Goal: Task Accomplishment & Management: Use online tool/utility

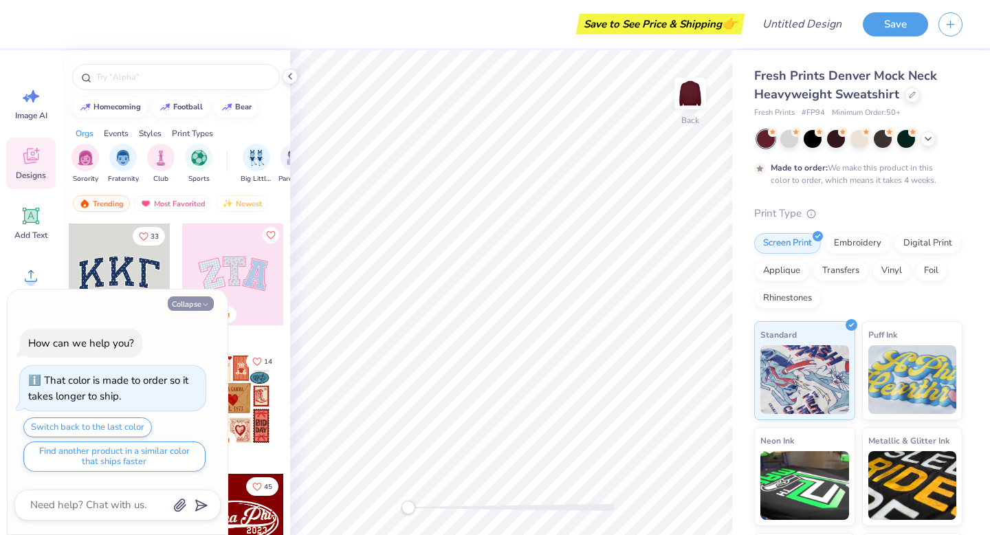
click at [199, 305] on button "Collapse" at bounding box center [191, 303] width 46 height 14
type textarea "x"
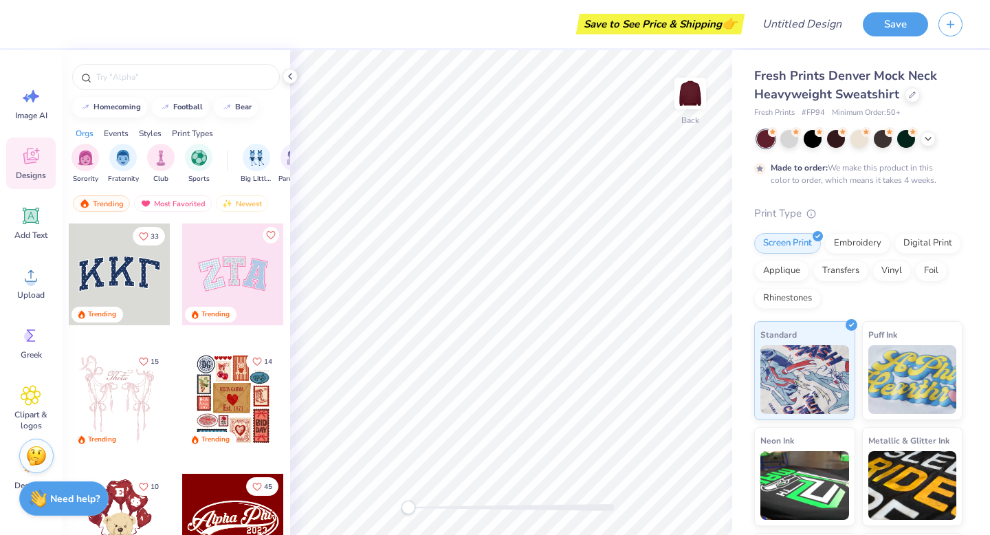
click at [29, 165] on icon at bounding box center [31, 156] width 21 height 21
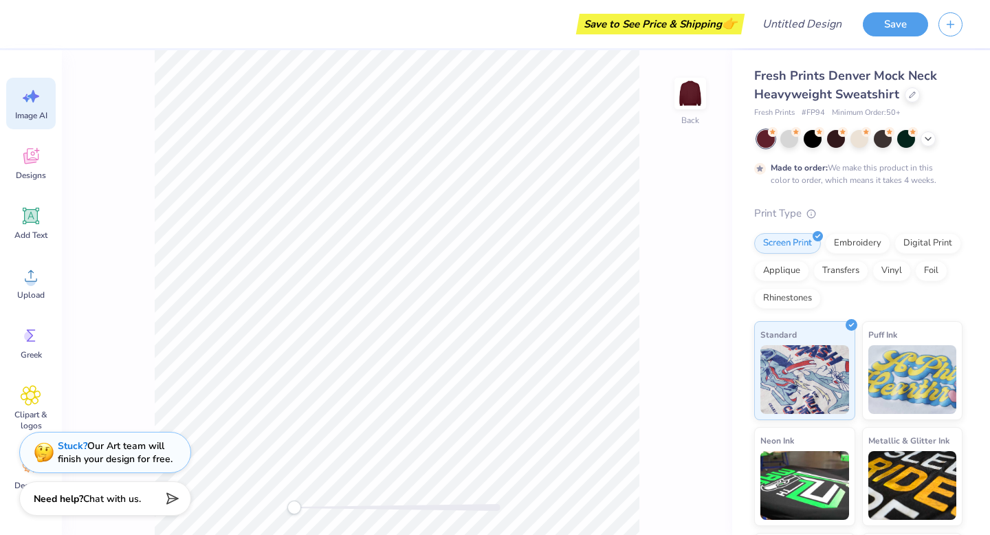
scroll to position [2, 0]
click at [30, 216] on icon at bounding box center [31, 214] width 13 height 13
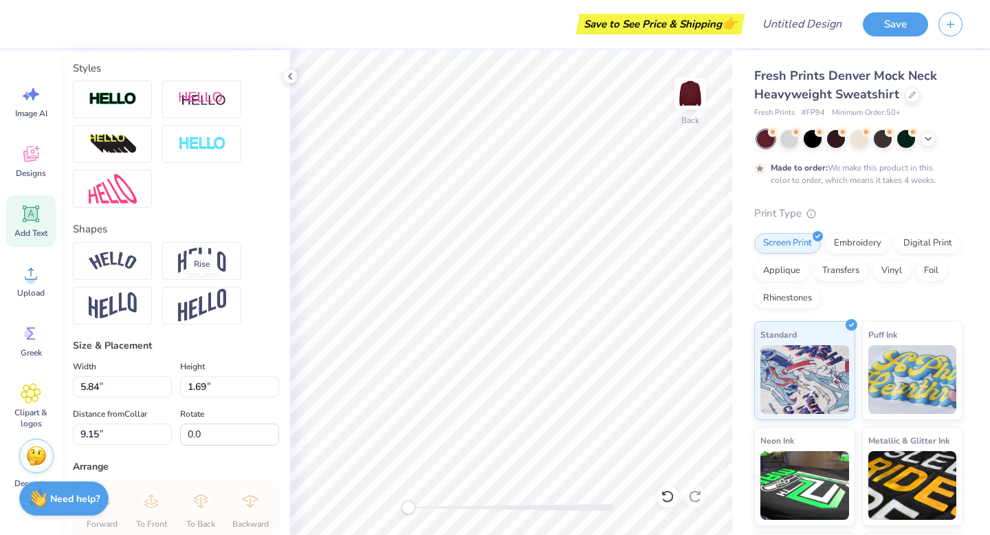
scroll to position [445, 0]
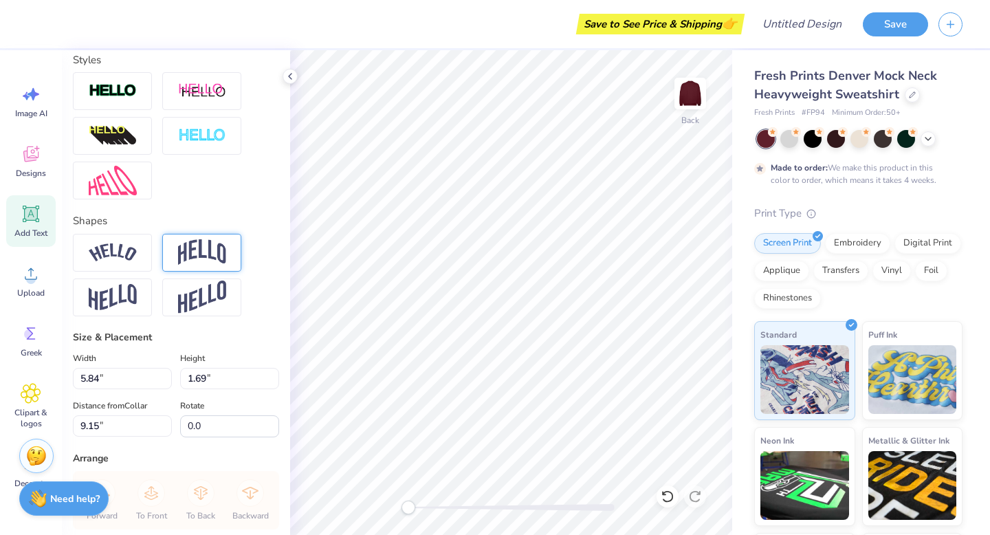
type textarea "LSA"
click at [193, 260] on img at bounding box center [202, 252] width 48 height 26
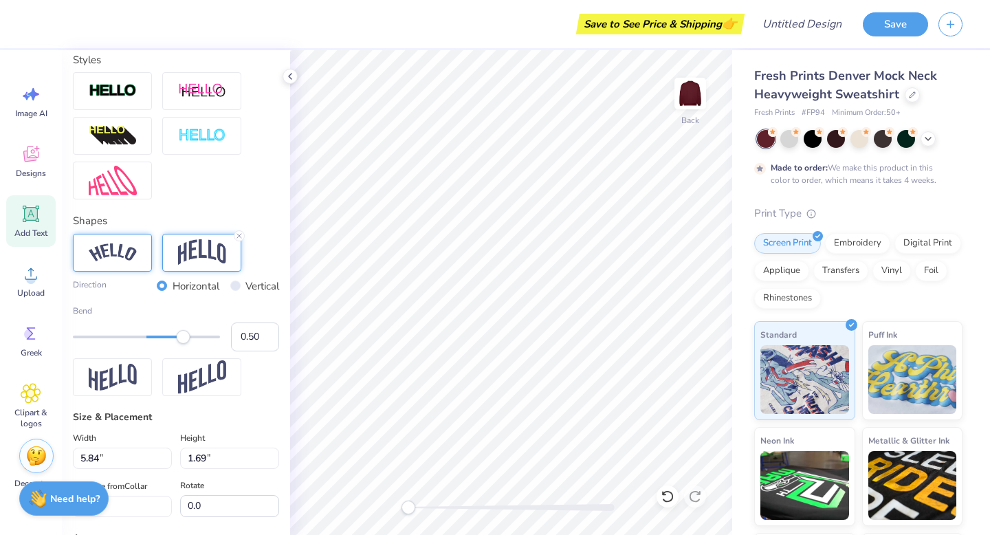
click at [110, 257] on img at bounding box center [113, 252] width 48 height 19
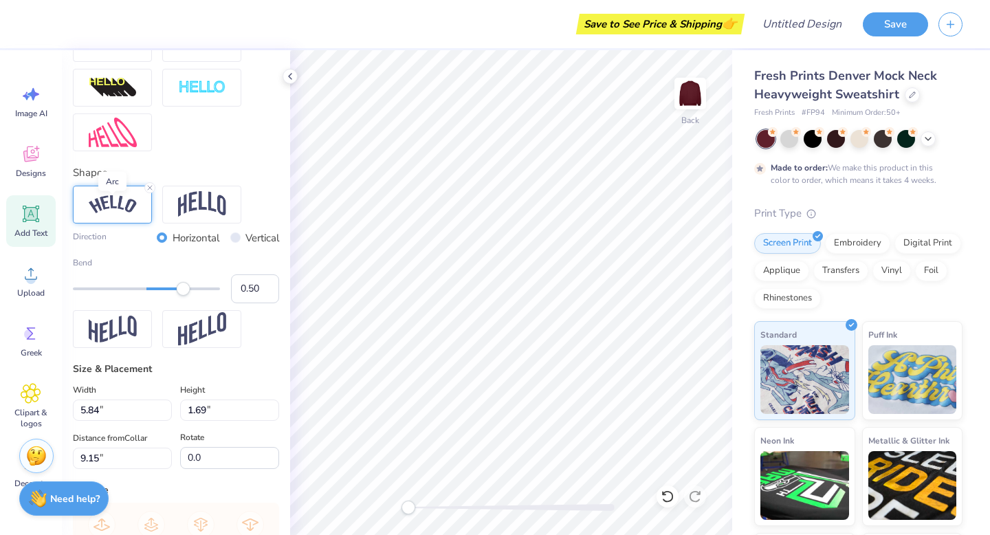
scroll to position [494, 0]
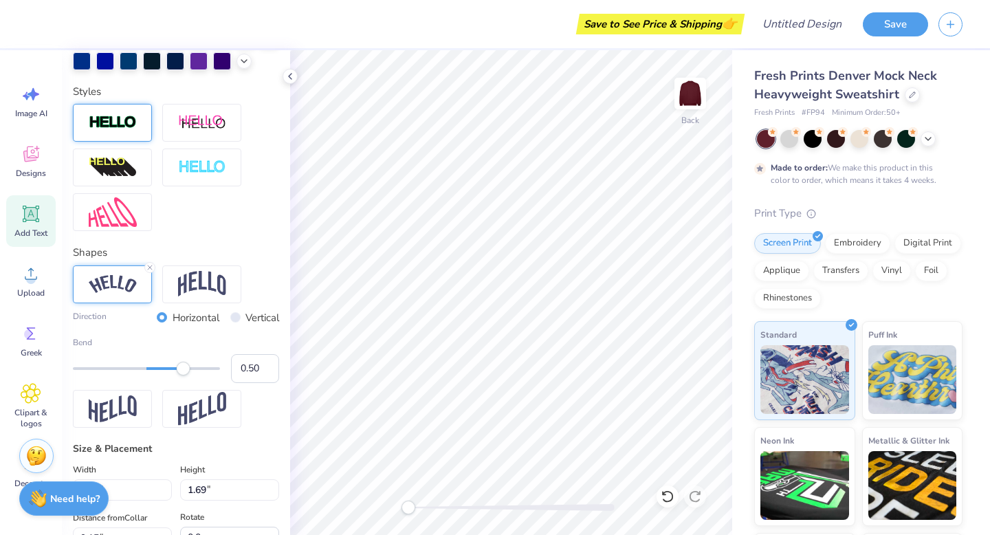
click at [122, 129] on img at bounding box center [113, 123] width 48 height 16
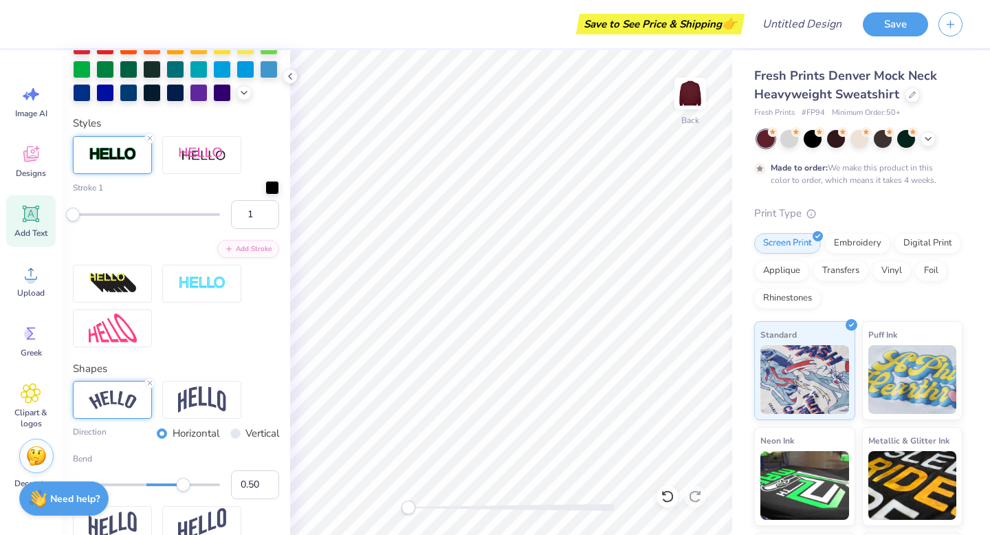
scroll to position [434, 0]
click at [151, 386] on icon at bounding box center [150, 383] width 8 height 8
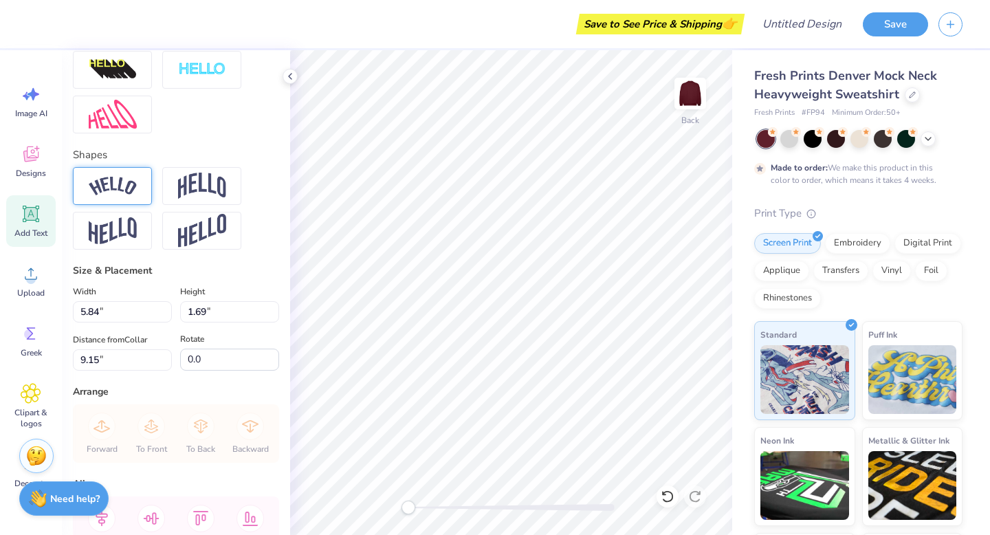
scroll to position [738, 0]
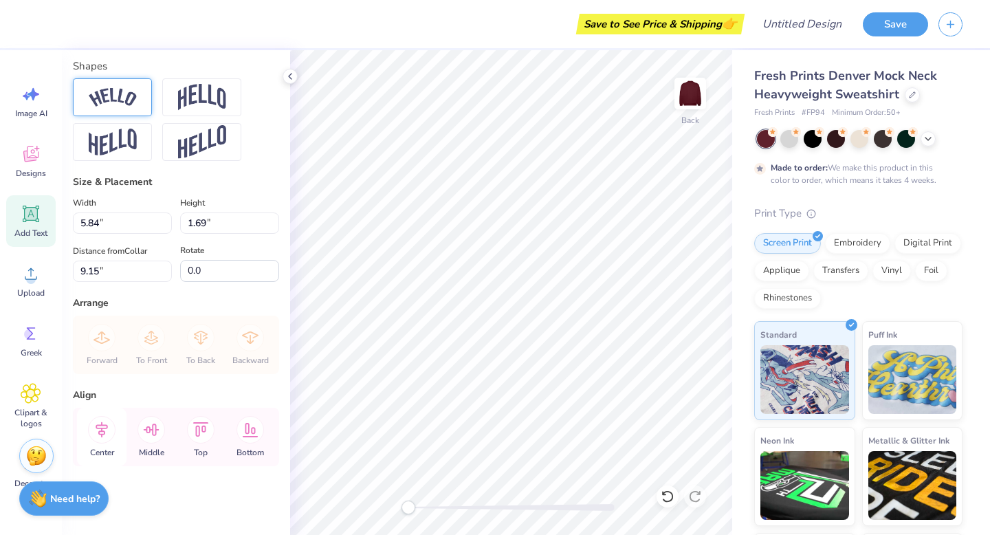
click at [98, 434] on icon at bounding box center [101, 429] width 27 height 27
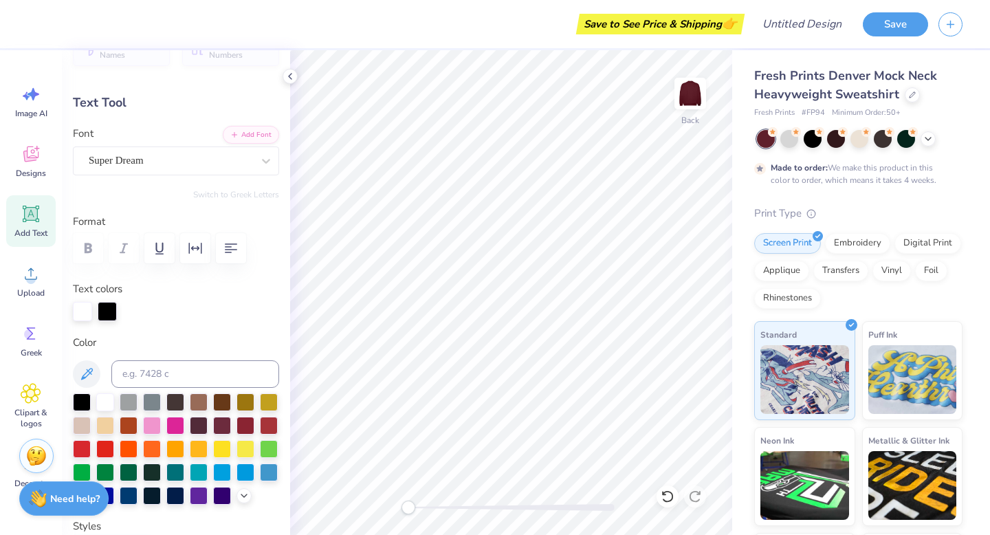
scroll to position [0, 0]
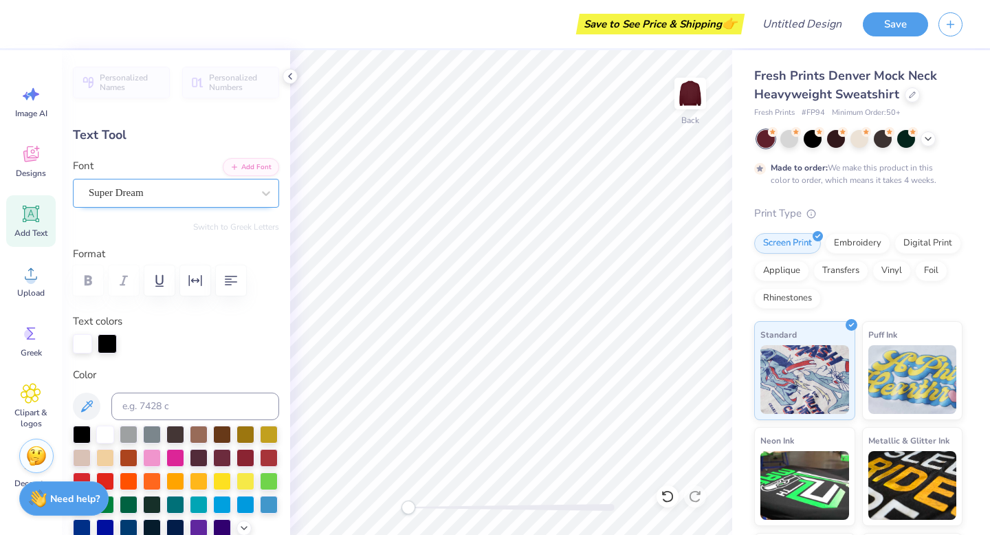
click at [251, 195] on div "Super Dream" at bounding box center [170, 192] width 166 height 21
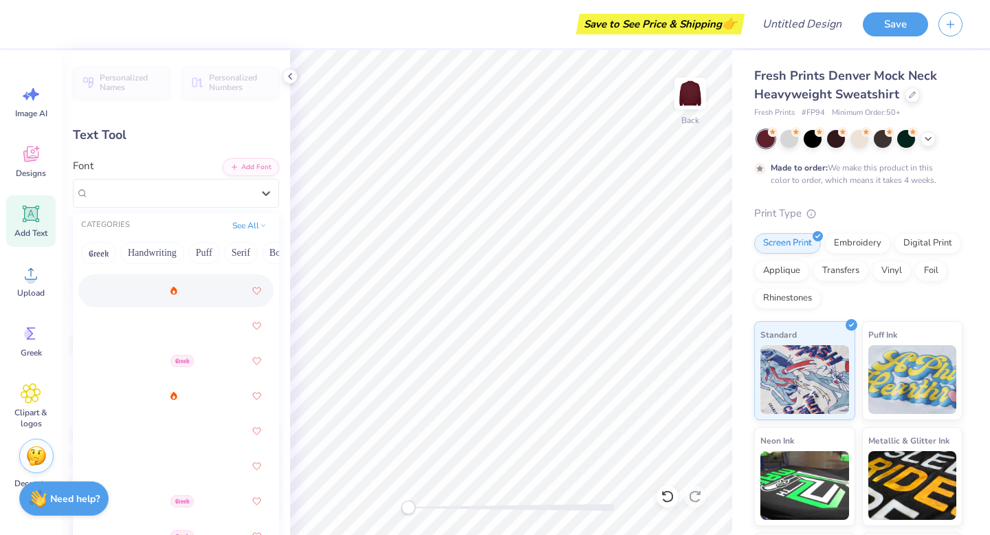
scroll to position [611, 0]
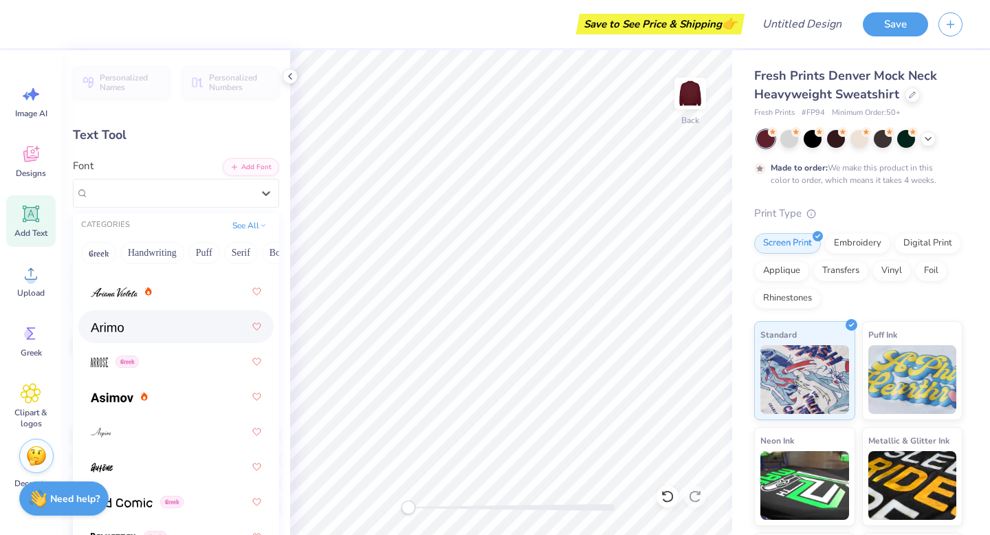
click at [146, 317] on div at bounding box center [176, 326] width 170 height 25
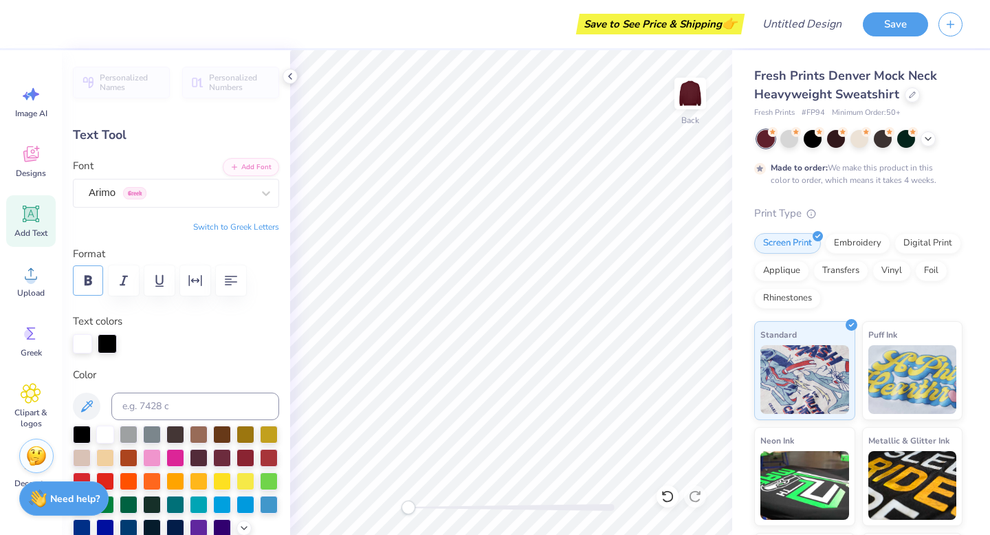
click at [93, 282] on icon "button" at bounding box center [88, 280] width 16 height 16
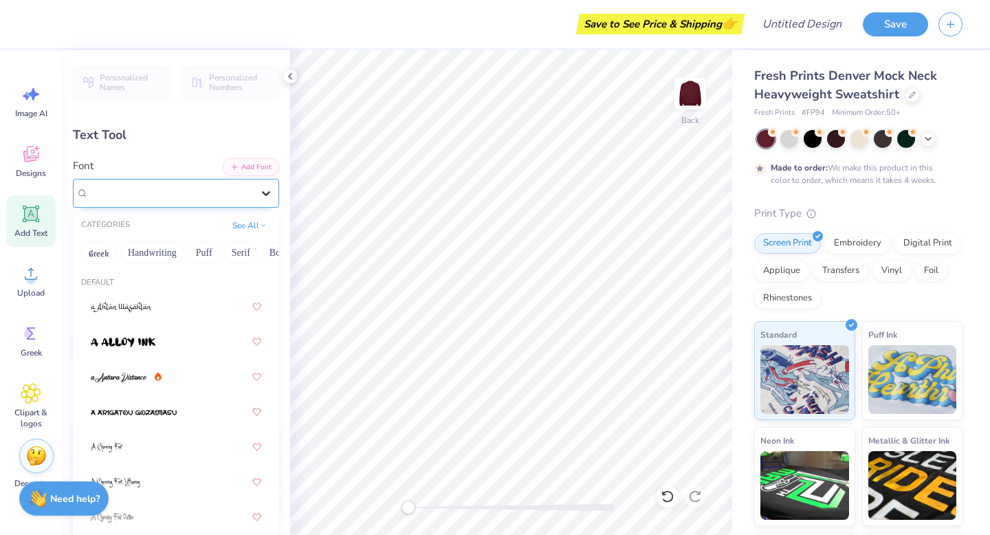
click at [259, 192] on icon at bounding box center [266, 193] width 14 height 14
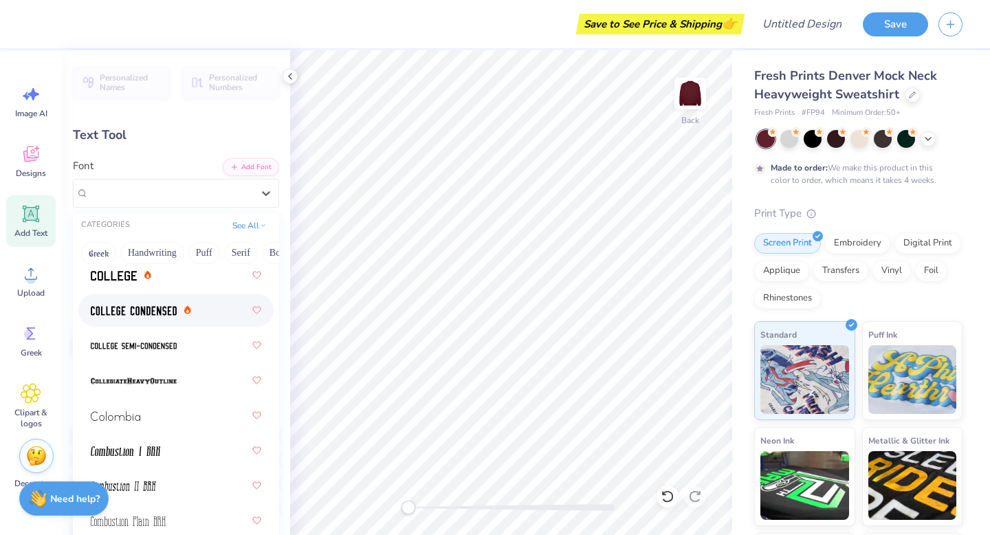
scroll to position [2557, 0]
click at [151, 311] on img at bounding box center [134, 310] width 86 height 10
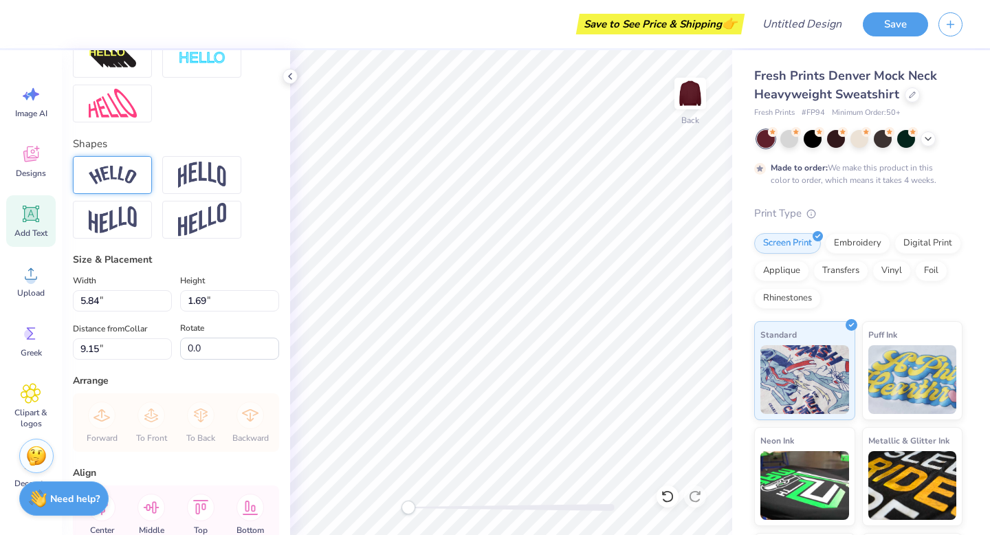
scroll to position [659, 0]
click at [273, 297] on input "1.7" at bounding box center [229, 301] width 99 height 21
click at [273, 297] on input "1.71" at bounding box center [229, 301] width 99 height 21
click at [273, 297] on input "1.72" at bounding box center [229, 301] width 99 height 21
click at [273, 297] on input "1.73" at bounding box center [229, 301] width 99 height 21
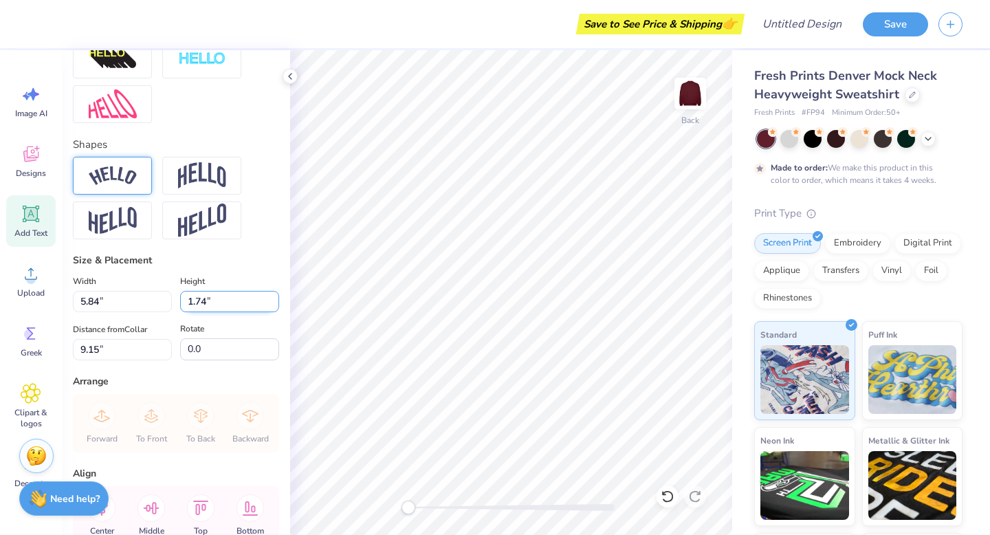
click at [273, 297] on input "1.74" at bounding box center [229, 301] width 99 height 21
click at [273, 297] on input "1.75" at bounding box center [229, 301] width 99 height 21
click at [273, 297] on input "1.76" at bounding box center [229, 301] width 99 height 21
click at [273, 297] on input "1.77" at bounding box center [229, 301] width 99 height 21
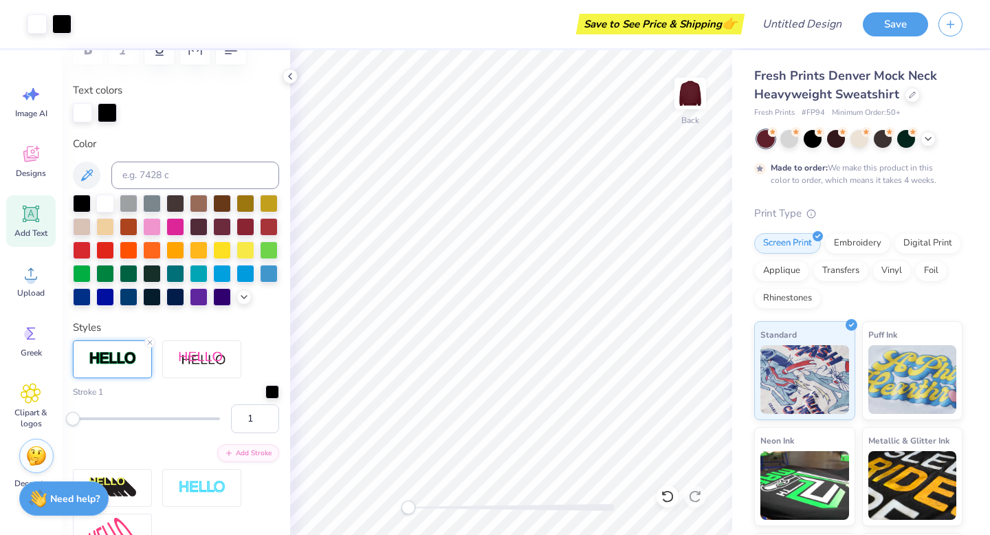
scroll to position [232, 0]
click at [126, 362] on img at bounding box center [113, 358] width 48 height 16
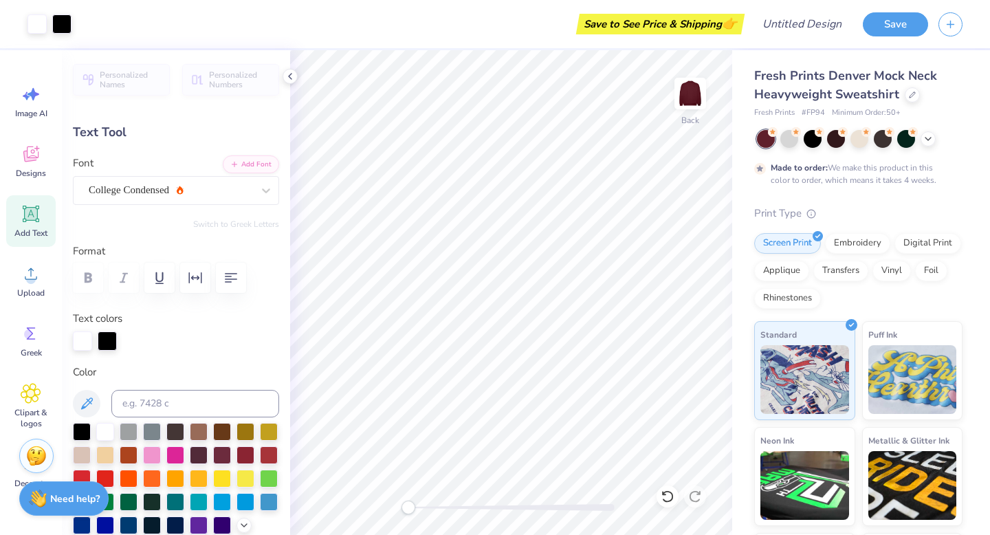
scroll to position [0, 0]
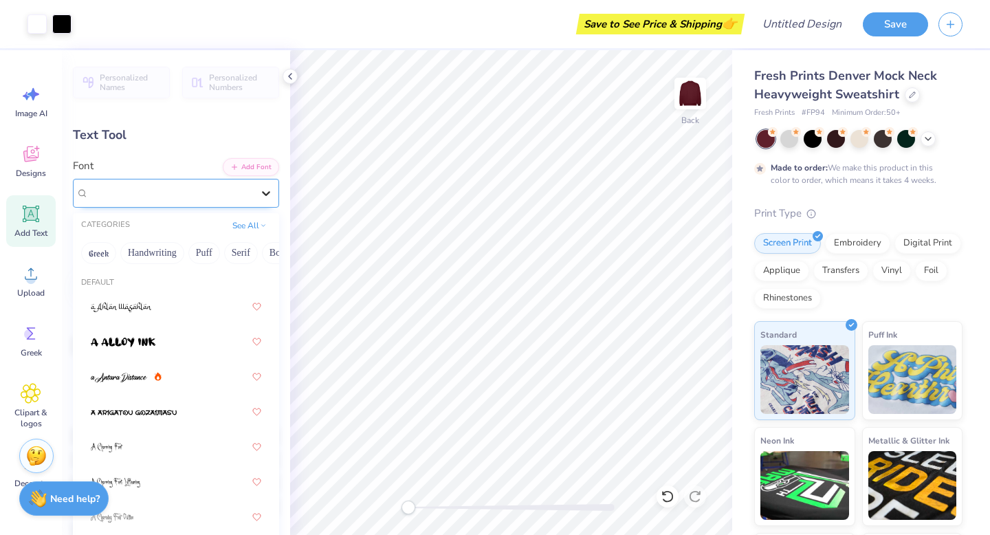
click at [269, 198] on icon at bounding box center [266, 193] width 14 height 14
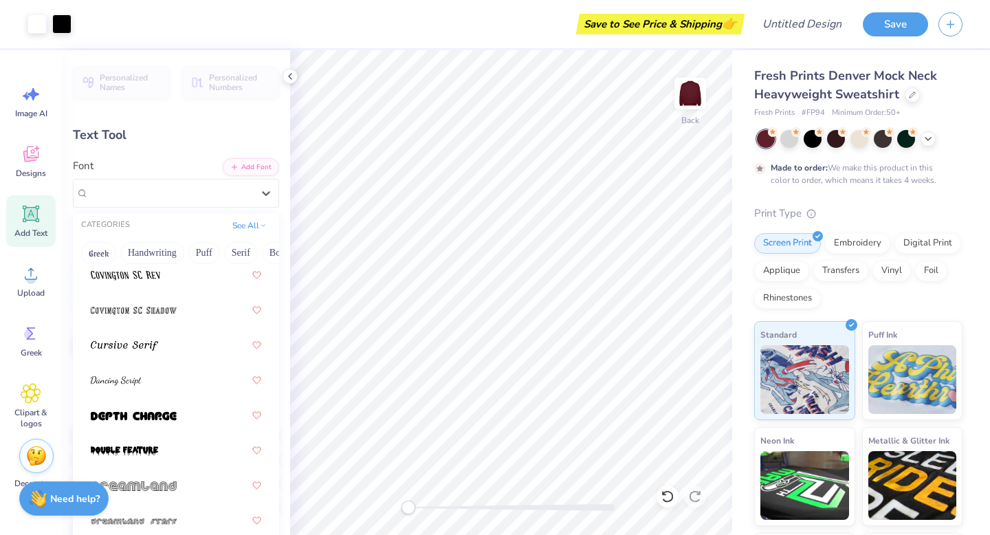
scroll to position [3223, 0]
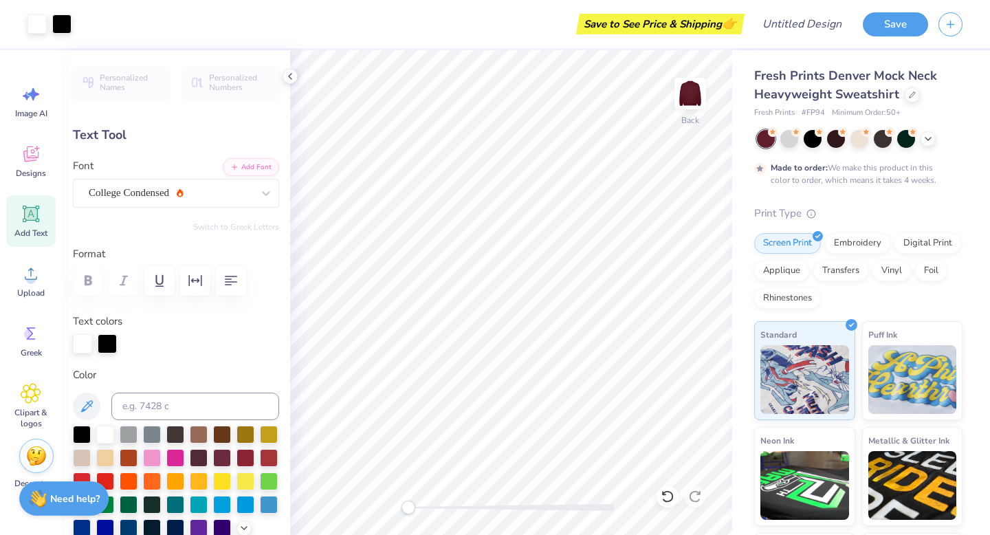
click at [32, 216] on icon at bounding box center [31, 214] width 13 height 13
type input "1.69"
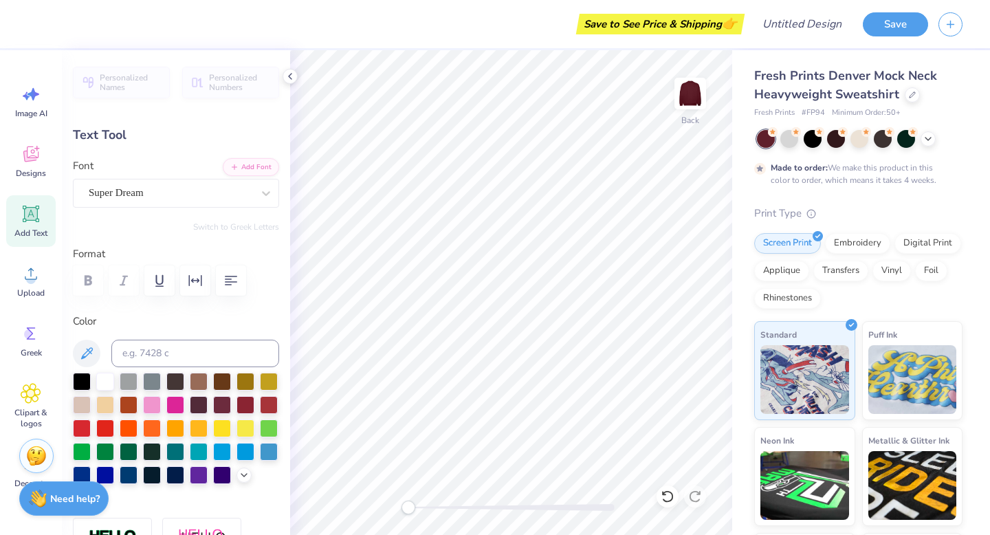
scroll to position [0, 1]
type textarea "CHEER"
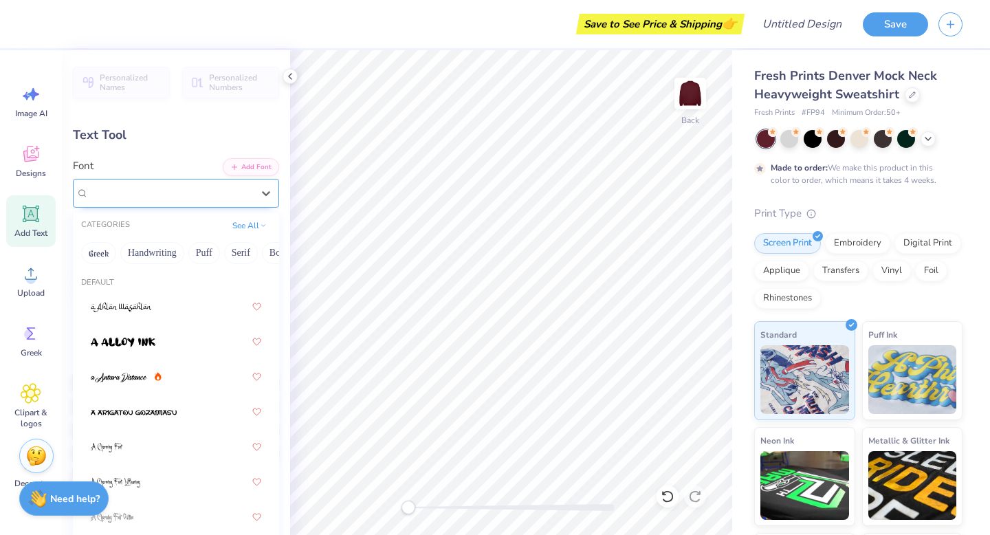
click at [253, 198] on div "Super Dream" at bounding box center [170, 192] width 166 height 21
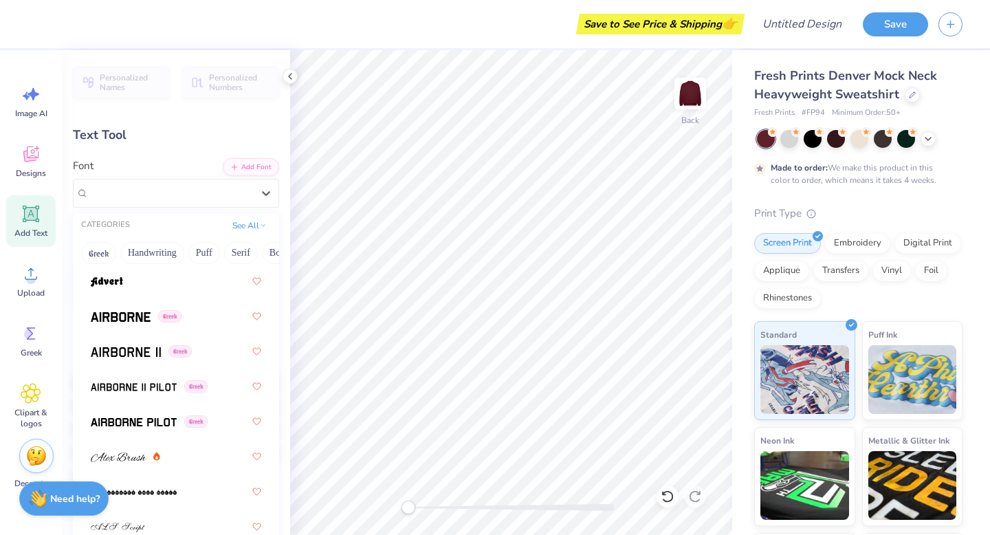
scroll to position [305, 0]
click at [125, 358] on span at bounding box center [126, 352] width 70 height 14
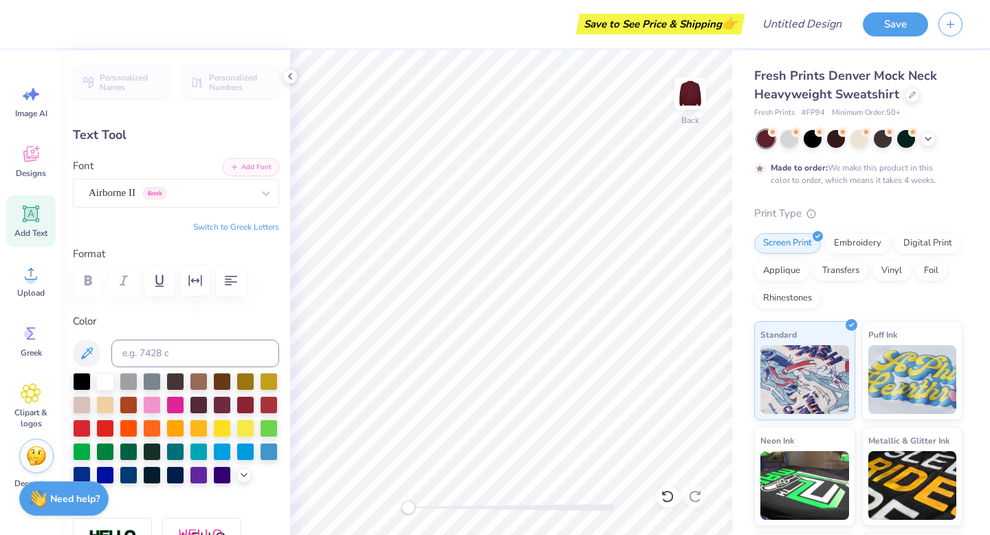
click at [87, 278] on div at bounding box center [176, 280] width 206 height 30
click at [155, 238] on div "Personalized Names Personalized Numbers Text Tool Add Font Font Airborne II Gre…" at bounding box center [176, 292] width 228 height 485
click at [262, 197] on icon at bounding box center [266, 193] width 14 height 14
type input "2.98"
type input "1.68"
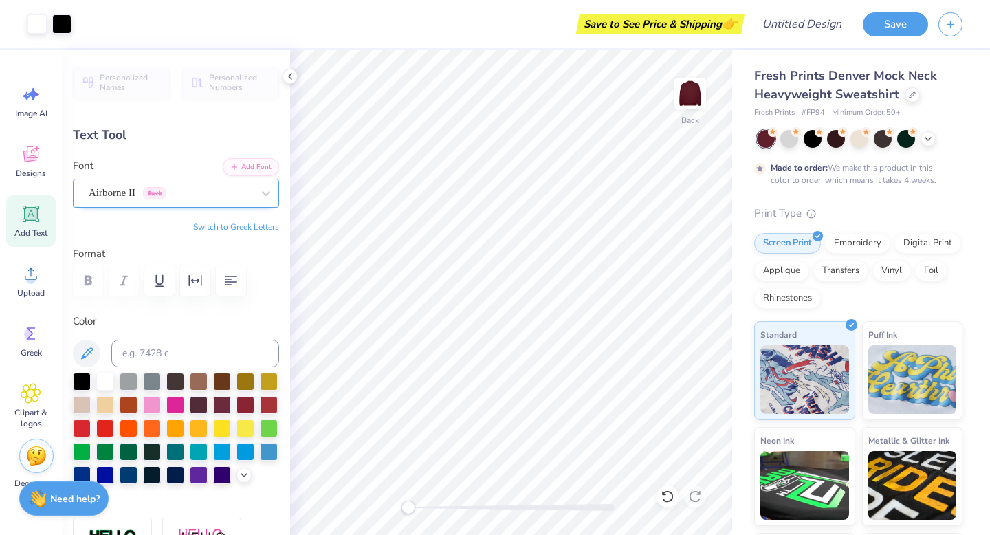
type input "3.50"
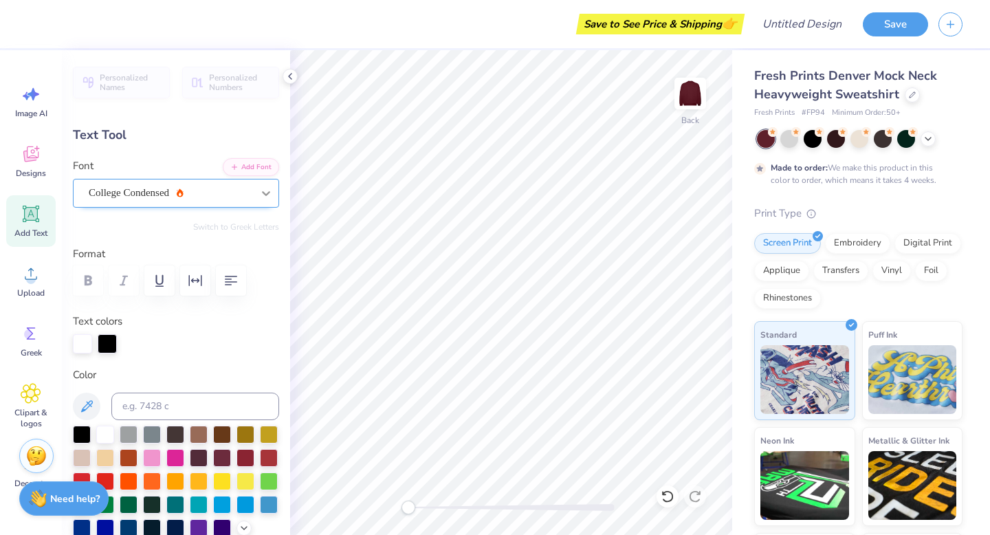
click at [257, 192] on div at bounding box center [266, 193] width 25 height 25
click at [264, 197] on icon at bounding box center [266, 193] width 14 height 14
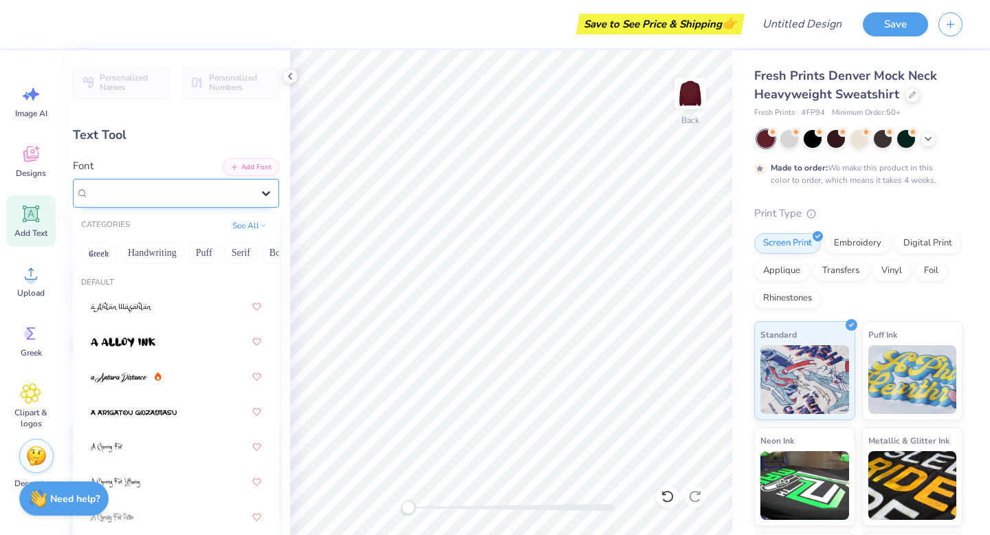
click at [267, 192] on icon at bounding box center [266, 193] width 14 height 14
click at [208, 252] on button "Puff" at bounding box center [204, 253] width 32 height 22
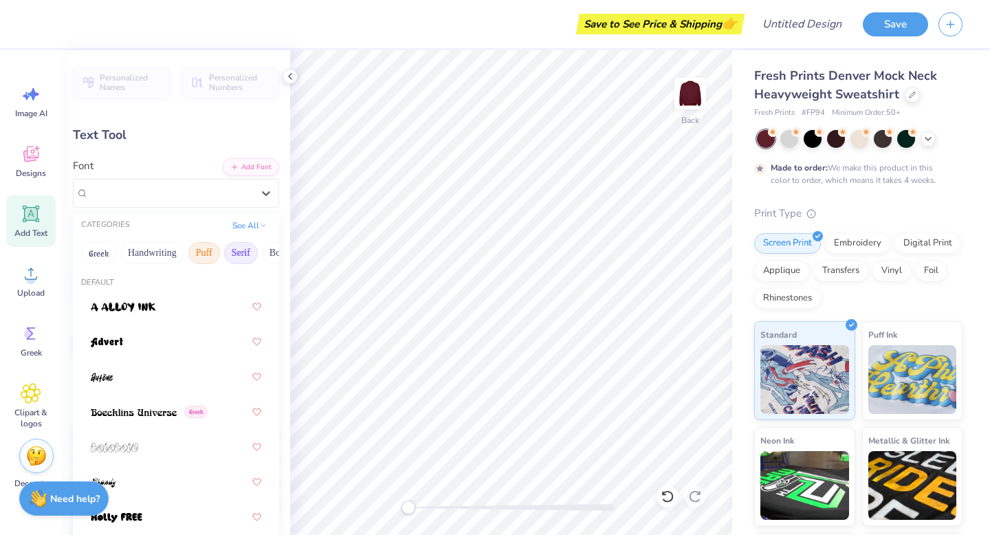
click at [233, 256] on button "Serif" at bounding box center [241, 253] width 34 height 22
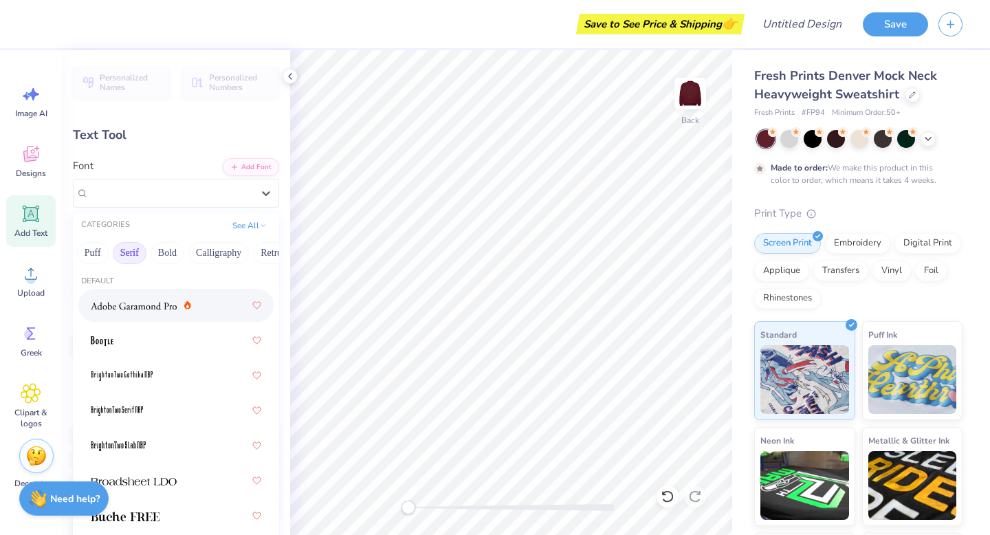
scroll to position [0, 113]
click at [163, 250] on button "Bold" at bounding box center [166, 253] width 34 height 22
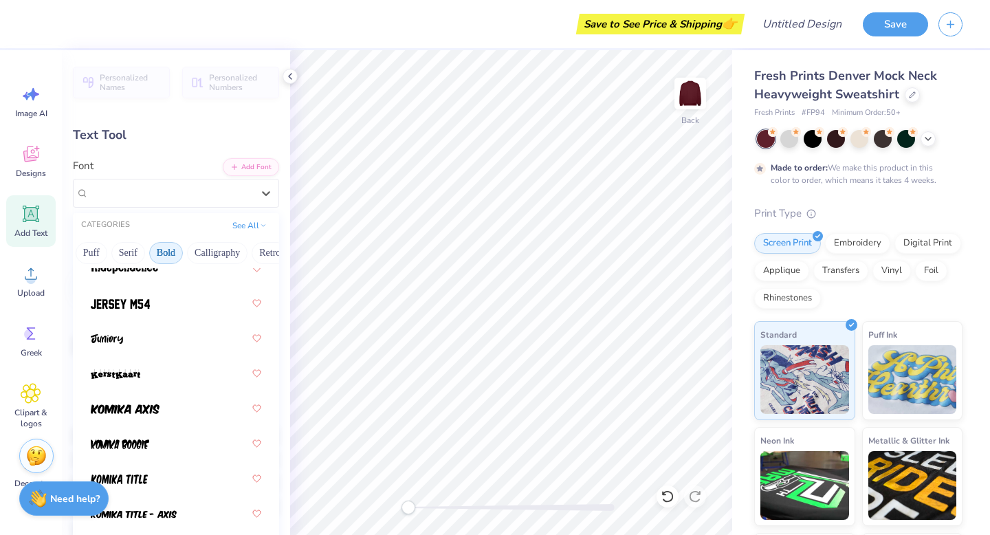
scroll to position [1077, 0]
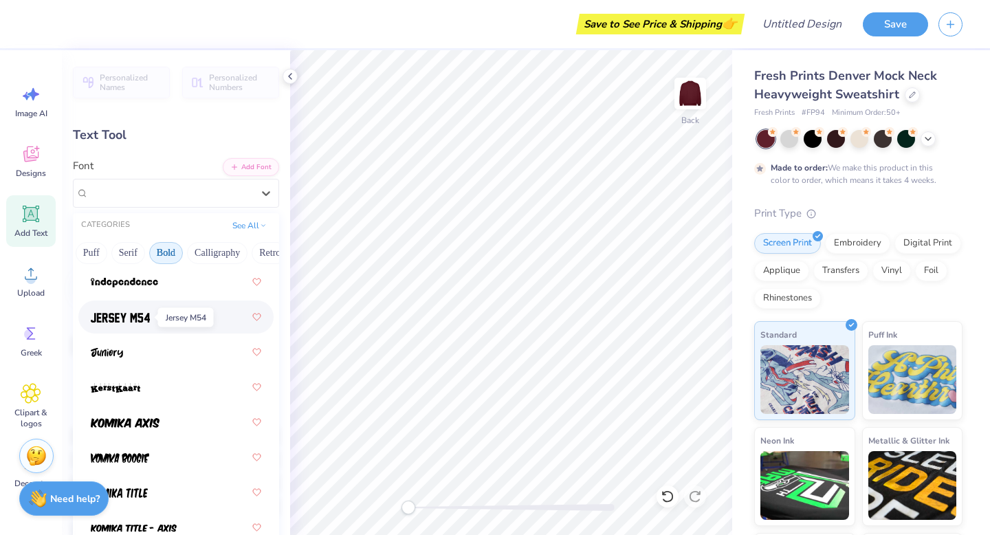
click at [104, 315] on img at bounding box center [120, 318] width 59 height 10
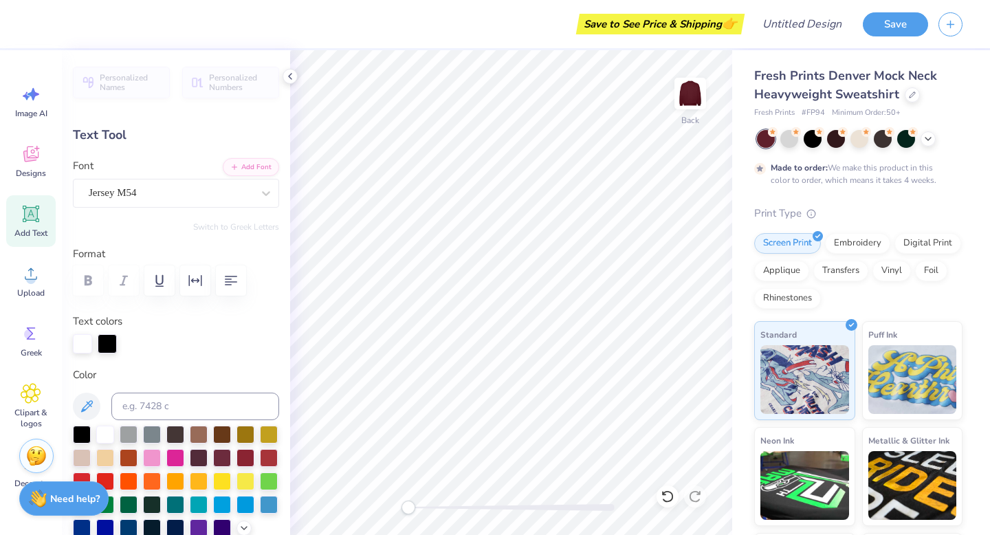
type input "7.17"
type input "1.77"
type input "5.82"
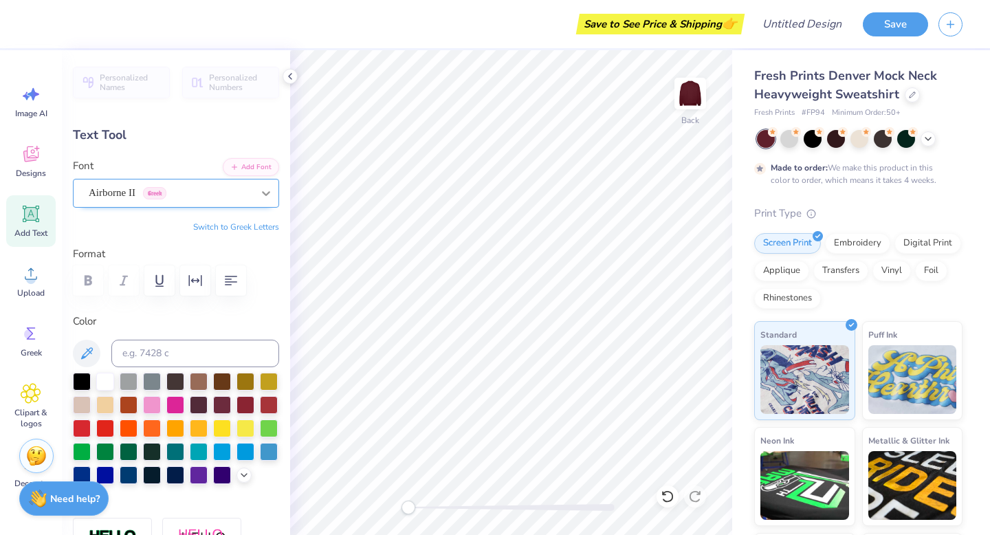
click at [264, 195] on icon at bounding box center [266, 193] width 14 height 14
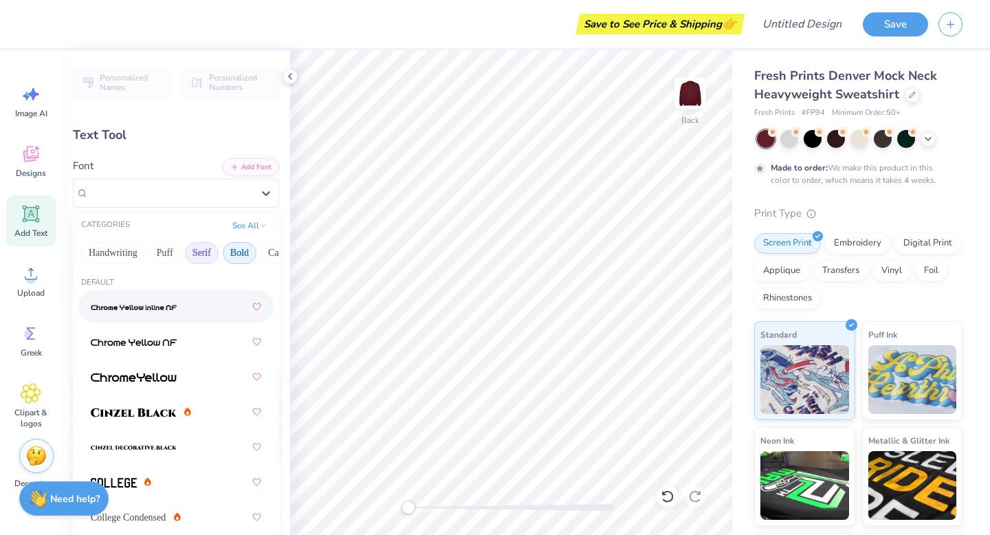
scroll to position [0, 54]
click at [223, 252] on button "Bold" at bounding box center [225, 253] width 34 height 22
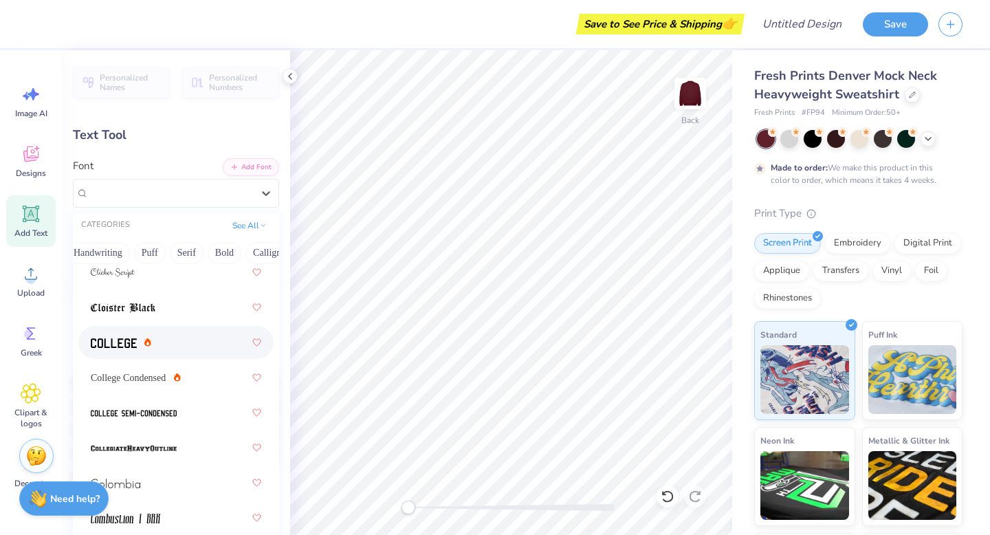
scroll to position [2485, 0]
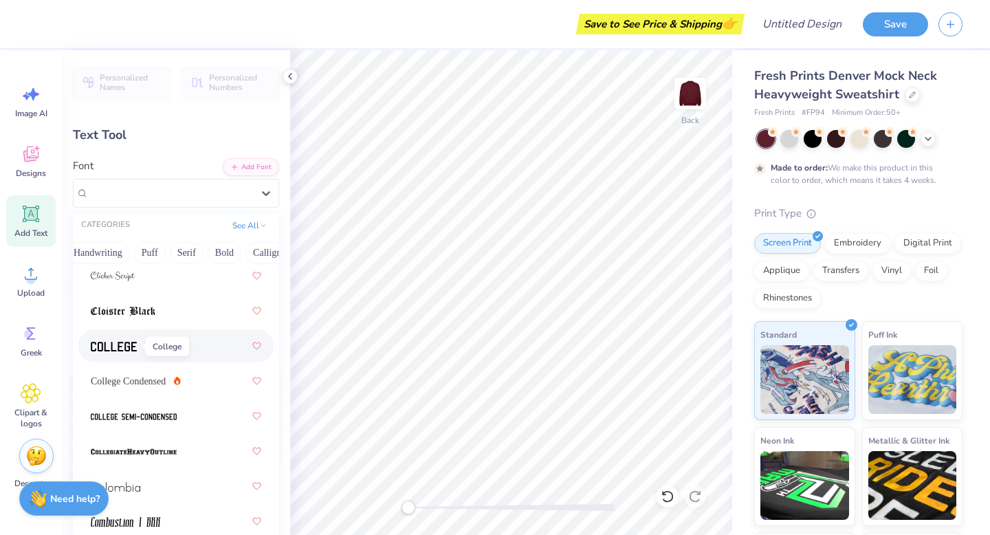
click at [110, 353] on span at bounding box center [114, 346] width 46 height 14
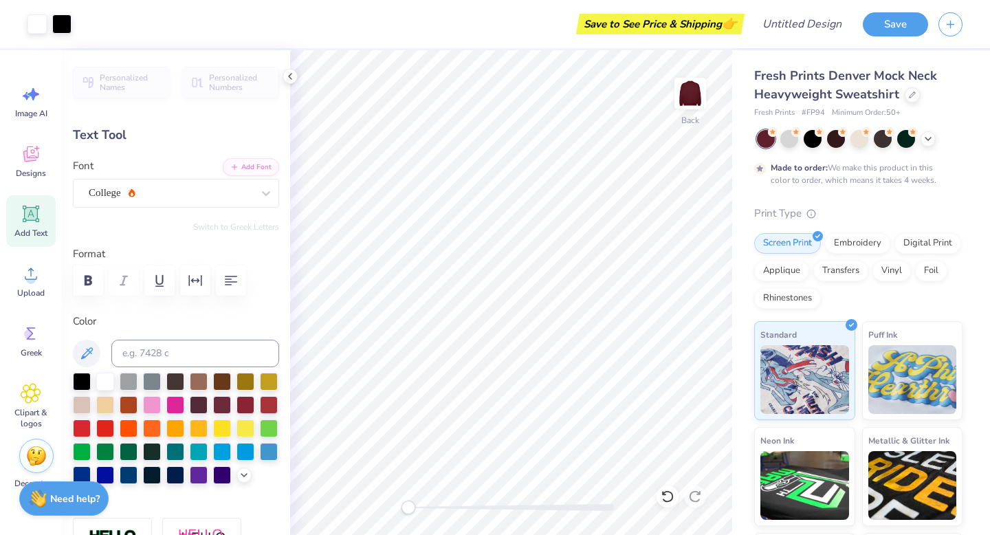
type input "3.41"
type input "1.88"
type input "3.40"
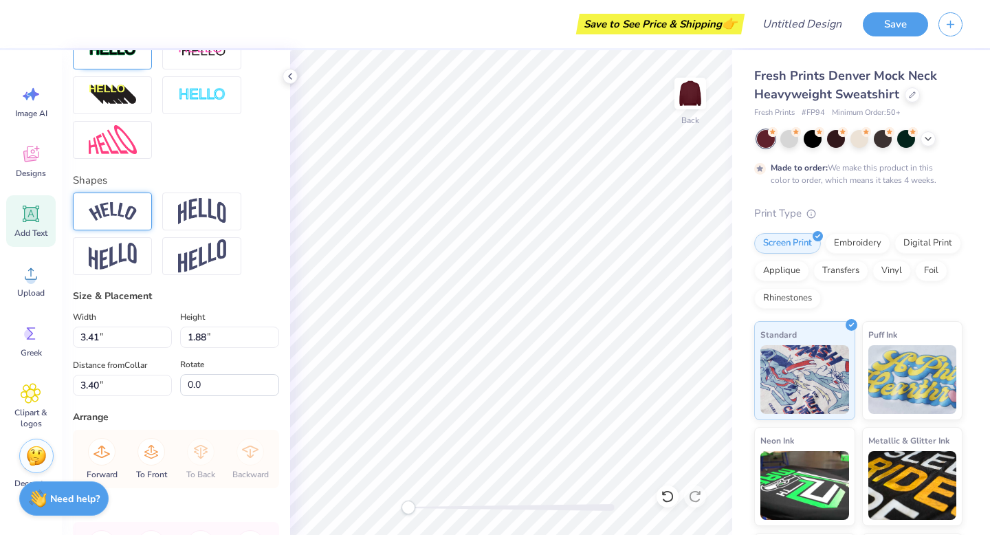
scroll to position [654, 0]
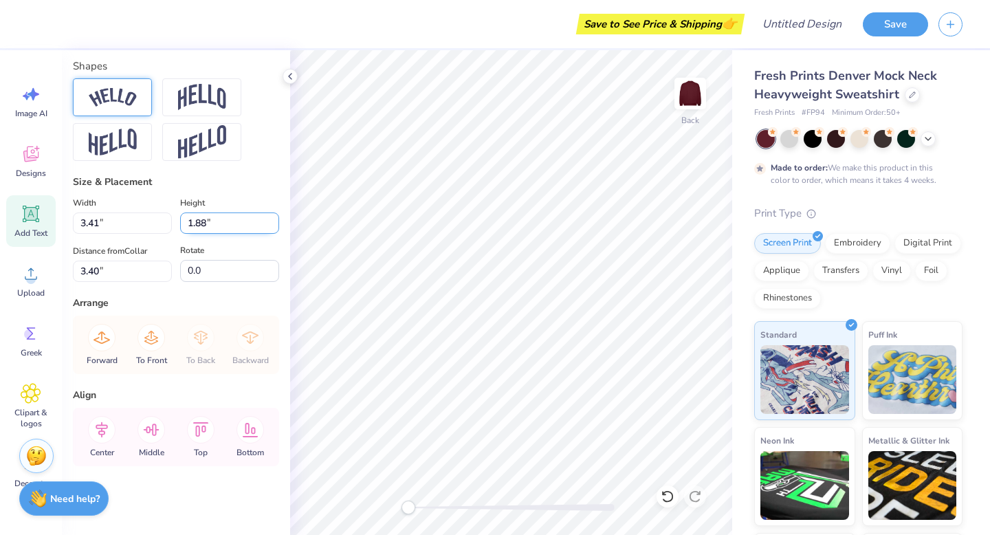
click at [240, 221] on input "1.88" at bounding box center [229, 222] width 99 height 21
click at [275, 219] on input "1.89" at bounding box center [229, 222] width 99 height 21
click at [275, 219] on input "1.9" at bounding box center [229, 222] width 99 height 21
click at [275, 219] on input "1.91" at bounding box center [229, 222] width 99 height 21
click at [275, 219] on input "1.92" at bounding box center [229, 222] width 99 height 21
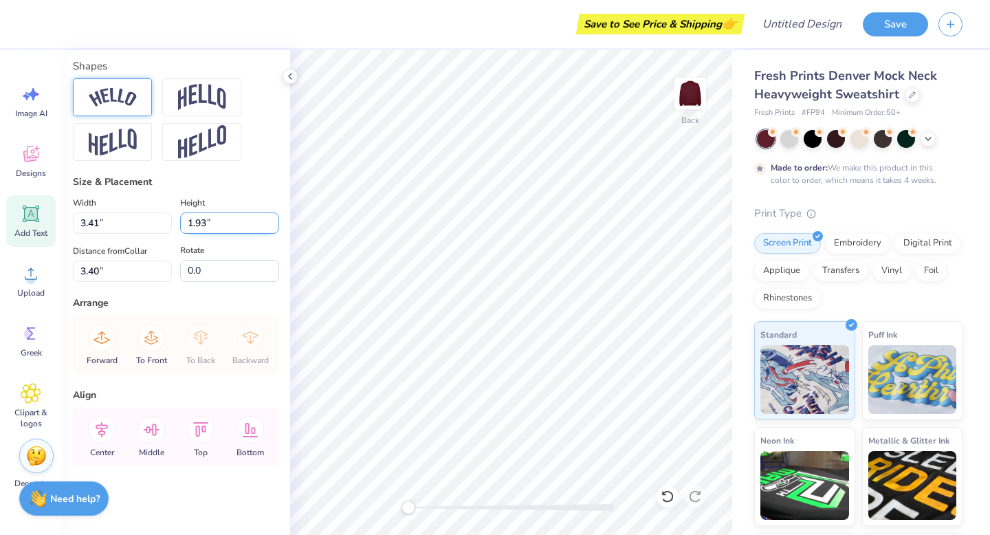
click at [275, 219] on input "1.93" at bounding box center [229, 222] width 99 height 21
click at [275, 219] on input "1.94" at bounding box center [229, 222] width 99 height 21
click at [275, 219] on input "1.95" at bounding box center [229, 222] width 99 height 21
click at [275, 219] on input "1.96" at bounding box center [229, 222] width 99 height 21
click at [275, 219] on input "1.97" at bounding box center [229, 222] width 99 height 21
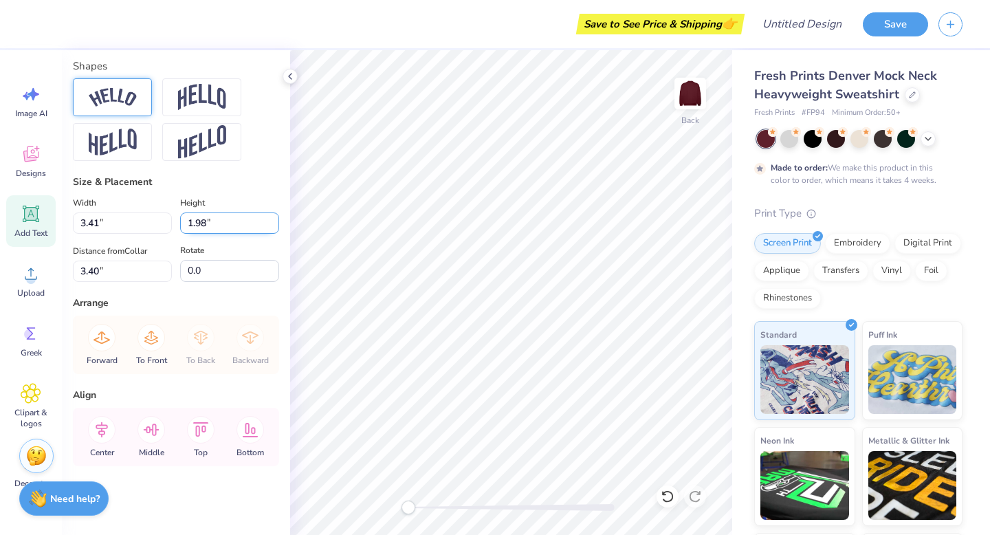
click at [275, 219] on input "1.98" at bounding box center [229, 222] width 99 height 21
click at [275, 219] on input "1.99" at bounding box center [229, 222] width 99 height 21
click at [275, 219] on input "2" at bounding box center [229, 222] width 99 height 21
click at [275, 219] on input "2.01" at bounding box center [229, 222] width 99 height 21
click at [275, 219] on input "2.02" at bounding box center [229, 222] width 99 height 21
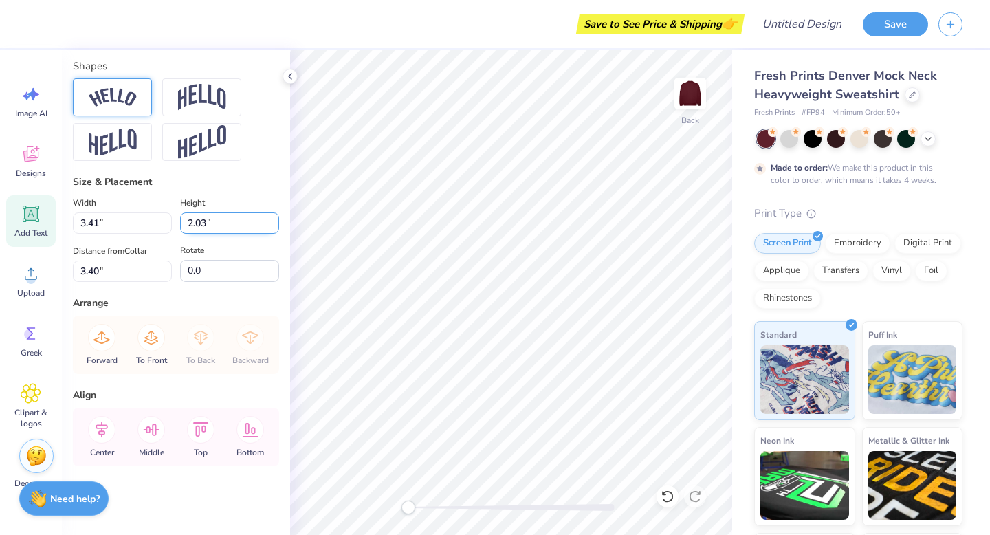
click at [275, 219] on input "2.03" at bounding box center [229, 222] width 99 height 21
click at [275, 219] on input "2.04" at bounding box center [229, 222] width 99 height 21
click at [275, 219] on input "2.05" at bounding box center [229, 222] width 99 height 21
click at [275, 219] on input "2.06" at bounding box center [229, 222] width 99 height 21
click at [275, 219] on input "2.07" at bounding box center [229, 222] width 99 height 21
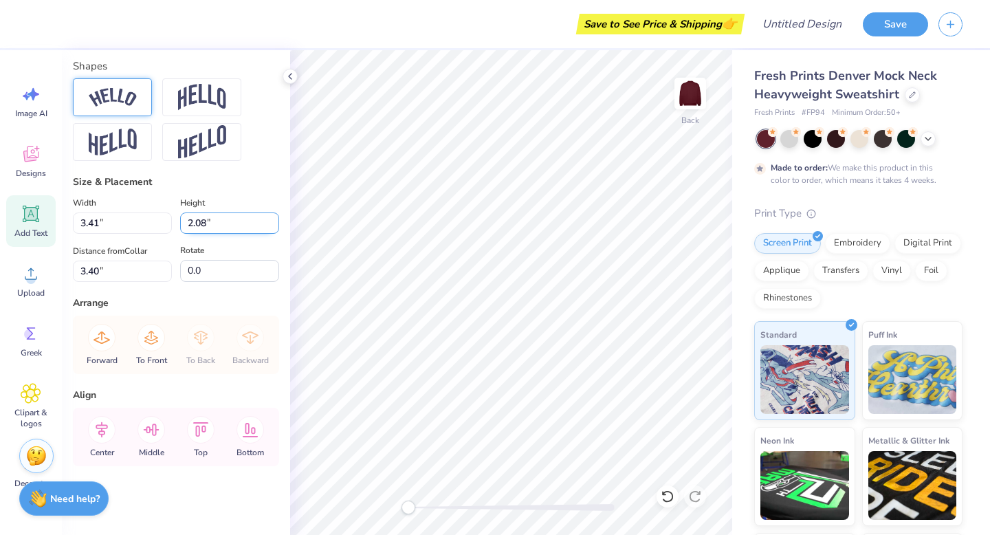
click at [275, 219] on input "2.08" at bounding box center [229, 222] width 99 height 21
click at [275, 219] on input "2.09" at bounding box center [229, 222] width 99 height 21
click at [275, 219] on input "2.1" at bounding box center [229, 222] width 99 height 21
click at [275, 219] on input "2.11" at bounding box center [229, 222] width 99 height 21
click at [275, 219] on input "2.12" at bounding box center [229, 222] width 99 height 21
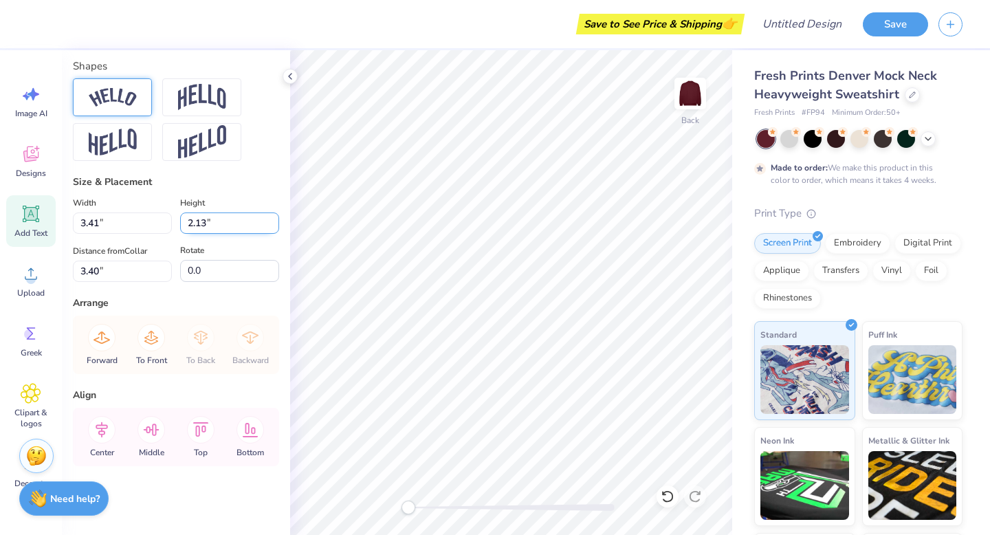
click at [275, 219] on input "2.13" at bounding box center [229, 222] width 99 height 21
click at [275, 219] on input "2.14" at bounding box center [229, 222] width 99 height 21
click at [275, 219] on input "2.15" at bounding box center [229, 222] width 99 height 21
click at [275, 219] on input "2.16" at bounding box center [229, 222] width 99 height 21
click at [275, 219] on input "2.17" at bounding box center [229, 222] width 99 height 21
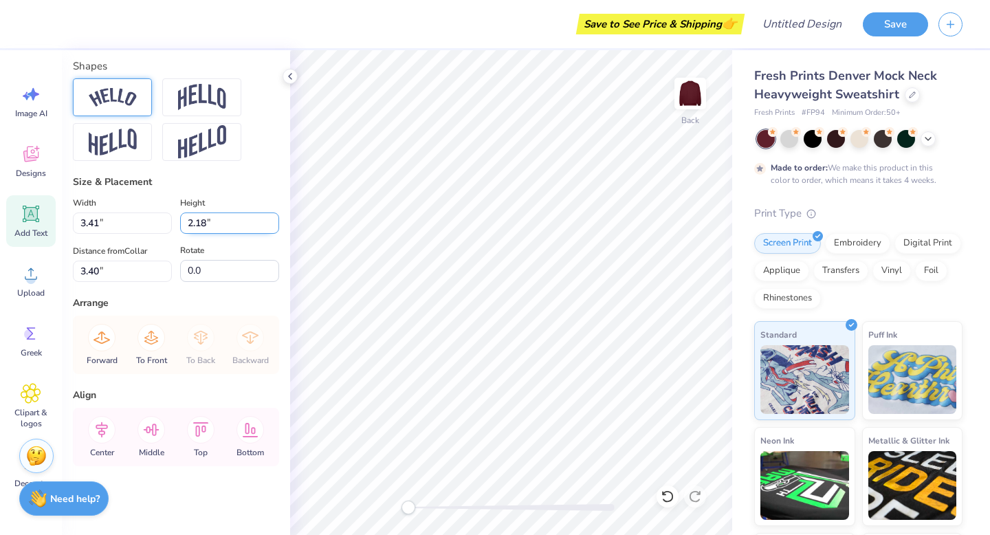
click at [275, 219] on input "2.18" at bounding box center [229, 222] width 99 height 21
click at [275, 219] on input "2.19" at bounding box center [229, 222] width 99 height 21
click at [275, 219] on input "2.2" at bounding box center [229, 222] width 99 height 21
click at [275, 219] on input "2.21" at bounding box center [229, 222] width 99 height 21
click at [275, 219] on input "2.22" at bounding box center [229, 222] width 99 height 21
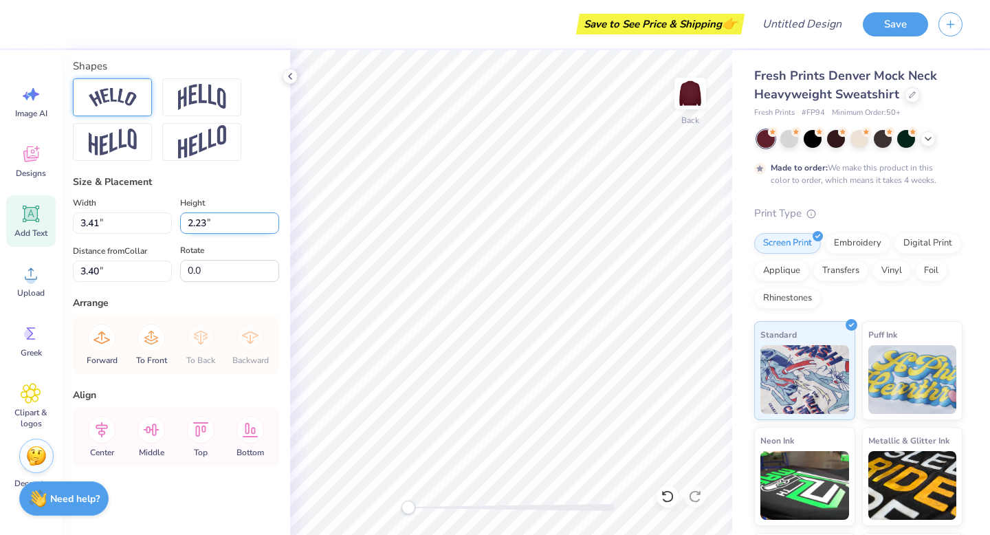
click at [275, 219] on input "2.23" at bounding box center [229, 222] width 99 height 21
click at [275, 219] on input "2.24" at bounding box center [229, 222] width 99 height 21
click at [275, 219] on input "2.25" at bounding box center [229, 222] width 99 height 21
click at [275, 219] on input "2.26" at bounding box center [229, 222] width 99 height 21
click at [275, 219] on input "2.27" at bounding box center [229, 222] width 99 height 21
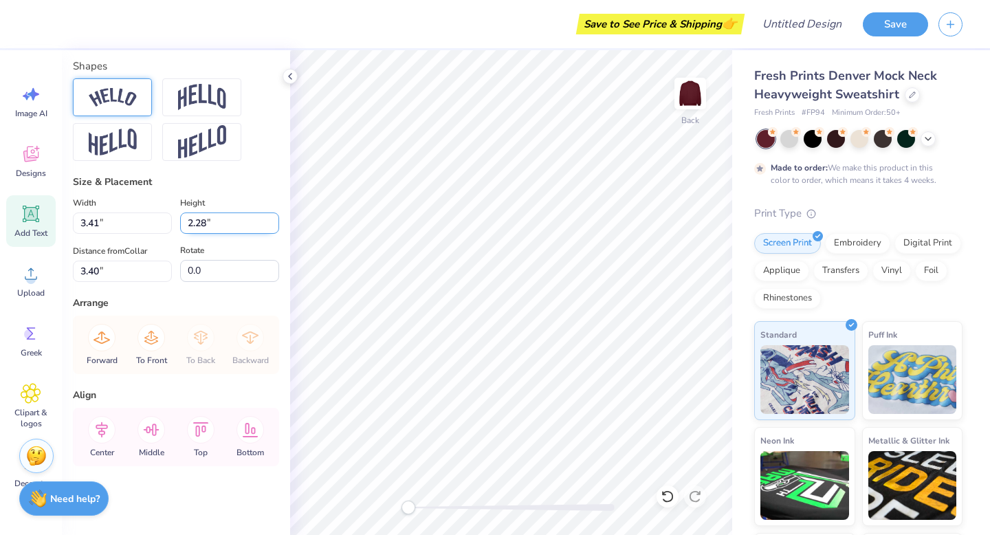
click at [275, 219] on input "2.28" at bounding box center [229, 222] width 99 height 21
click at [275, 219] on input "2.29" at bounding box center [229, 222] width 99 height 21
click at [275, 219] on input "2.3" at bounding box center [229, 222] width 99 height 21
click at [275, 219] on input "2.31" at bounding box center [229, 222] width 99 height 21
click at [275, 219] on input "2.32" at bounding box center [229, 222] width 99 height 21
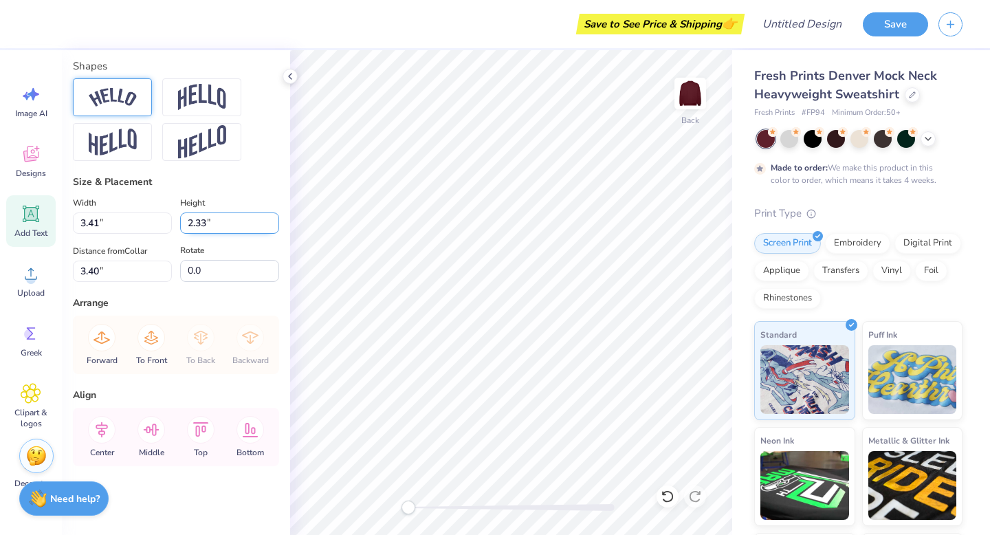
click at [275, 219] on input "2.33" at bounding box center [229, 222] width 99 height 21
click at [275, 219] on input "2.34" at bounding box center [229, 222] width 99 height 21
click at [275, 219] on input "2.35" at bounding box center [229, 222] width 99 height 21
click at [275, 219] on input "2.36" at bounding box center [229, 222] width 99 height 21
click at [275, 219] on input "2.37" at bounding box center [229, 222] width 99 height 21
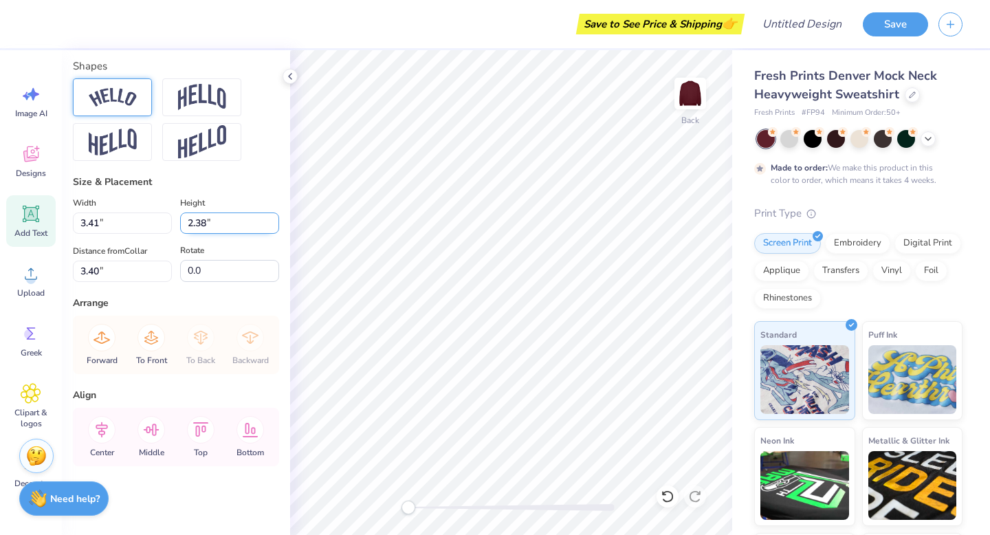
click at [275, 219] on input "2.38" at bounding box center [229, 222] width 99 height 21
click at [275, 219] on input "2.39" at bounding box center [229, 222] width 99 height 21
click at [275, 219] on input "2.4" at bounding box center [229, 222] width 99 height 21
click at [275, 219] on input "2.41" at bounding box center [229, 222] width 99 height 21
click at [275, 219] on input "2.42" at bounding box center [229, 222] width 99 height 21
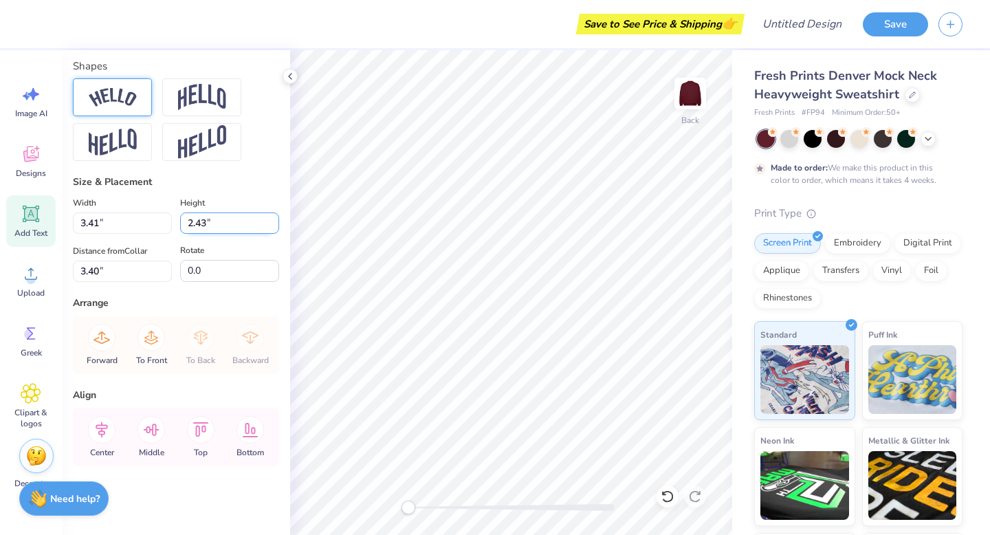
click at [275, 219] on input "2.43" at bounding box center [229, 222] width 99 height 21
click at [275, 219] on input "2.44" at bounding box center [229, 222] width 99 height 21
click at [275, 219] on input "2.45" at bounding box center [229, 222] width 99 height 21
click at [275, 219] on input "2.46" at bounding box center [229, 222] width 99 height 21
click at [275, 219] on input "2.47" at bounding box center [229, 222] width 99 height 21
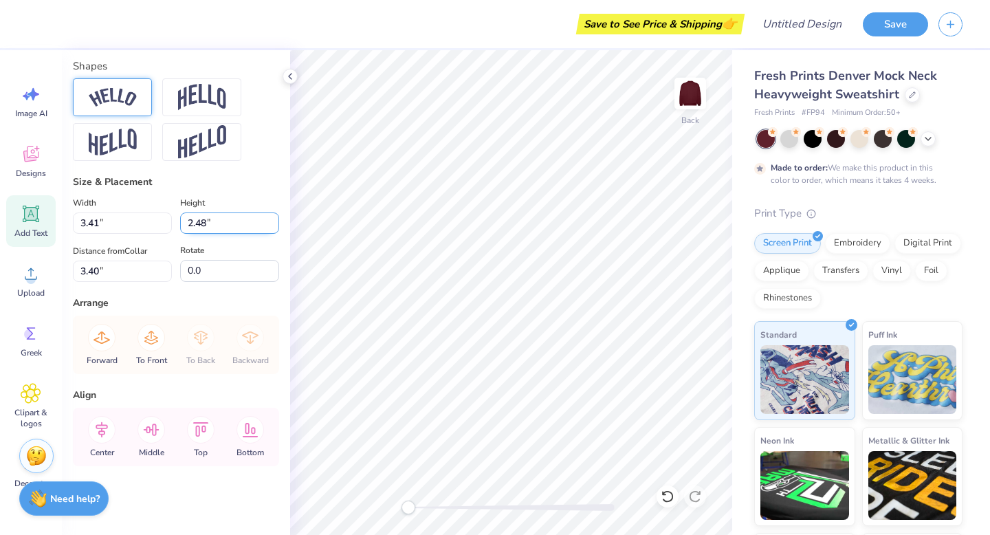
click at [275, 219] on input "2.48" at bounding box center [229, 222] width 99 height 21
click at [275, 219] on input "2.49" at bounding box center [229, 222] width 99 height 21
click at [275, 219] on input "2.5" at bounding box center [229, 222] width 99 height 21
click at [275, 219] on input "2.51" at bounding box center [229, 222] width 99 height 21
type input "2.5"
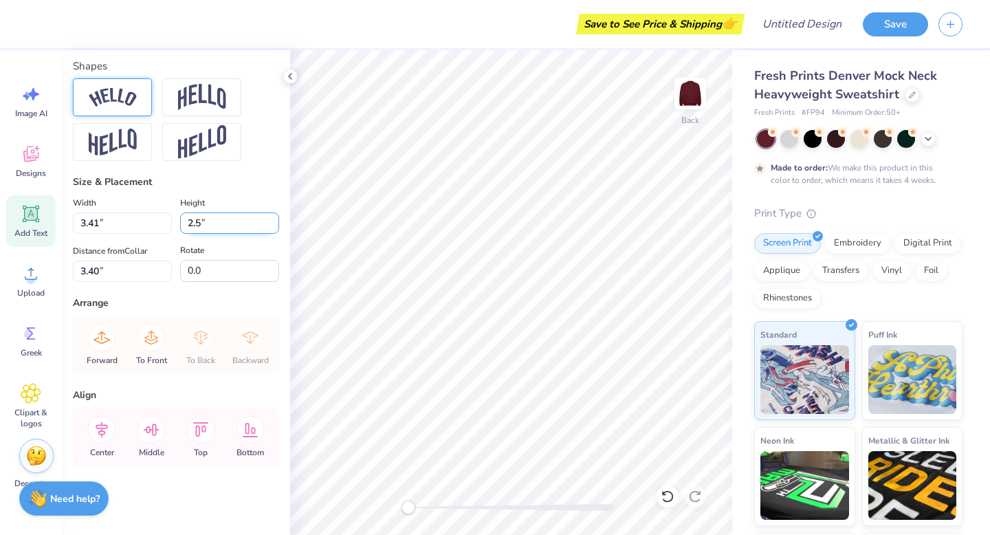
type input "4.53"
type input "2.50"
type input "3.09"
click at [27, 158] on icon at bounding box center [30, 156] width 13 height 11
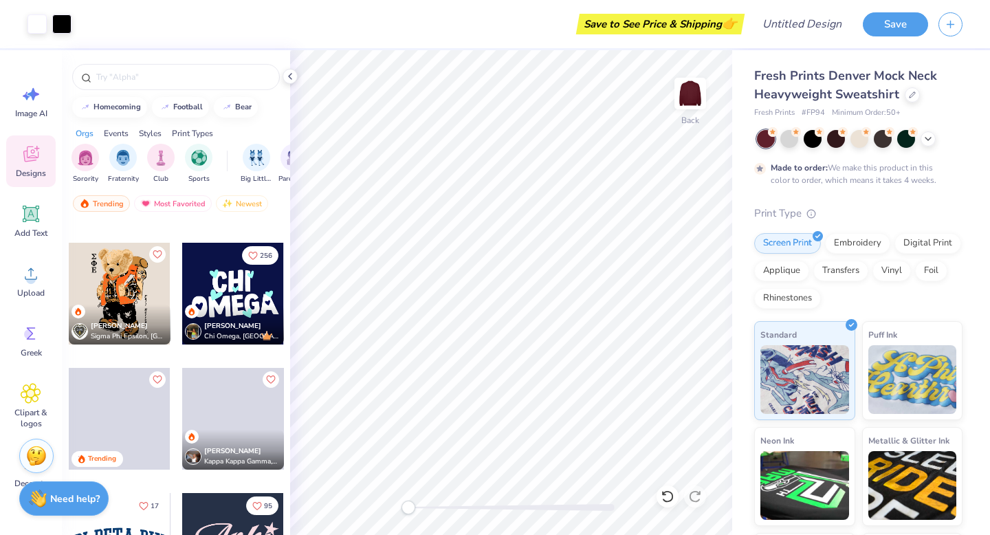
scroll to position [1746, 0]
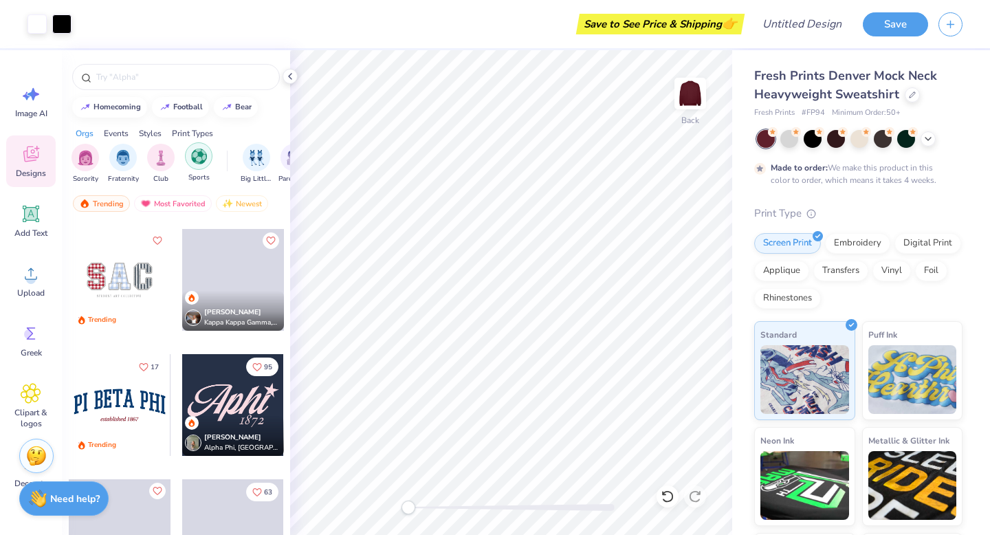
click at [197, 160] on img "filter for Sports" at bounding box center [199, 156] width 16 height 16
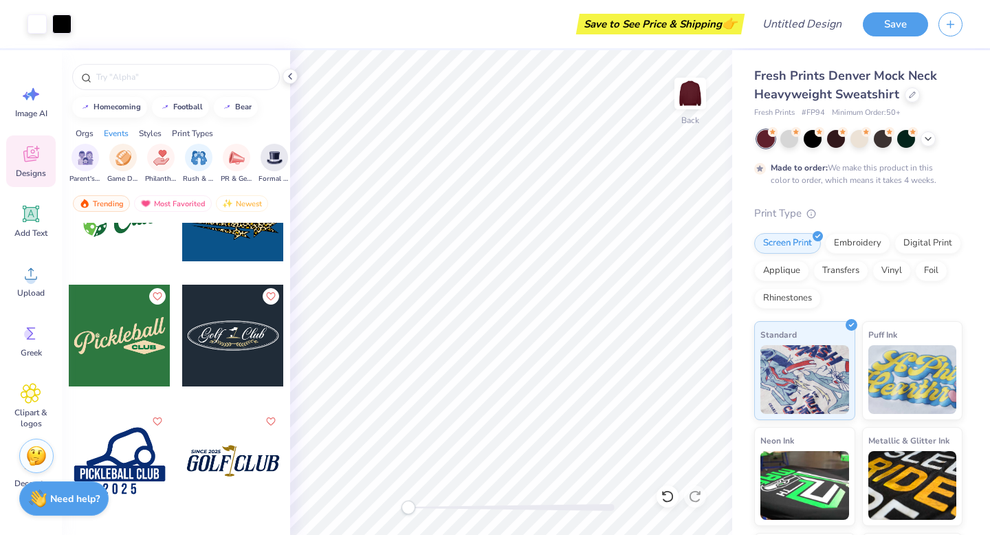
scroll to position [0, 222]
click at [224, 160] on img "filter for PR & General" at bounding box center [224, 156] width 16 height 16
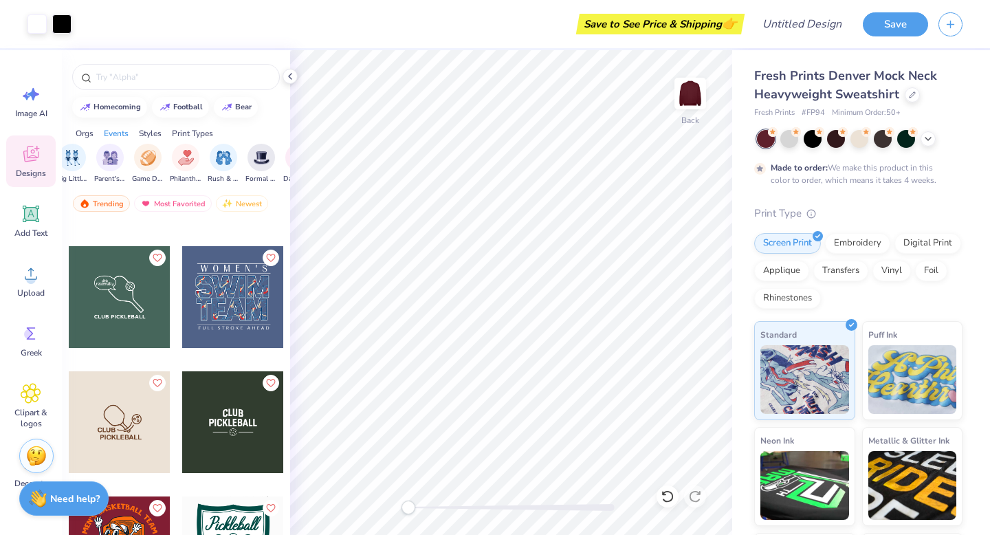
scroll to position [1770, 0]
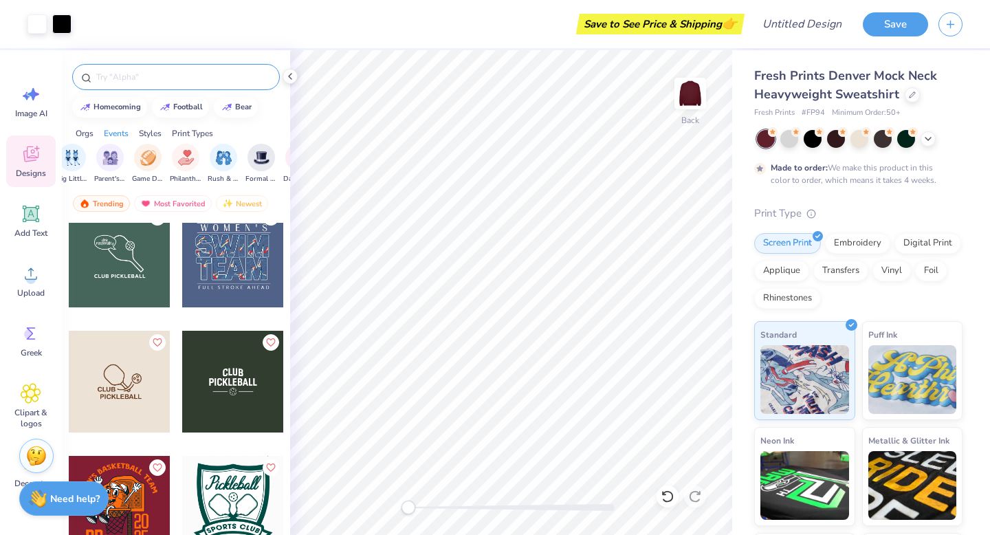
click at [131, 78] on input "text" at bounding box center [183, 77] width 176 height 14
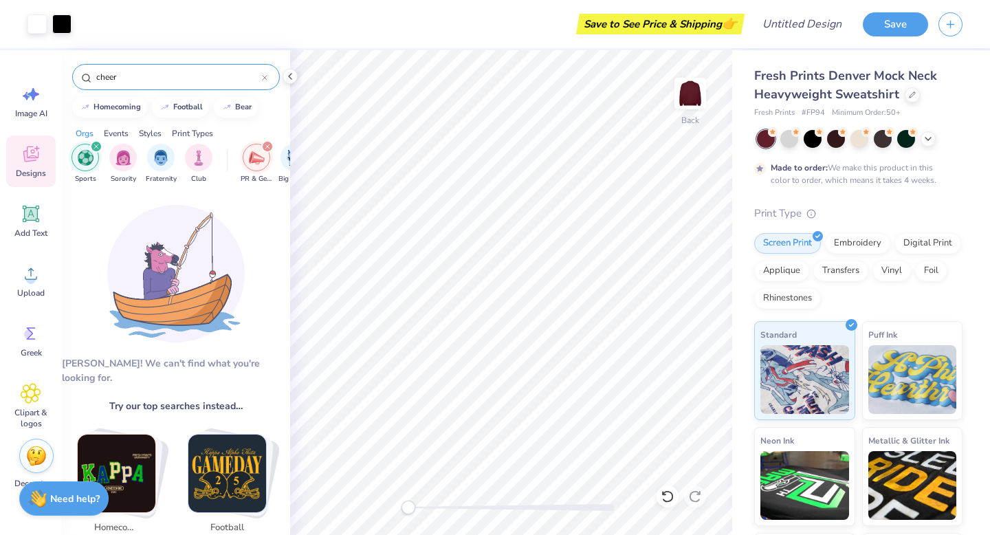
type input "cheer"
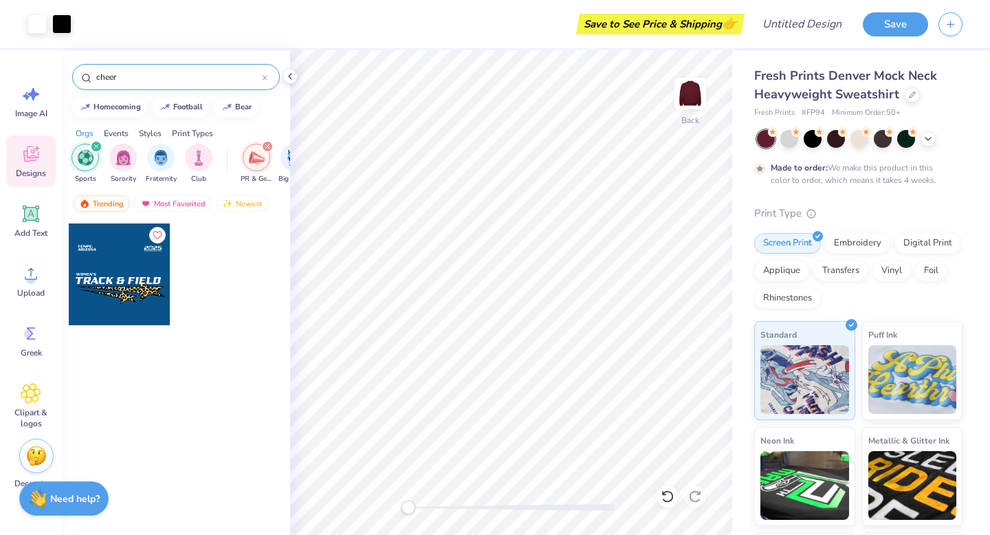
click at [155, 133] on div "Styles" at bounding box center [150, 133] width 23 height 12
click at [157, 155] on img "filter for Minimalist" at bounding box center [160, 156] width 15 height 16
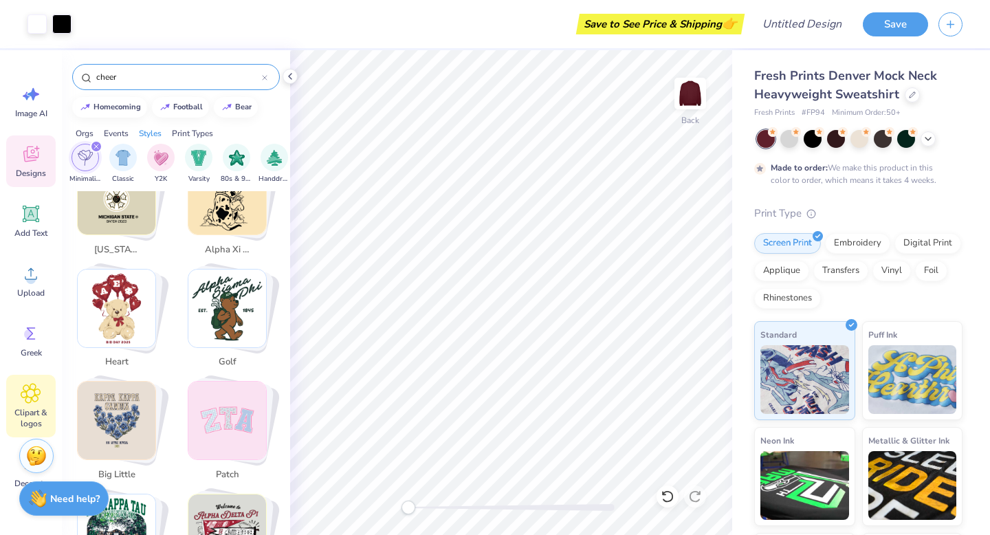
scroll to position [67, 0]
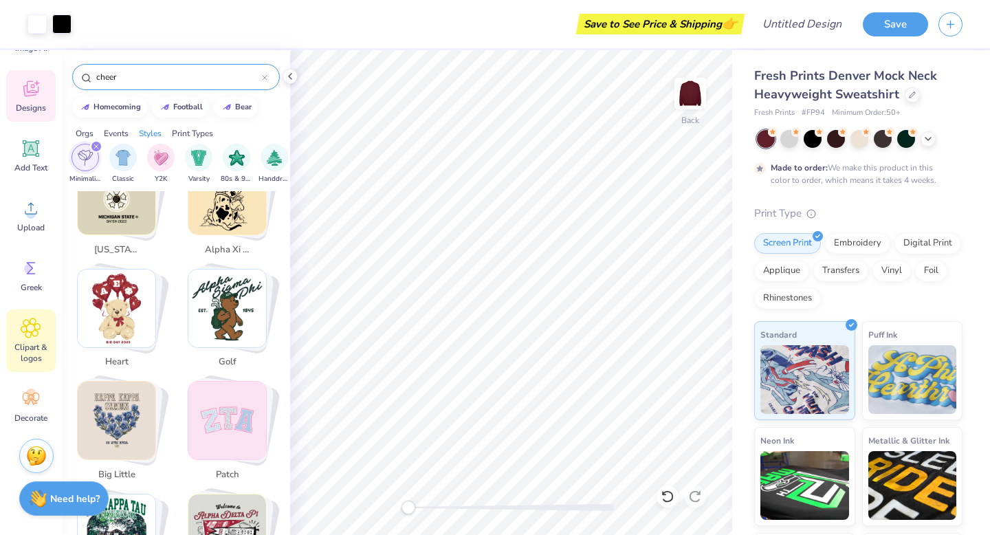
click at [34, 337] on icon at bounding box center [31, 328] width 20 height 21
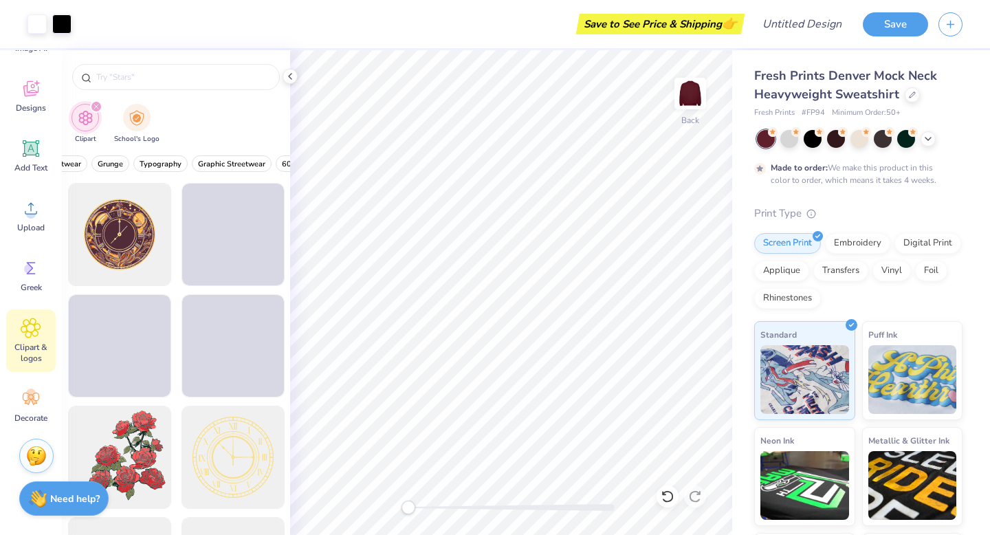
scroll to position [0, 114]
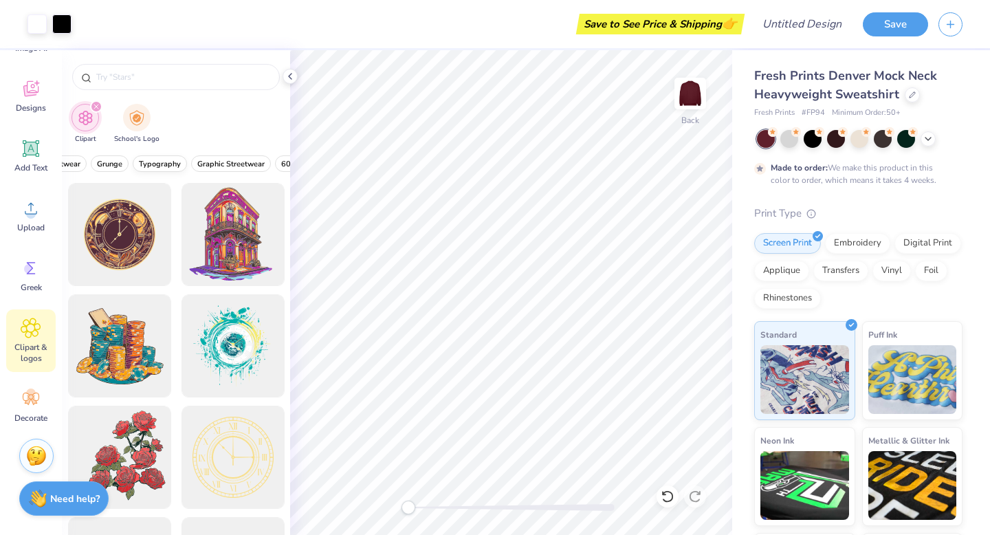
click at [159, 163] on span "Typography" at bounding box center [160, 164] width 42 height 10
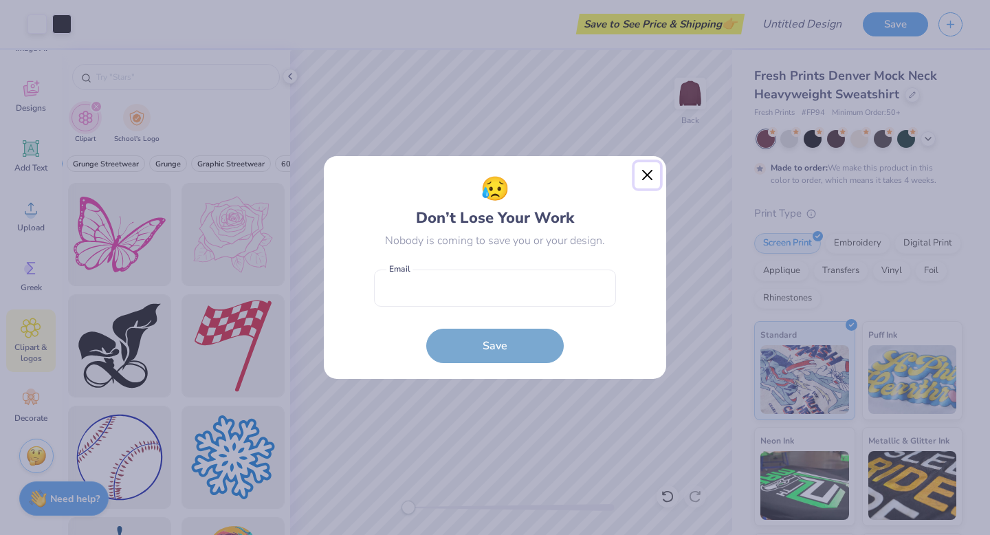
click at [641, 179] on button "Close" at bounding box center [648, 175] width 26 height 26
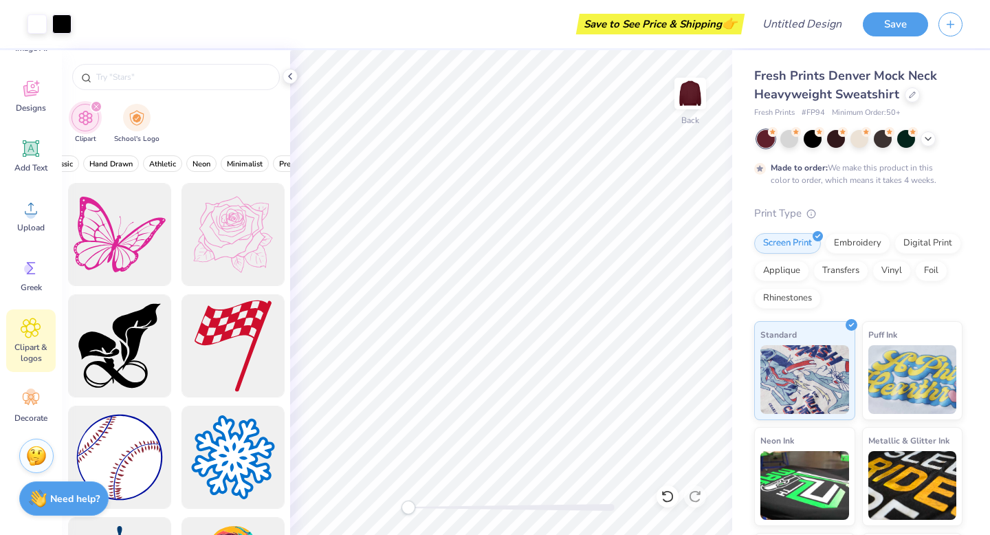
scroll to position [0, 483]
click at [169, 164] on span "Athletic" at bounding box center [165, 164] width 27 height 10
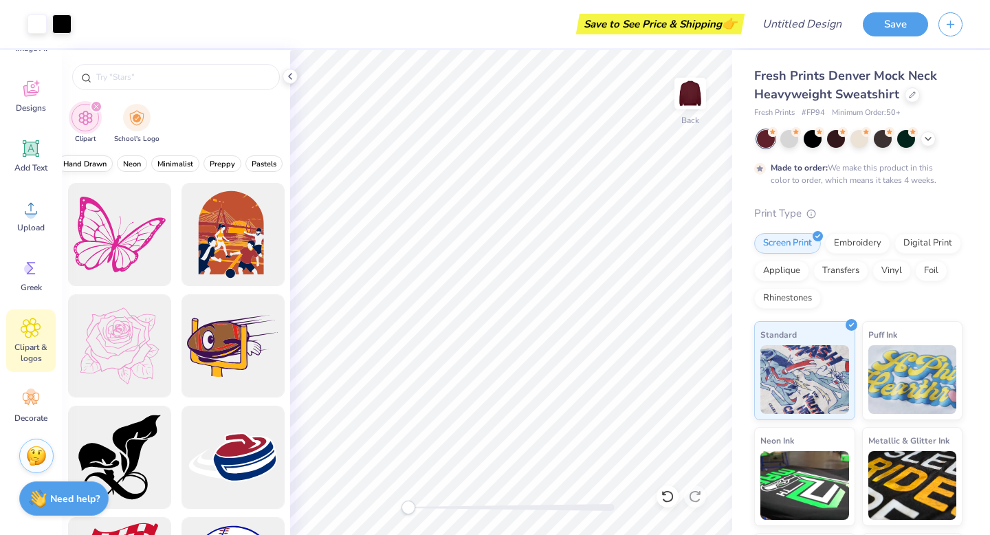
scroll to position [0, 569]
click at [210, 162] on span "Preppy" at bounding box center [208, 164] width 25 height 10
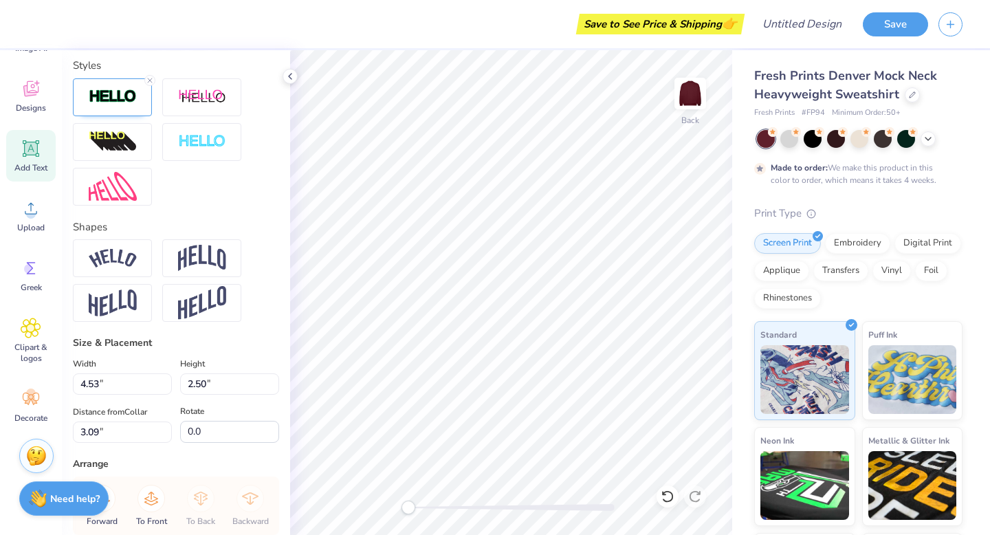
scroll to position [558, 0]
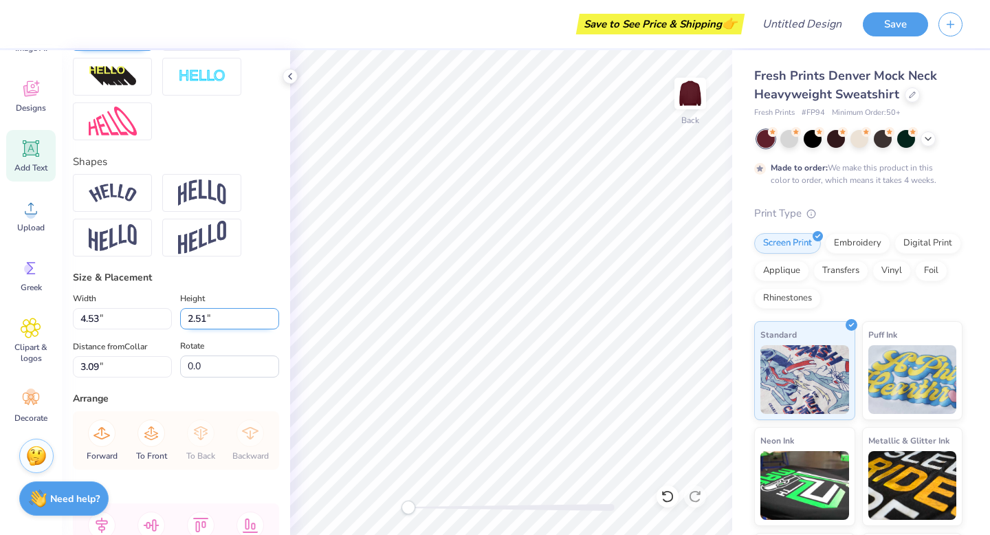
click at [274, 316] on input "2.51" at bounding box center [229, 318] width 99 height 21
click at [274, 316] on input "2.52" at bounding box center [229, 318] width 99 height 21
click at [274, 316] on input "2.53" at bounding box center [229, 318] width 99 height 21
click at [274, 316] on input "2.54" at bounding box center [229, 318] width 99 height 21
click at [274, 316] on input "2.55" at bounding box center [229, 318] width 99 height 21
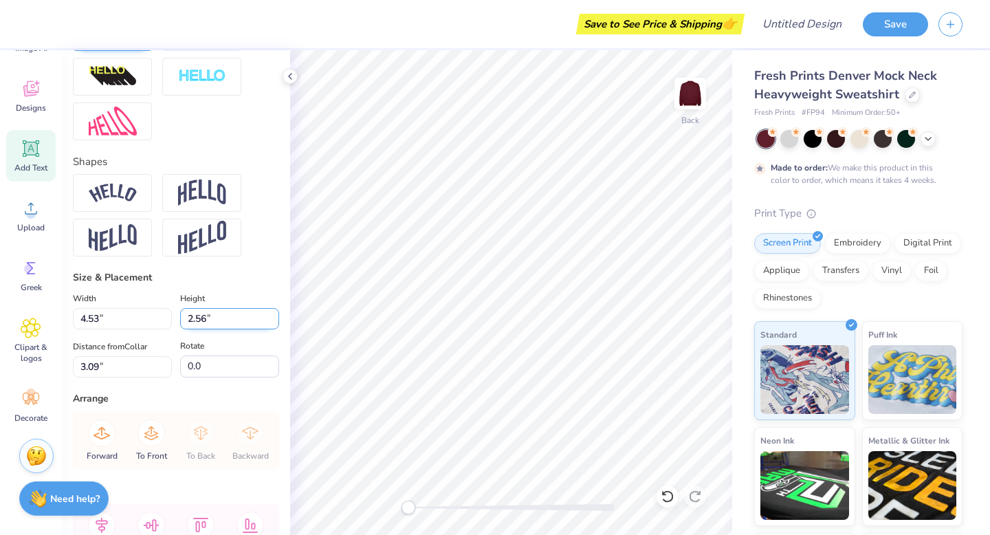
click at [274, 316] on input "2.56" at bounding box center [229, 318] width 99 height 21
click at [274, 316] on input "2.57" at bounding box center [229, 318] width 99 height 21
click at [274, 316] on input "2.58" at bounding box center [229, 318] width 99 height 21
click at [274, 316] on input "2.59" at bounding box center [229, 318] width 99 height 21
click at [274, 316] on input "2.6" at bounding box center [229, 318] width 99 height 21
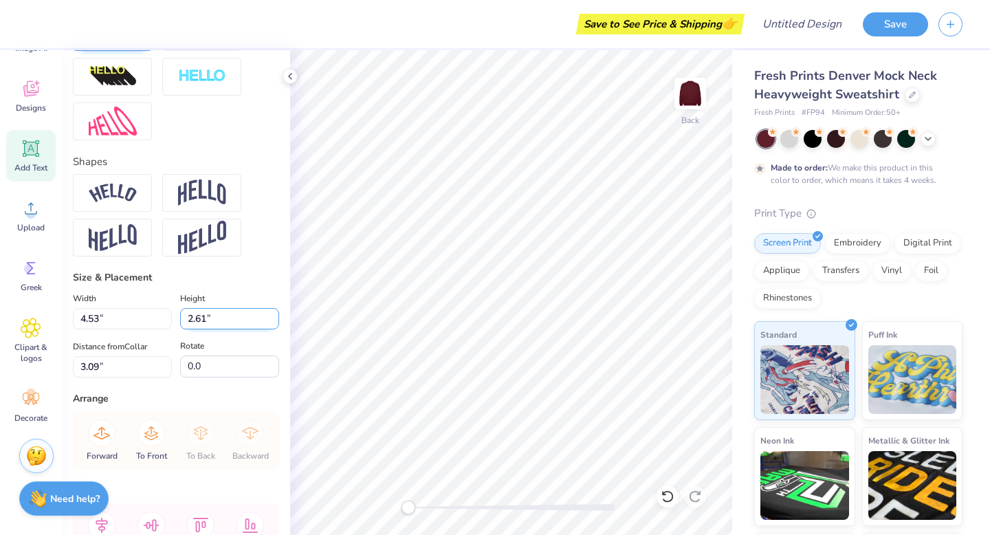
click at [274, 316] on input "2.61" at bounding box center [229, 318] width 99 height 21
click at [274, 316] on input "2.62" at bounding box center [229, 318] width 99 height 21
click at [274, 316] on input "2.63" at bounding box center [229, 318] width 99 height 21
click at [274, 316] on input "2.64" at bounding box center [229, 318] width 99 height 21
click at [274, 316] on input "2.65" at bounding box center [229, 318] width 99 height 21
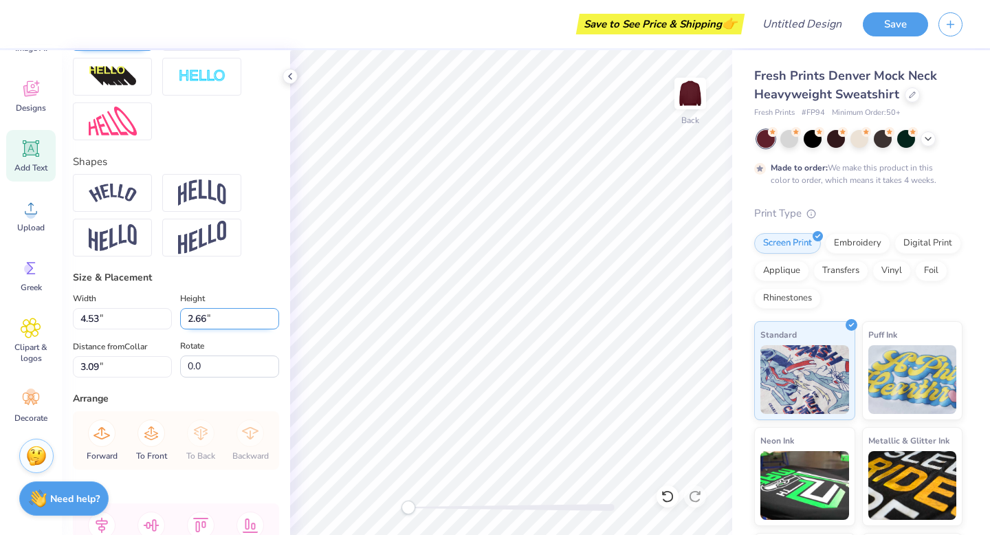
click at [274, 316] on input "2.66" at bounding box center [229, 318] width 99 height 21
click at [274, 316] on input "2.67" at bounding box center [229, 318] width 99 height 21
click at [274, 316] on input "2.68" at bounding box center [229, 318] width 99 height 21
click at [274, 316] on input "2.69" at bounding box center [229, 318] width 99 height 21
click at [274, 316] on input "2.7" at bounding box center [229, 318] width 99 height 21
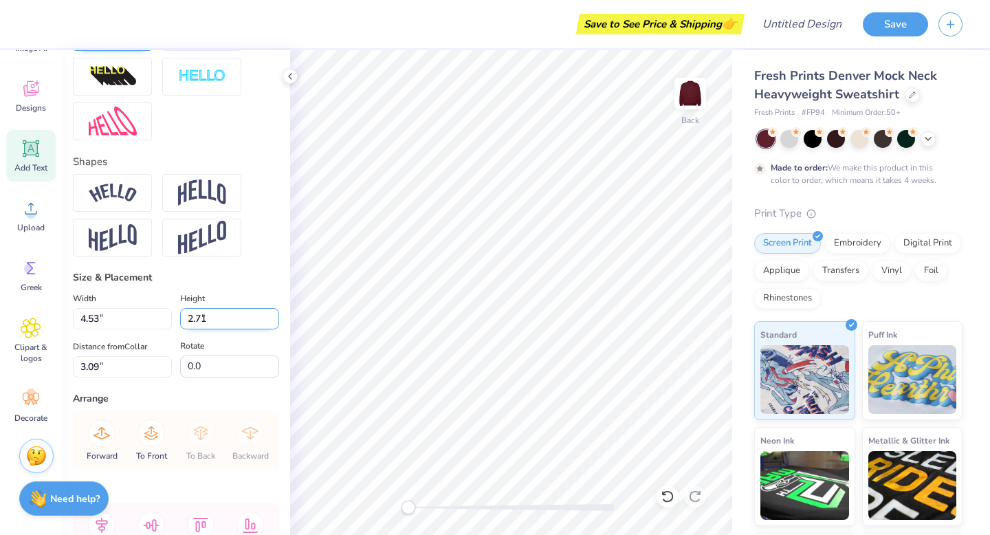
click at [274, 316] on input "2.71" at bounding box center [229, 318] width 99 height 21
click at [274, 316] on input "2.72" at bounding box center [229, 318] width 99 height 21
click at [274, 316] on input "2.73" at bounding box center [229, 318] width 99 height 21
click at [274, 316] on input "2.74" at bounding box center [229, 318] width 99 height 21
click at [274, 316] on input "2.75" at bounding box center [229, 318] width 99 height 21
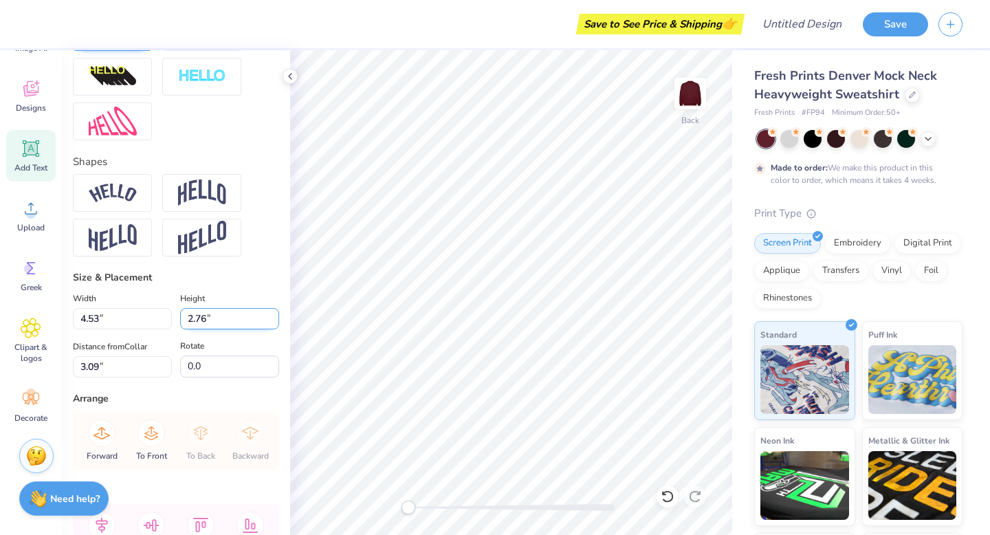
click at [274, 316] on input "2.76" at bounding box center [229, 318] width 99 height 21
click at [274, 316] on input "2.77" at bounding box center [229, 318] width 99 height 21
click at [274, 316] on input "2.78" at bounding box center [229, 318] width 99 height 21
click at [274, 316] on input "2.79" at bounding box center [229, 318] width 99 height 21
click at [274, 316] on input "2.8" at bounding box center [229, 318] width 99 height 21
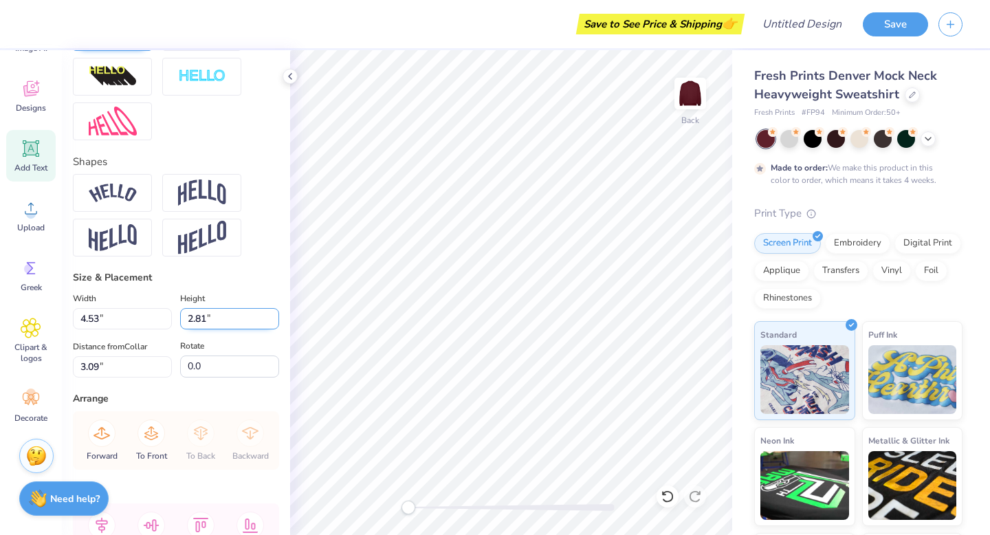
click at [274, 316] on input "2.81" at bounding box center [229, 318] width 99 height 21
click at [274, 316] on input "2.82" at bounding box center [229, 318] width 99 height 21
click at [274, 316] on input "2.83" at bounding box center [229, 318] width 99 height 21
click at [274, 316] on input "2.84" at bounding box center [229, 318] width 99 height 21
click at [274, 316] on input "2.85" at bounding box center [229, 318] width 99 height 21
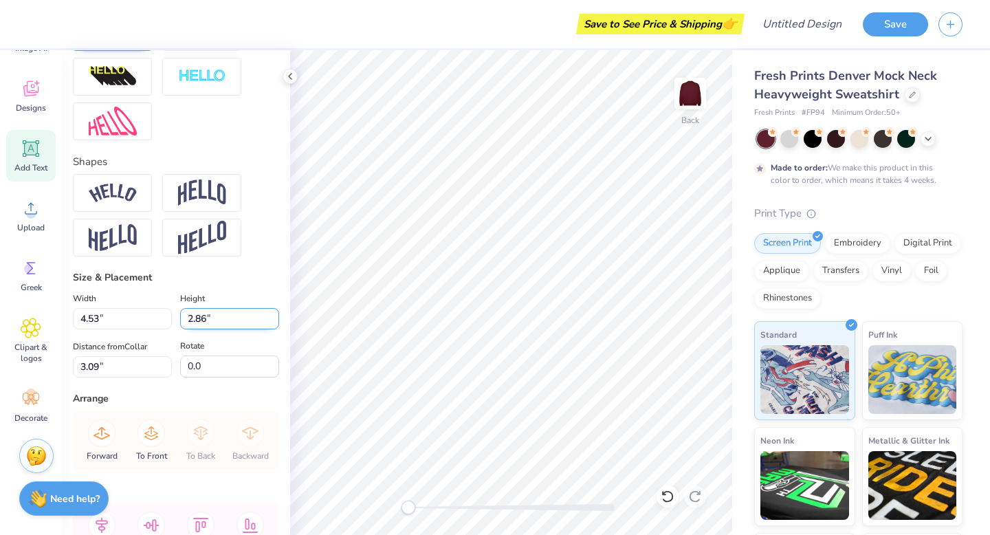
click at [274, 316] on input "2.86" at bounding box center [229, 318] width 99 height 21
click at [274, 316] on input "2.87" at bounding box center [229, 318] width 99 height 21
click at [274, 316] on input "2.88" at bounding box center [229, 318] width 99 height 21
click at [274, 316] on input "2.89" at bounding box center [229, 318] width 99 height 21
click at [274, 316] on input "2.9" at bounding box center [229, 318] width 99 height 21
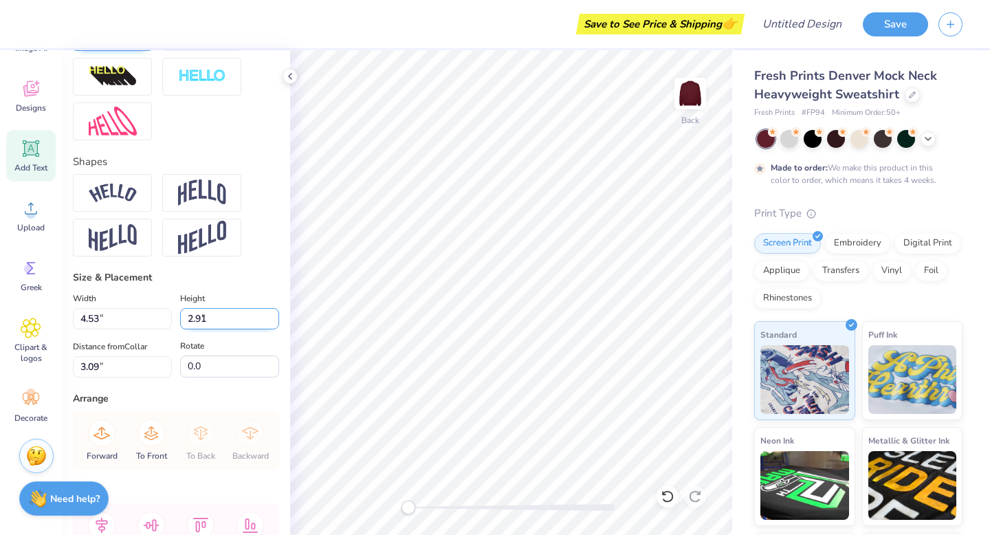
click at [274, 316] on input "2.91" at bounding box center [229, 318] width 99 height 21
click at [274, 316] on input "2.92" at bounding box center [229, 318] width 99 height 21
click at [274, 316] on input "2.93" at bounding box center [229, 318] width 99 height 21
click at [274, 316] on input "2.94" at bounding box center [229, 318] width 99 height 21
click at [274, 316] on input "2.95" at bounding box center [229, 318] width 99 height 21
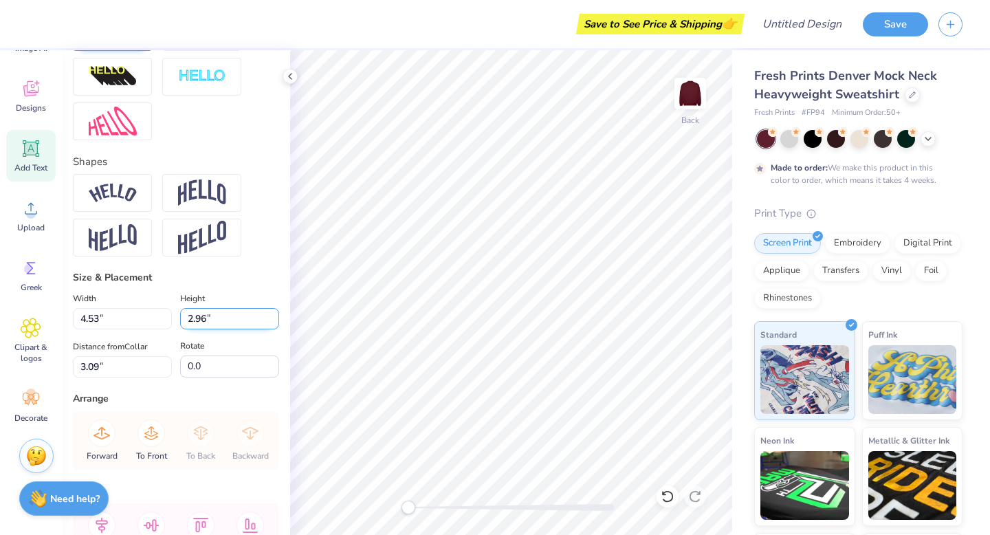
click at [274, 316] on input "2.96" at bounding box center [229, 318] width 99 height 21
click at [274, 316] on input "2.97" at bounding box center [229, 318] width 99 height 21
click at [274, 316] on input "2.98" at bounding box center [229, 318] width 99 height 21
click at [274, 316] on input "2.99" at bounding box center [229, 318] width 99 height 21
type input "3"
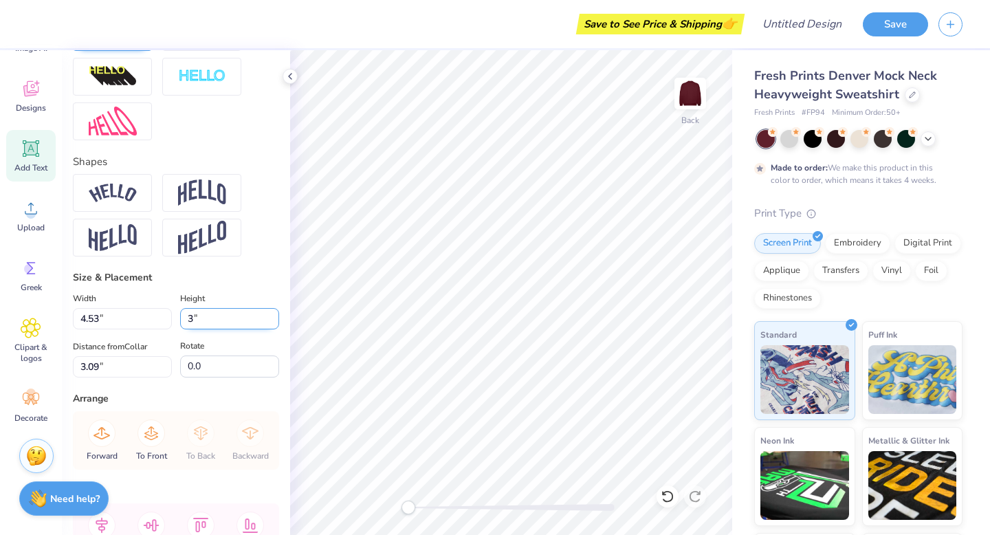
click at [274, 316] on input "3" at bounding box center [229, 318] width 99 height 21
type input "5.43"
type input "3.00"
type input "2.84"
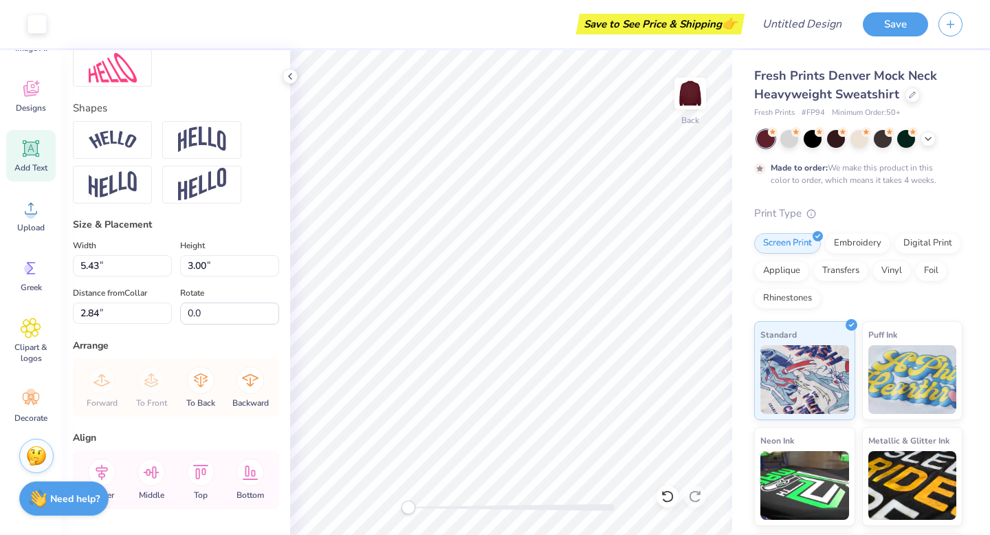
type input "6.37"
type input "1.65"
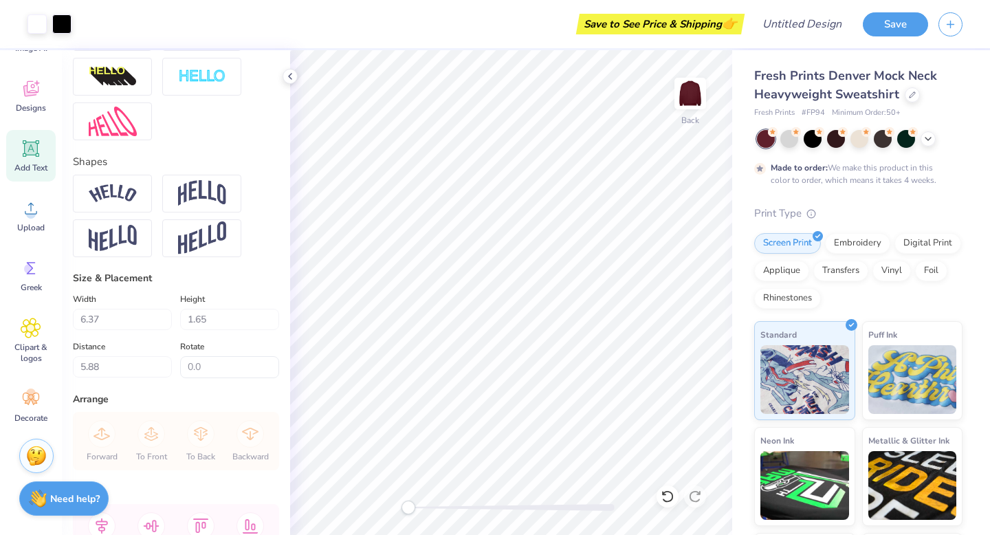
type input "6.29"
type input "5.43"
type input "3.00"
type input "2.84"
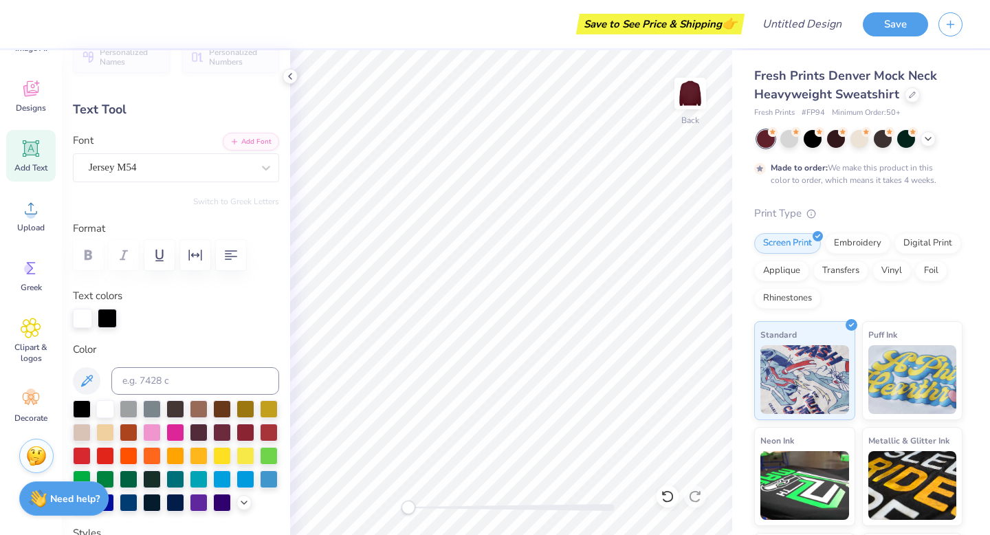
scroll to position [0, 0]
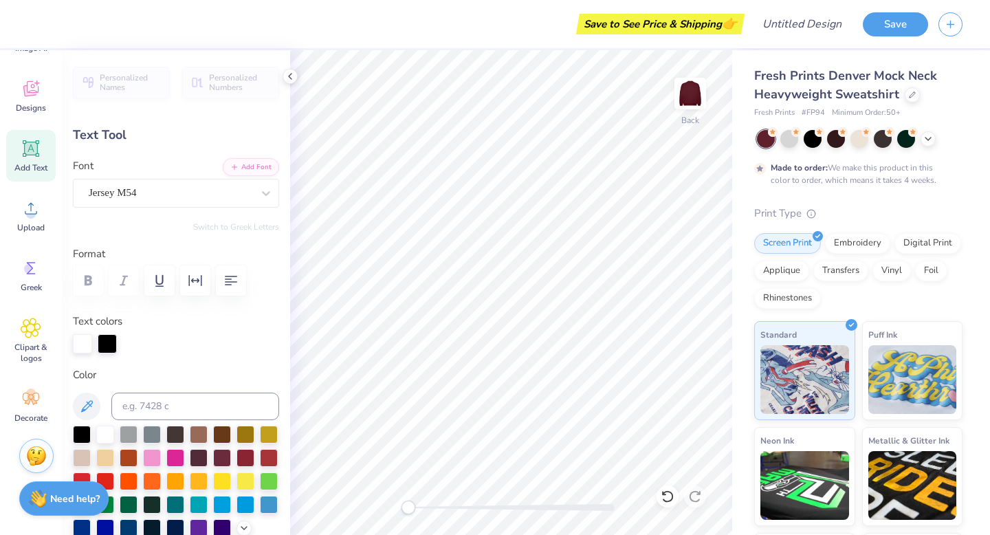
type input "6.37"
type input "1.65"
type input "6.47"
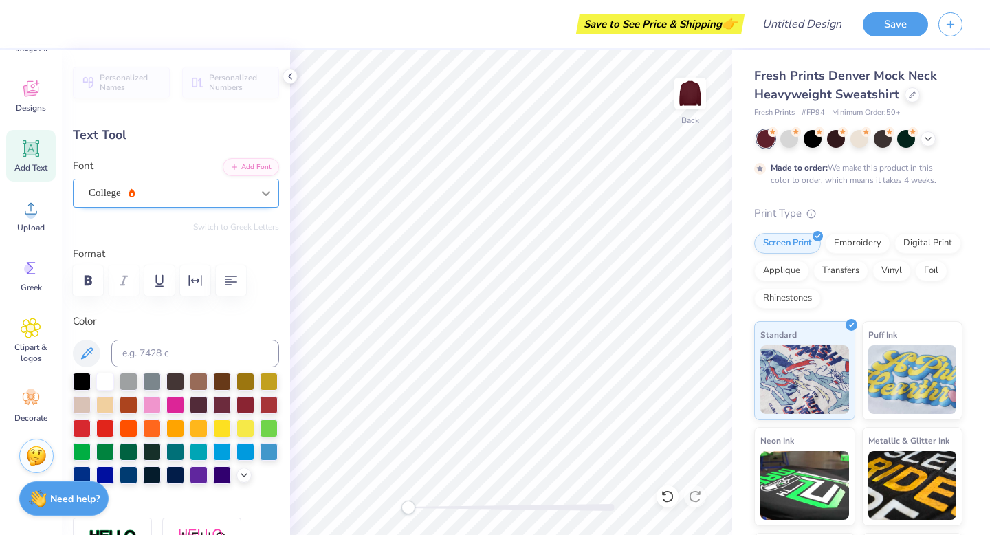
click at [267, 197] on icon at bounding box center [266, 193] width 14 height 14
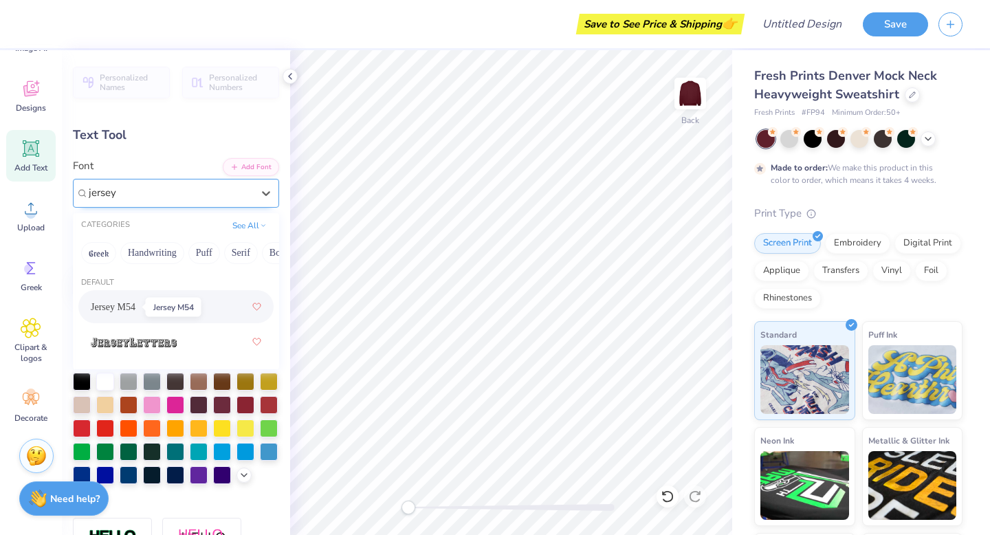
click at [118, 304] on span "Jersey M54" at bounding box center [113, 307] width 45 height 14
type input "jersey"
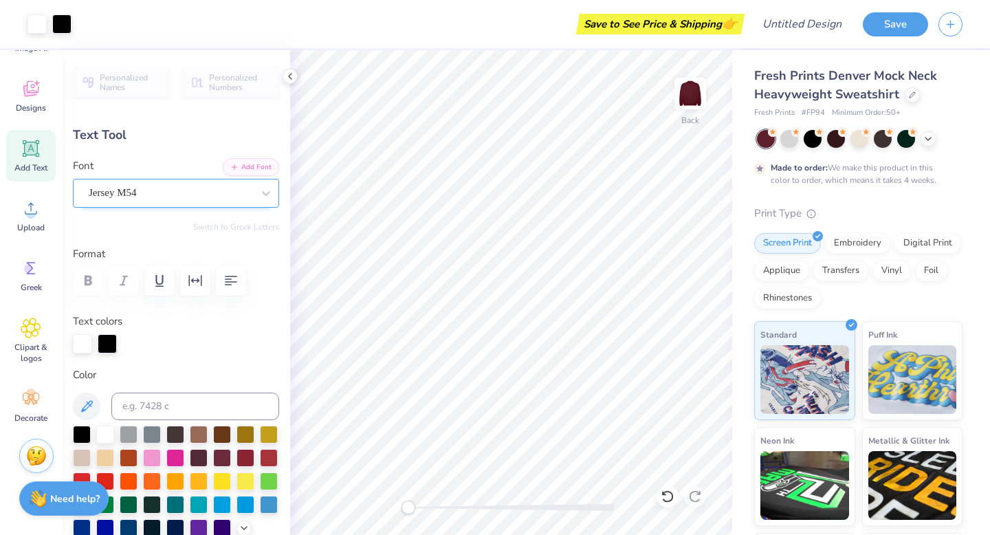
type input "5.43"
type input "3.00"
type input "2.84"
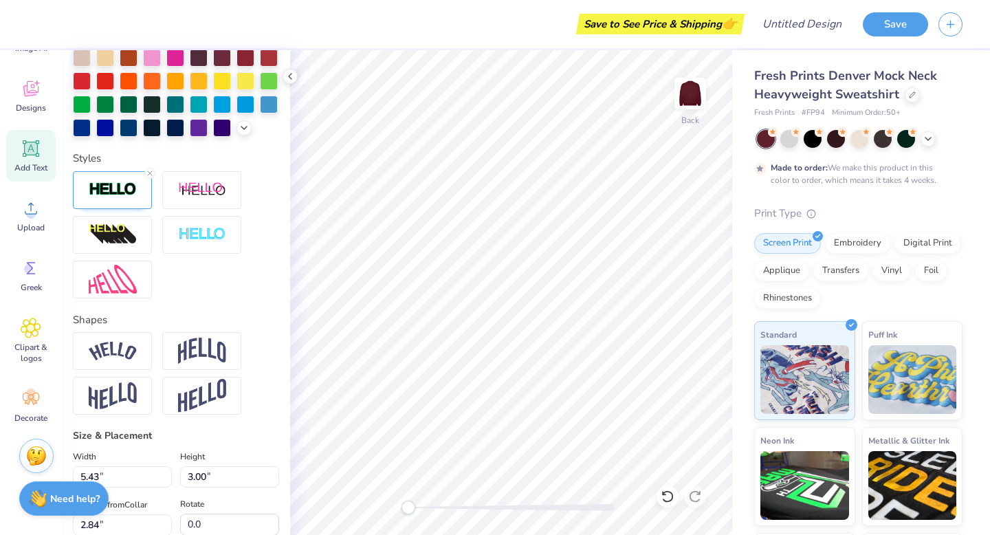
scroll to position [399, 0]
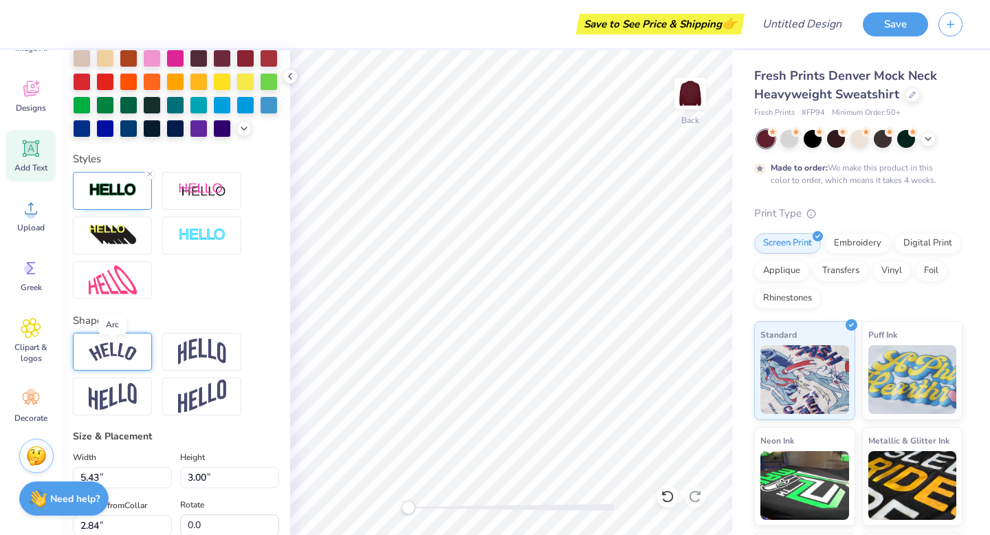
click at [119, 357] on img at bounding box center [113, 351] width 48 height 19
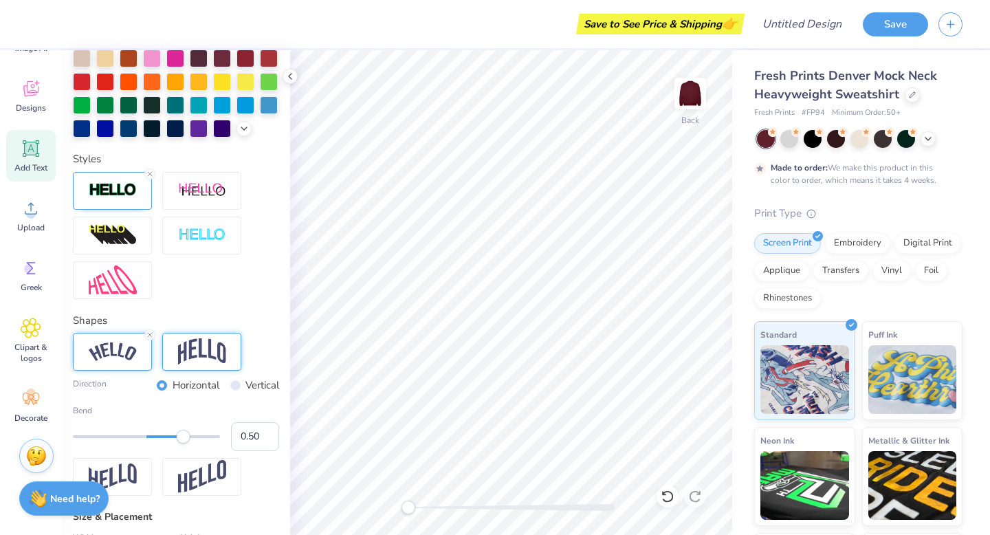
click at [196, 358] on img at bounding box center [202, 351] width 48 height 26
click at [238, 335] on icon at bounding box center [239, 335] width 8 height 8
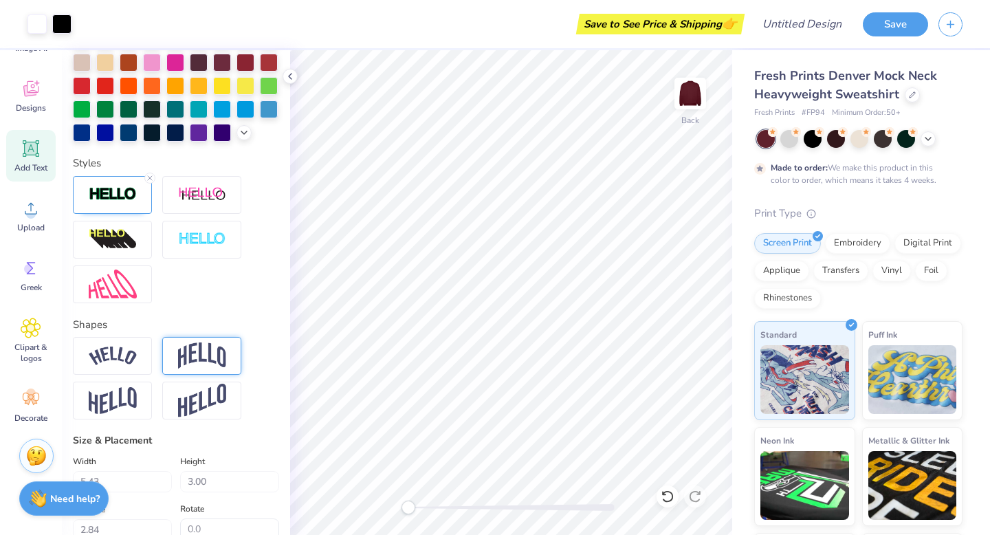
scroll to position [379, 0]
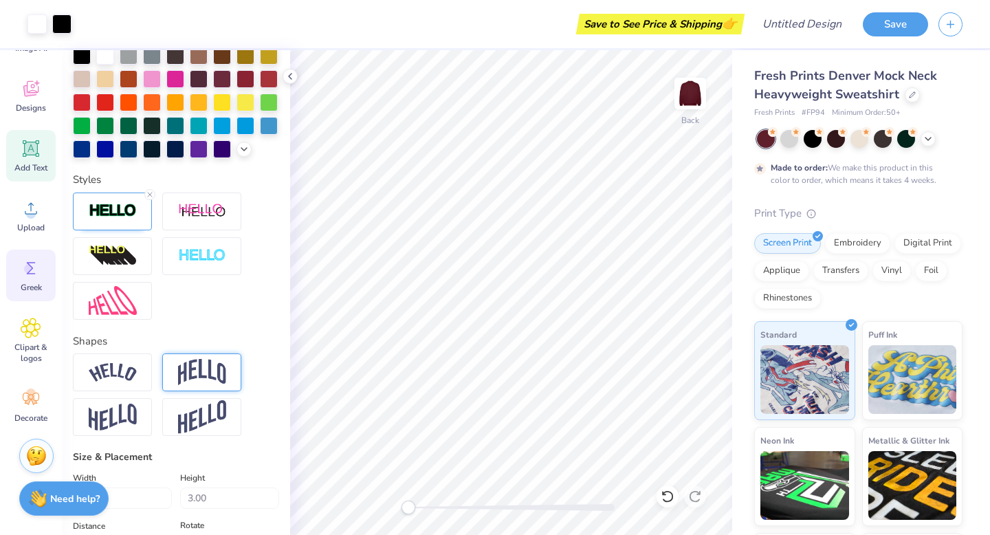
click at [34, 270] on icon at bounding box center [31, 268] width 21 height 21
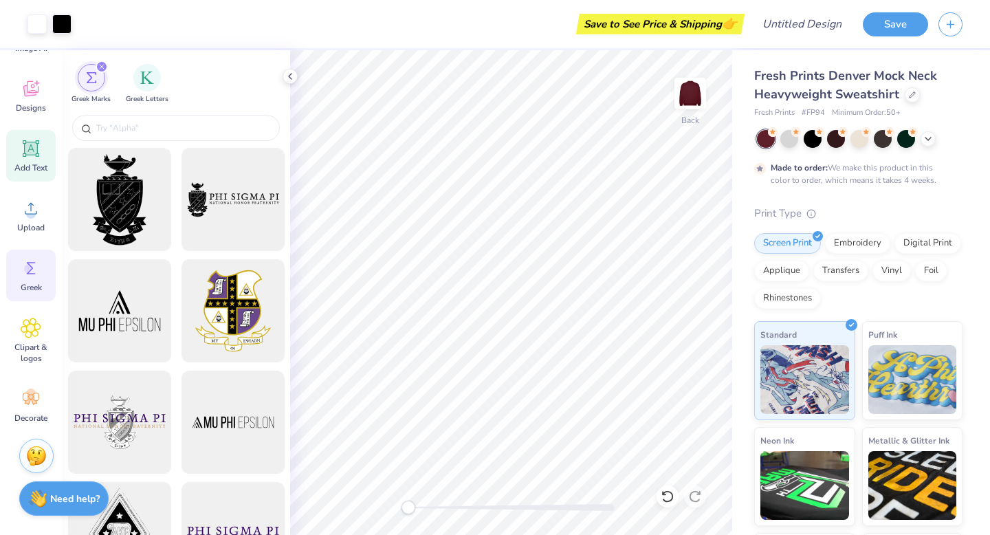
click at [35, 159] on div "Add Text" at bounding box center [30, 156] width 49 height 52
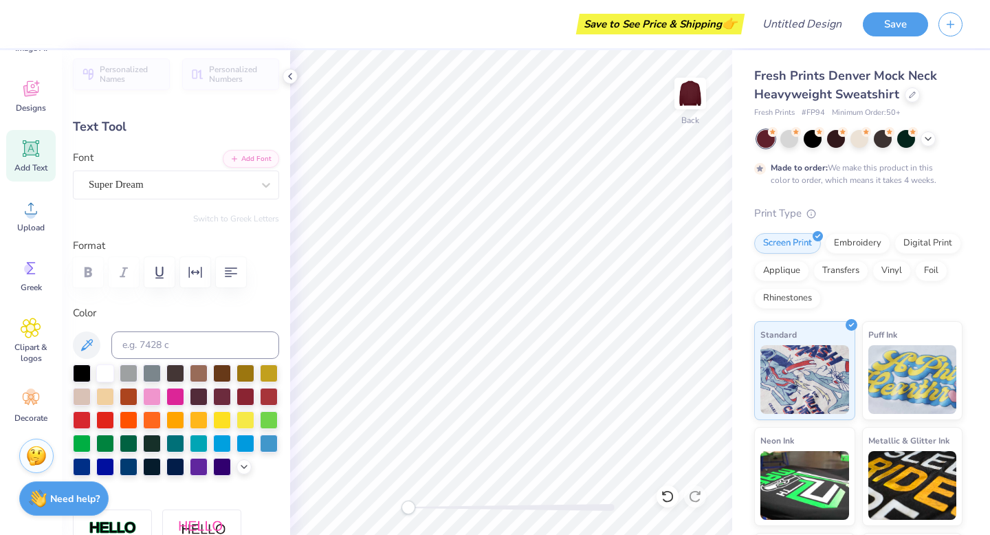
scroll to position [0, 0]
type textarea "T"
type input "5.43"
type input "3.00"
type input "2.84"
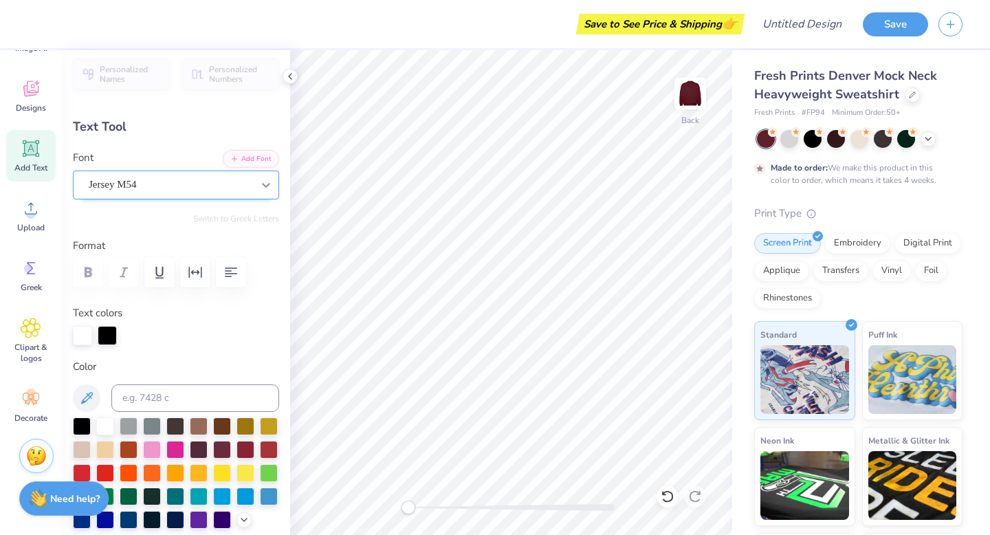
click at [263, 188] on icon at bounding box center [266, 185] width 14 height 14
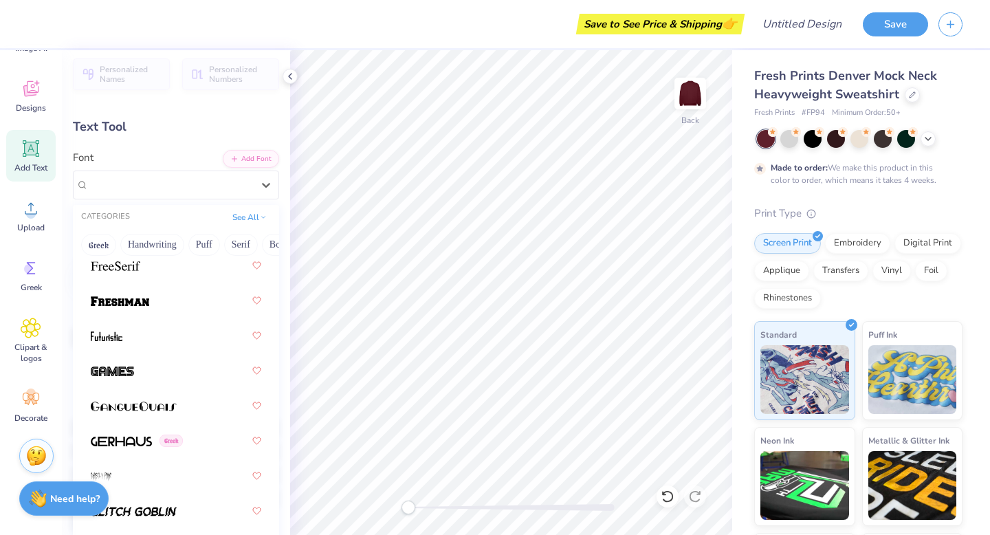
scroll to position [4269, 0]
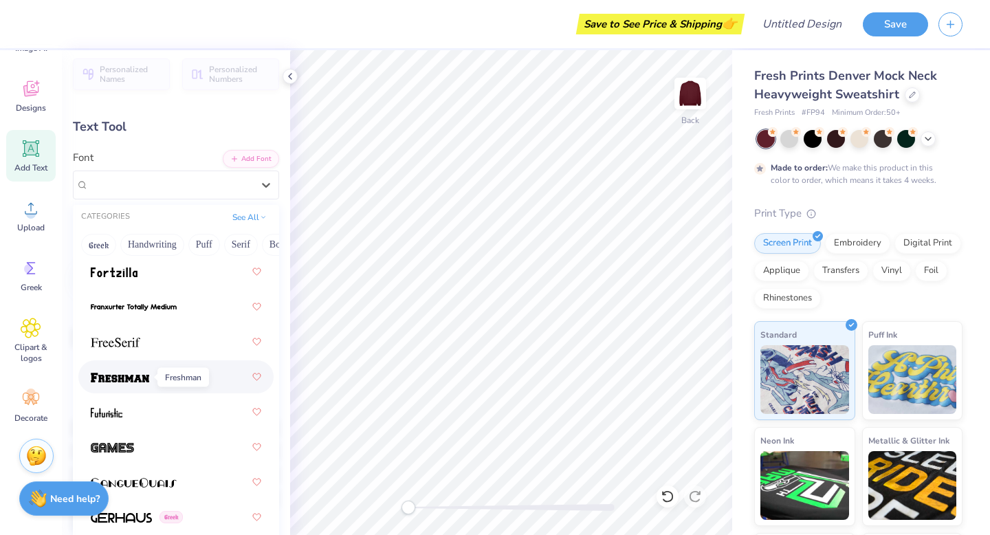
click at [142, 377] on img at bounding box center [120, 378] width 58 height 10
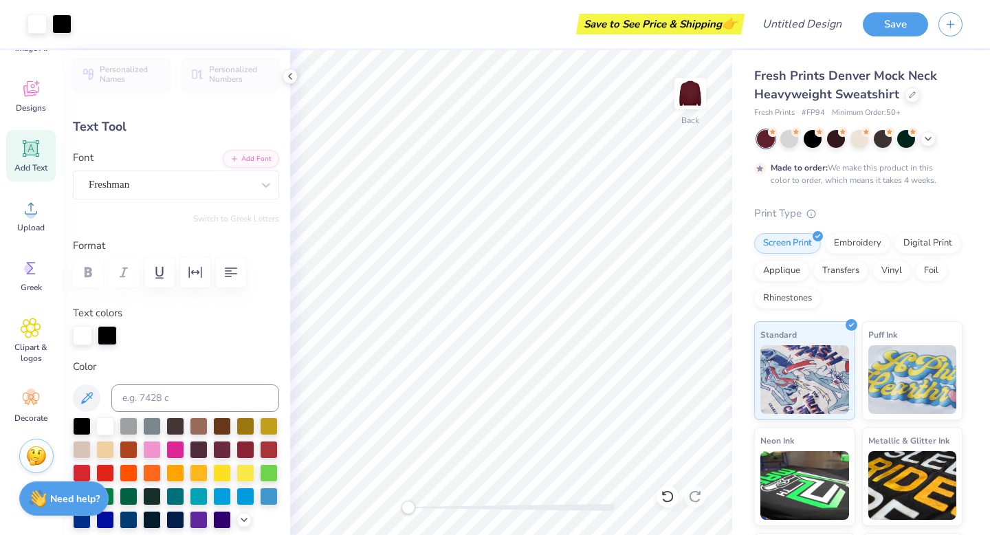
type input "5.67"
type input "1.85"
type input "6.37"
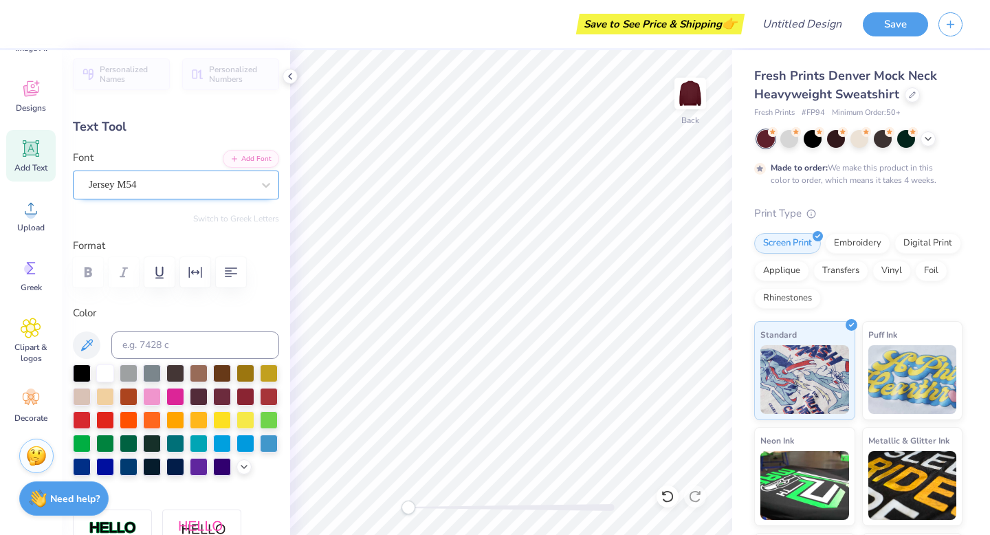
click at [243, 183] on div "Jersey M54" at bounding box center [170, 184] width 166 height 21
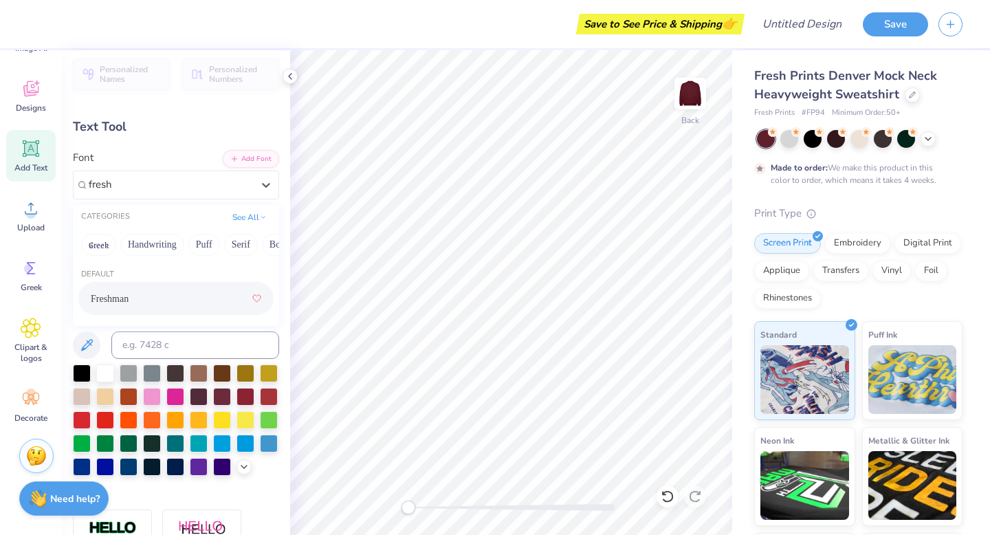
click at [142, 302] on div "Freshman" at bounding box center [176, 298] width 170 height 25
type input "fresh"
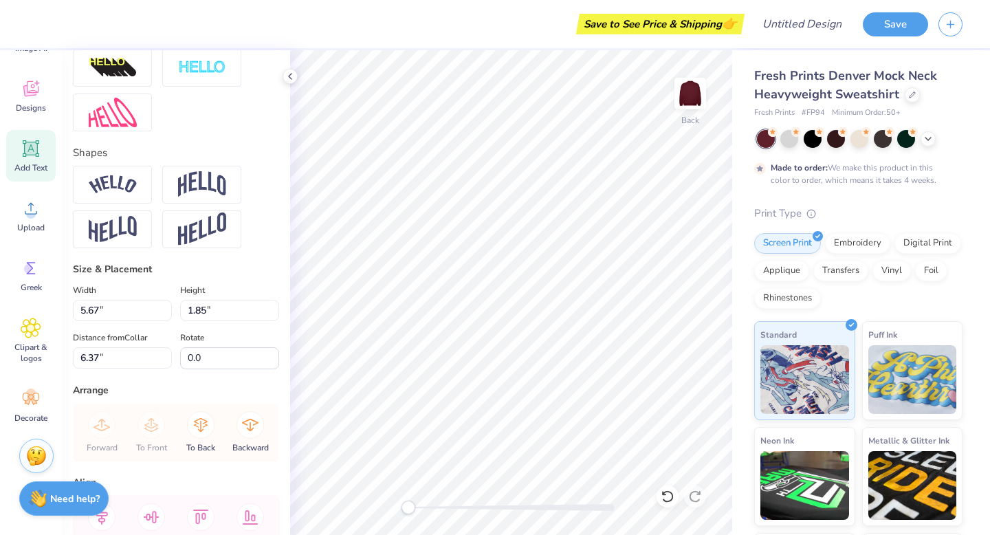
scroll to position [537, 0]
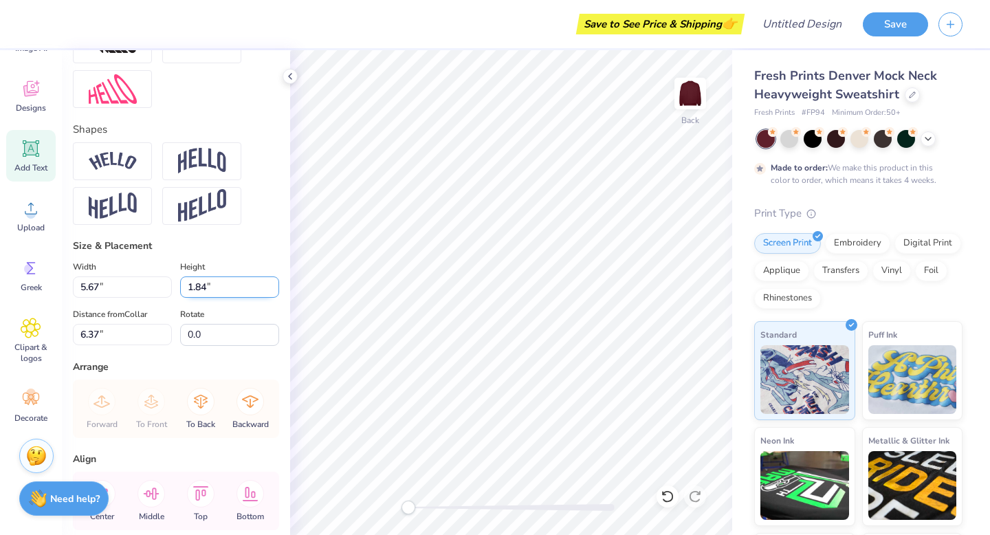
click at [274, 291] on input "1.84" at bounding box center [229, 286] width 99 height 21
click at [274, 291] on input "1.83" at bounding box center [229, 286] width 99 height 21
click at [274, 291] on input "1.82" at bounding box center [229, 286] width 99 height 21
click at [274, 291] on input "1.81" at bounding box center [229, 286] width 99 height 21
click at [274, 291] on input "1.8" at bounding box center [229, 286] width 99 height 21
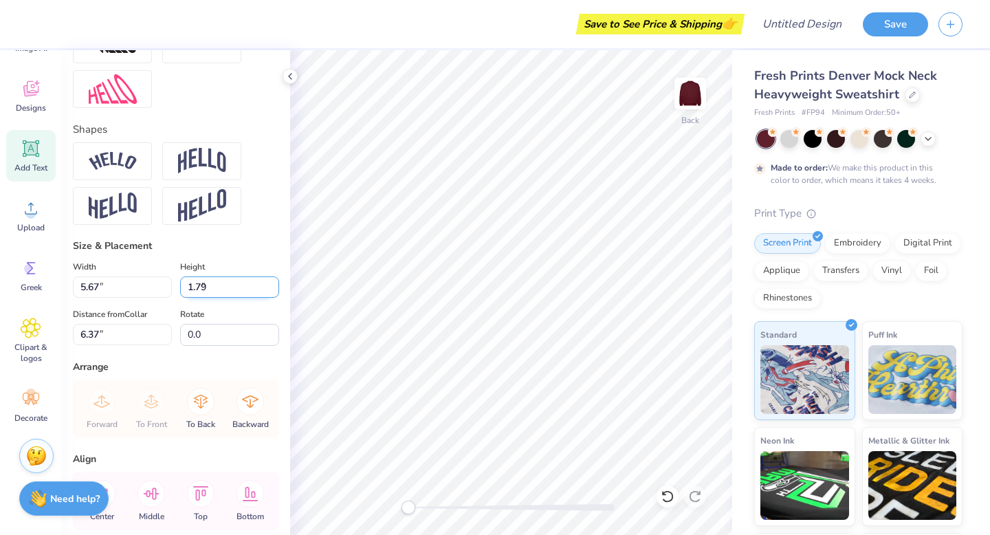
click at [274, 291] on input "1.79" at bounding box center [229, 286] width 99 height 21
click at [274, 291] on input "1.78" at bounding box center [229, 286] width 99 height 21
click at [274, 291] on input "1.77" at bounding box center [229, 286] width 99 height 21
click at [274, 291] on input "1.76" at bounding box center [229, 286] width 99 height 21
click at [274, 291] on input "1.75" at bounding box center [229, 286] width 99 height 21
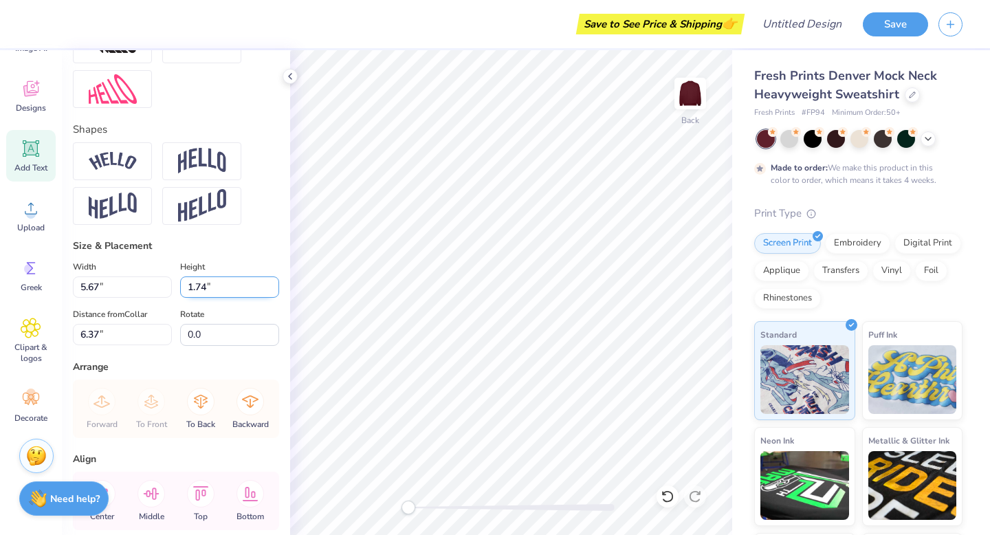
click at [274, 291] on input "1.74" at bounding box center [229, 286] width 99 height 21
click at [274, 291] on input "1.73" at bounding box center [229, 286] width 99 height 21
click at [274, 291] on input "1.72" at bounding box center [229, 286] width 99 height 21
click at [274, 291] on input "1.71" at bounding box center [229, 286] width 99 height 21
click at [274, 291] on input "1.7" at bounding box center [229, 286] width 99 height 21
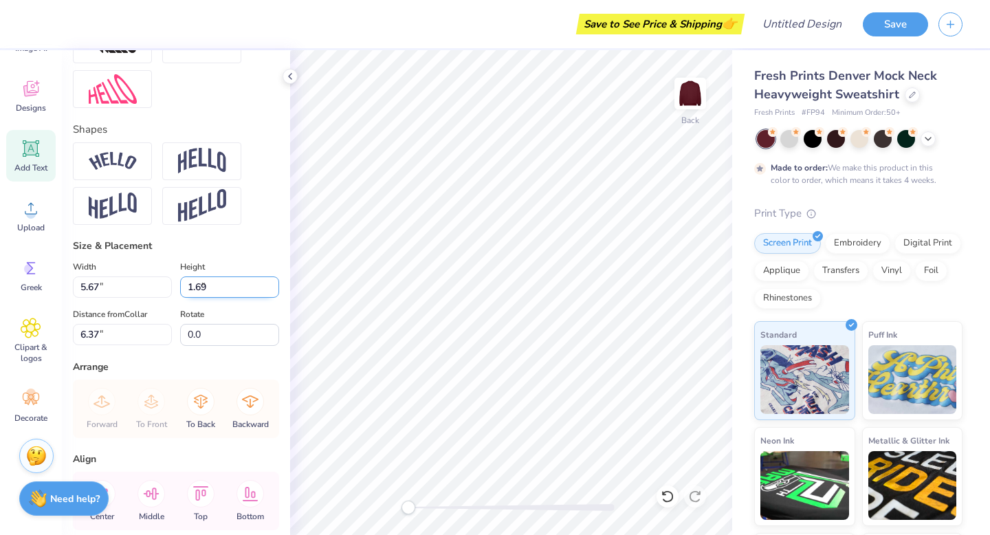
click at [274, 291] on input "1.69" at bounding box center [229, 286] width 99 height 21
click at [274, 291] on input "1.68" at bounding box center [229, 286] width 99 height 21
click at [274, 291] on input "1.67" at bounding box center [229, 286] width 99 height 21
click at [274, 291] on input "1.66" at bounding box center [229, 286] width 99 height 21
click at [274, 291] on input "1.65" at bounding box center [229, 286] width 99 height 21
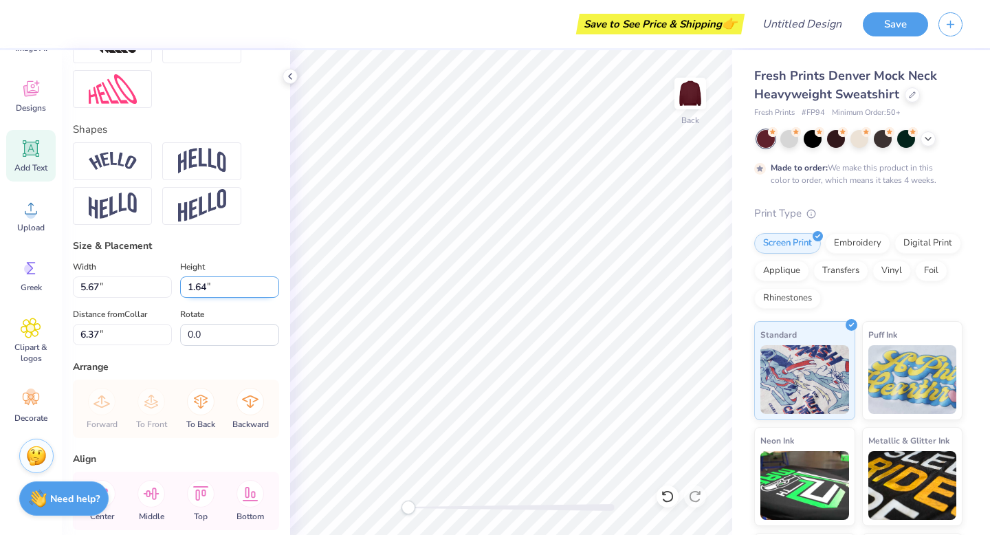
click at [274, 291] on input "1.64" at bounding box center [229, 286] width 99 height 21
click at [274, 291] on input "1.63" at bounding box center [229, 286] width 99 height 21
click at [274, 291] on input "1.62" at bounding box center [229, 286] width 99 height 21
click at [274, 291] on input "1.61" at bounding box center [229, 286] width 99 height 21
type input "1.6"
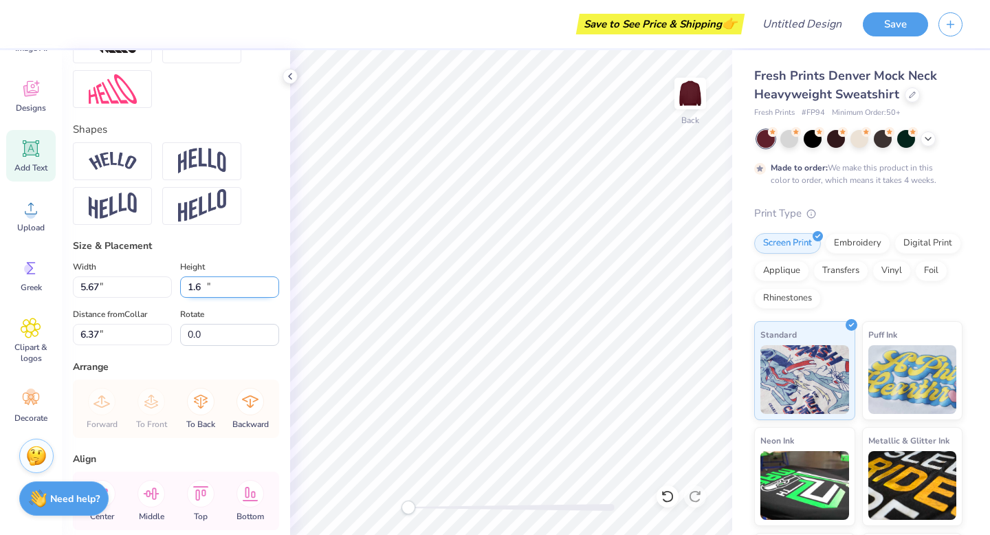
click at [274, 291] on input "1.6" at bounding box center [229, 286] width 99 height 21
type input "7.32"
type input "1.74"
type input "6.43"
click at [164, 293] on input "7.31" at bounding box center [122, 286] width 99 height 21
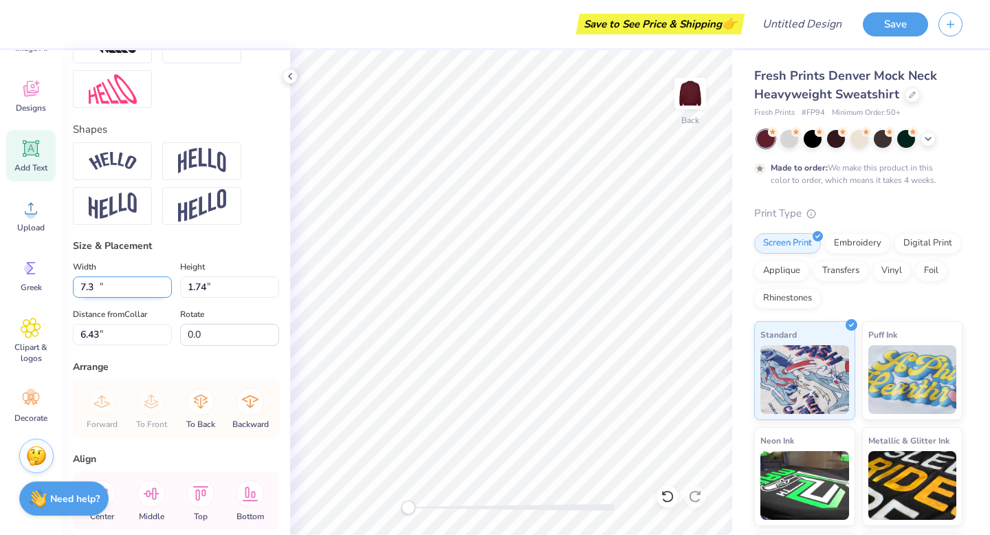
click at [164, 293] on input "7.3" at bounding box center [122, 286] width 99 height 21
click at [164, 293] on input "7.29" at bounding box center [122, 286] width 99 height 21
click at [164, 293] on input "7.28" at bounding box center [122, 286] width 99 height 21
click at [164, 293] on input "7.27" at bounding box center [122, 286] width 99 height 21
click at [164, 293] on input "7.26" at bounding box center [122, 286] width 99 height 21
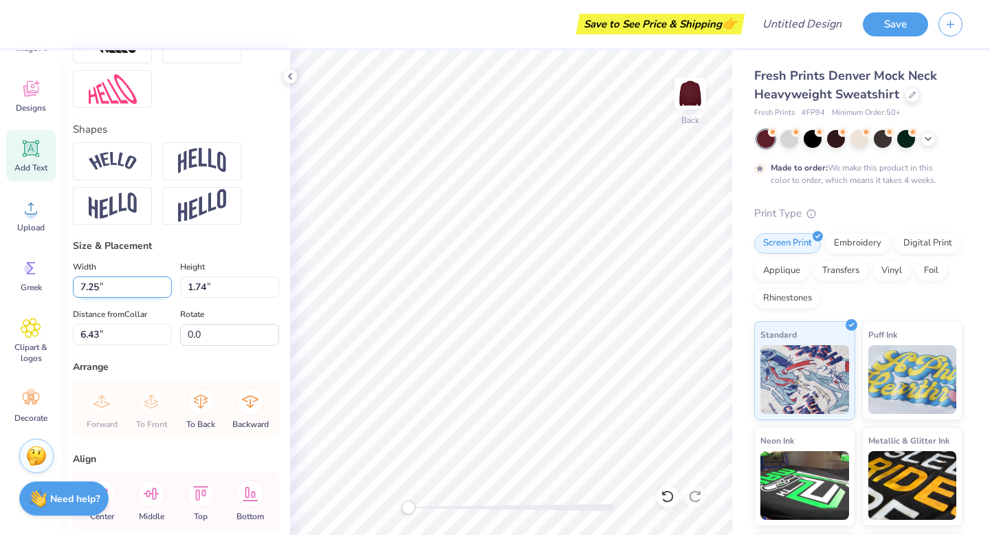
click at [164, 293] on input "7.25" at bounding box center [122, 286] width 99 height 21
click at [164, 293] on input "7.24" at bounding box center [122, 286] width 99 height 21
click at [164, 293] on input "7.23" at bounding box center [122, 286] width 99 height 21
click at [164, 293] on input "7.22" at bounding box center [122, 286] width 99 height 21
click at [164, 293] on input "7.21" at bounding box center [122, 286] width 99 height 21
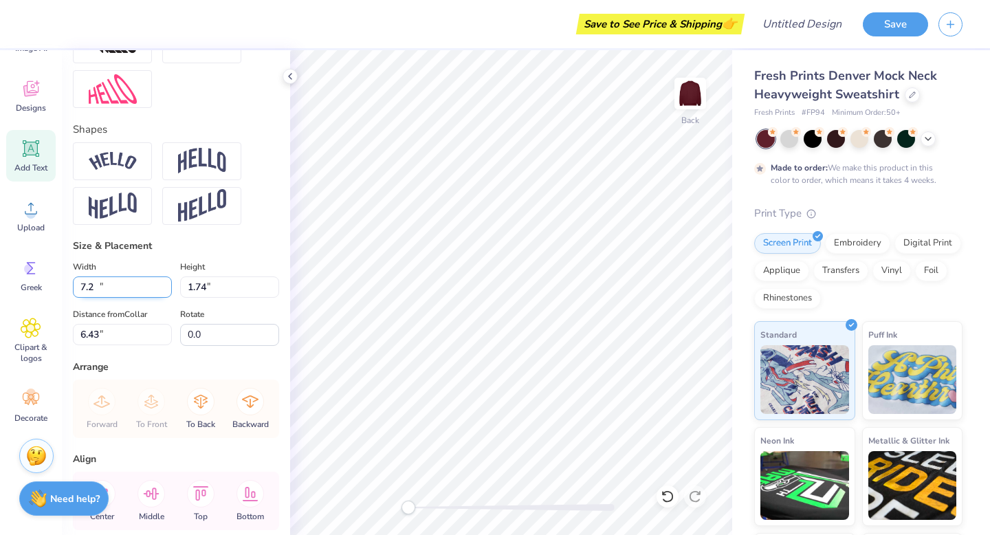
click at [164, 293] on input "7.2" at bounding box center [122, 286] width 99 height 21
click at [164, 293] on input "7.19" at bounding box center [122, 286] width 99 height 21
click at [164, 293] on input "7.18" at bounding box center [122, 286] width 99 height 21
click at [164, 293] on input "7.17" at bounding box center [122, 286] width 99 height 21
click at [164, 293] on input "7.16" at bounding box center [122, 286] width 99 height 21
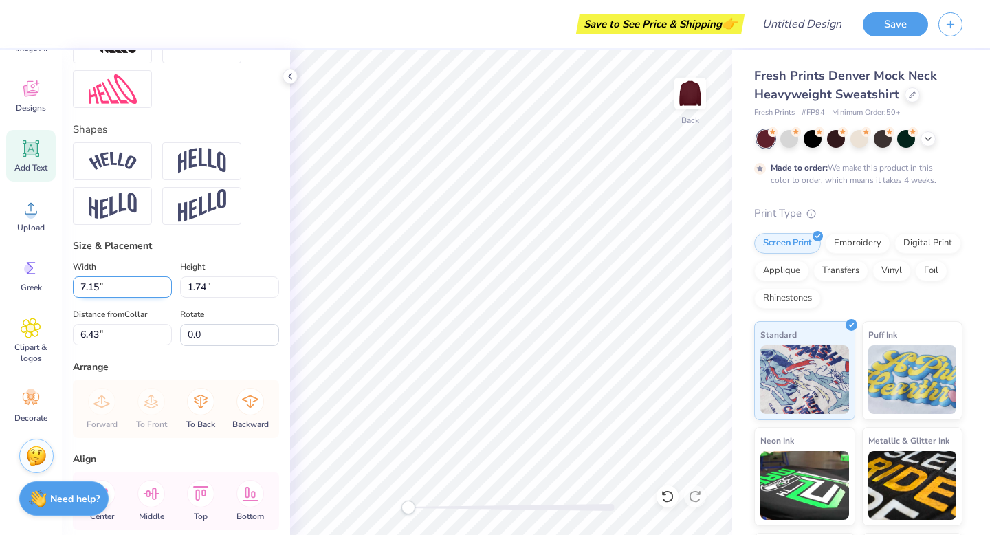
click at [164, 293] on input "7.15" at bounding box center [122, 286] width 99 height 21
click at [164, 293] on input "7.14" at bounding box center [122, 286] width 99 height 21
click at [164, 293] on input "7.13" at bounding box center [122, 286] width 99 height 21
click at [164, 293] on input "7.12" at bounding box center [122, 286] width 99 height 21
click at [164, 293] on input "7.11" at bounding box center [122, 286] width 99 height 21
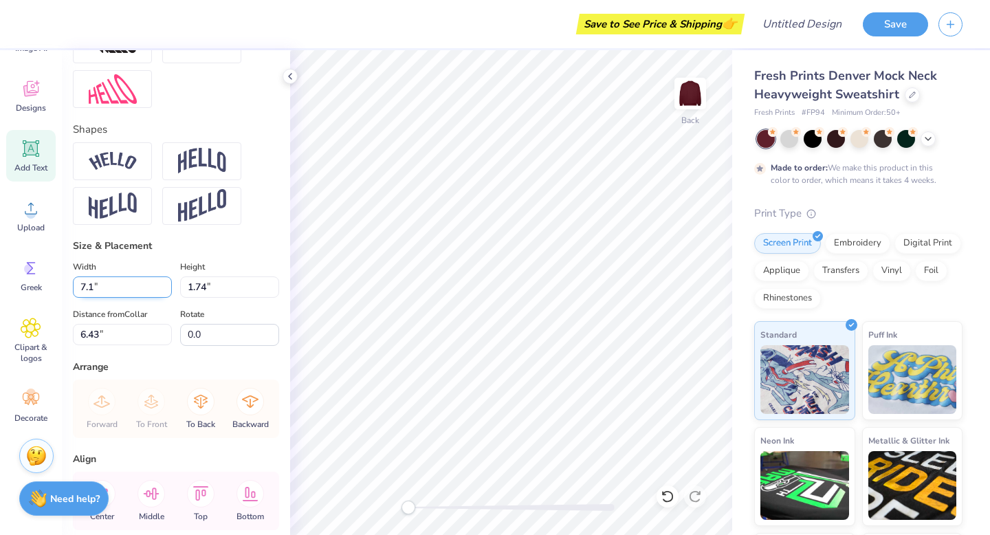
click at [164, 293] on input "7.1" at bounding box center [122, 286] width 99 height 21
click at [164, 293] on input "7.09" at bounding box center [122, 286] width 99 height 21
click at [164, 293] on input "7.08" at bounding box center [122, 286] width 99 height 21
click at [164, 293] on input "7.07" at bounding box center [122, 286] width 99 height 21
click at [164, 293] on input "7.06" at bounding box center [122, 286] width 99 height 21
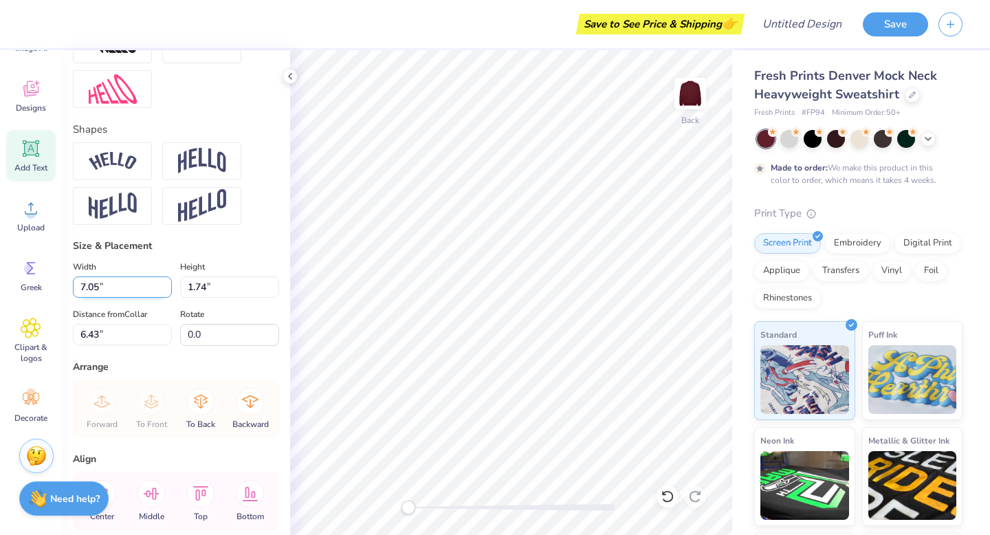
click at [164, 293] on input "7.05" at bounding box center [122, 286] width 99 height 21
click at [164, 293] on input "7.04" at bounding box center [122, 286] width 99 height 21
click at [164, 293] on input "7.03" at bounding box center [122, 286] width 99 height 21
click at [164, 293] on input "7.02" at bounding box center [122, 286] width 99 height 21
click at [164, 293] on input "7.01" at bounding box center [122, 286] width 99 height 21
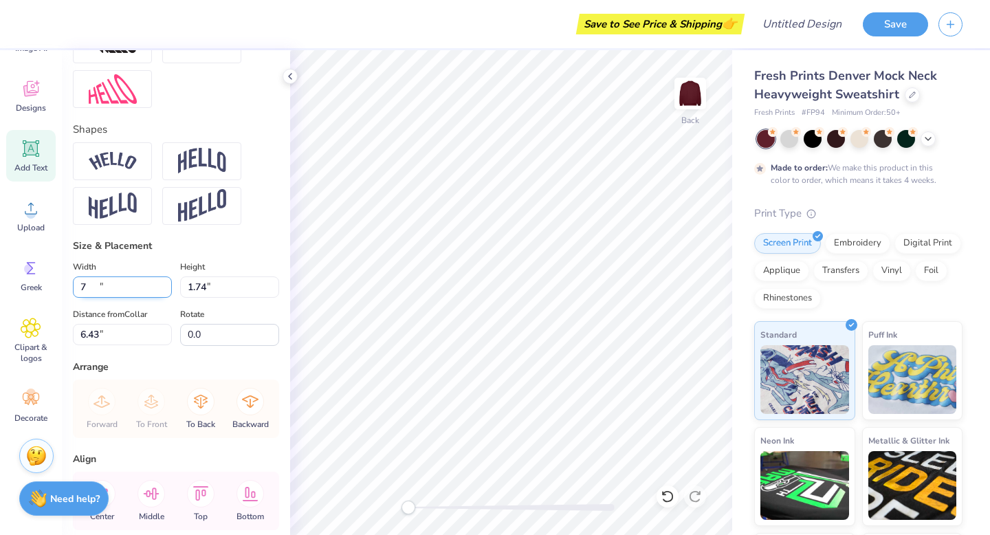
click at [164, 293] on input "7" at bounding box center [122, 286] width 99 height 21
type input "7.00"
type input "1.66"
type input "6.47"
click at [168, 292] on input "6.99" at bounding box center [122, 286] width 99 height 21
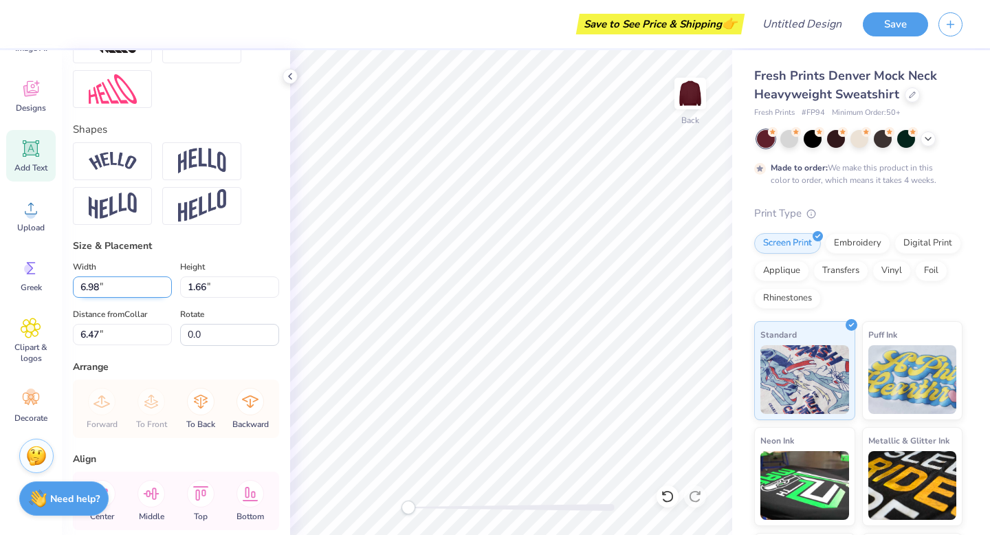
click at [168, 292] on input "6.98" at bounding box center [122, 286] width 99 height 21
click at [168, 292] on input "6.97" at bounding box center [122, 286] width 99 height 21
click at [168, 292] on input "6.96" at bounding box center [122, 286] width 99 height 21
click at [168, 292] on input "6.95" at bounding box center [122, 286] width 99 height 21
click at [168, 292] on input "6.94" at bounding box center [122, 286] width 99 height 21
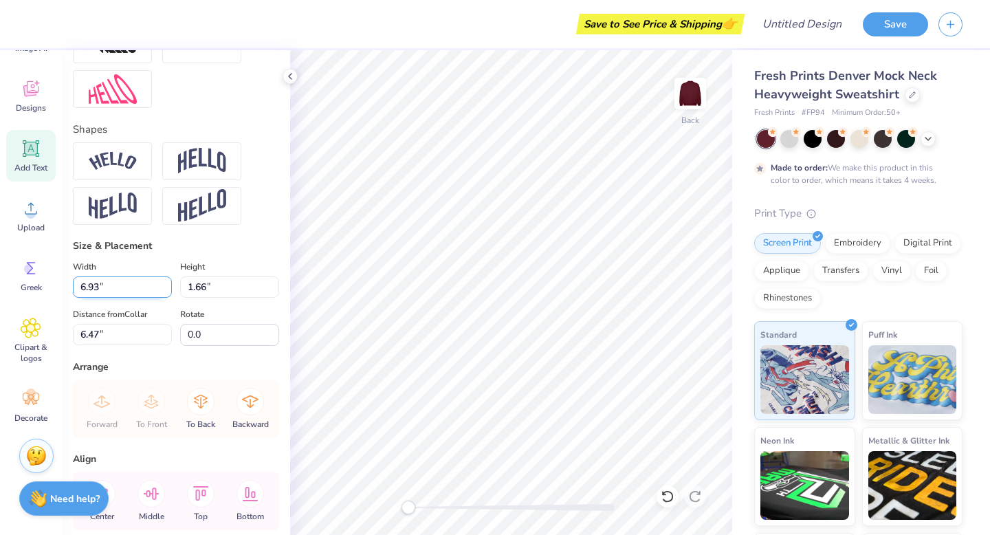
click at [168, 292] on input "6.93" at bounding box center [122, 286] width 99 height 21
click at [168, 292] on input "6.92" at bounding box center [122, 286] width 99 height 21
click at [168, 292] on input "6.91" at bounding box center [122, 286] width 99 height 21
click at [168, 292] on input "6.9" at bounding box center [122, 286] width 99 height 21
click at [168, 292] on input "6.89" at bounding box center [122, 286] width 99 height 21
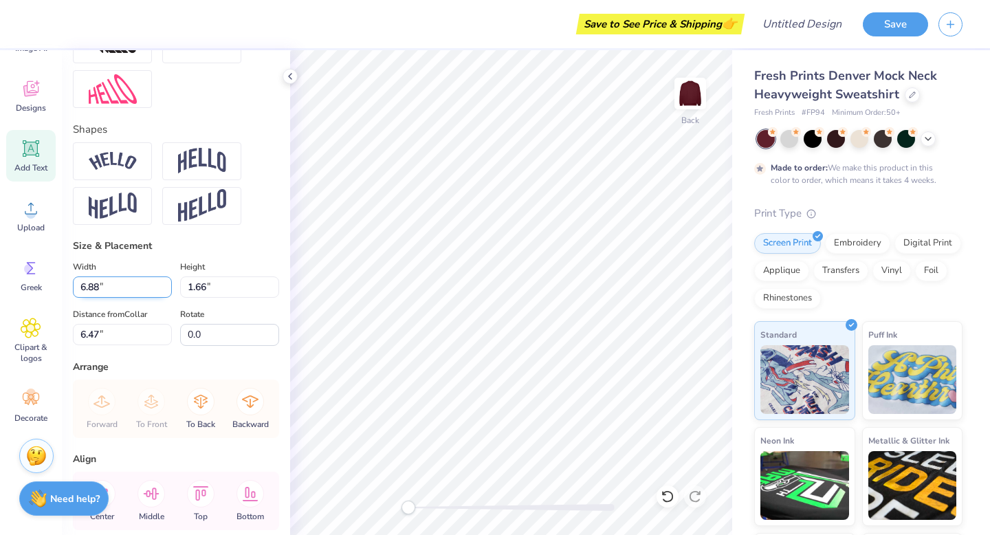
click at [168, 292] on input "6.88" at bounding box center [122, 286] width 99 height 21
click at [168, 292] on input "6.87" at bounding box center [122, 286] width 99 height 21
click at [168, 292] on input "6.86" at bounding box center [122, 286] width 99 height 21
click at [168, 292] on input "6.85" at bounding box center [122, 286] width 99 height 21
click at [168, 292] on input "6.84" at bounding box center [122, 286] width 99 height 21
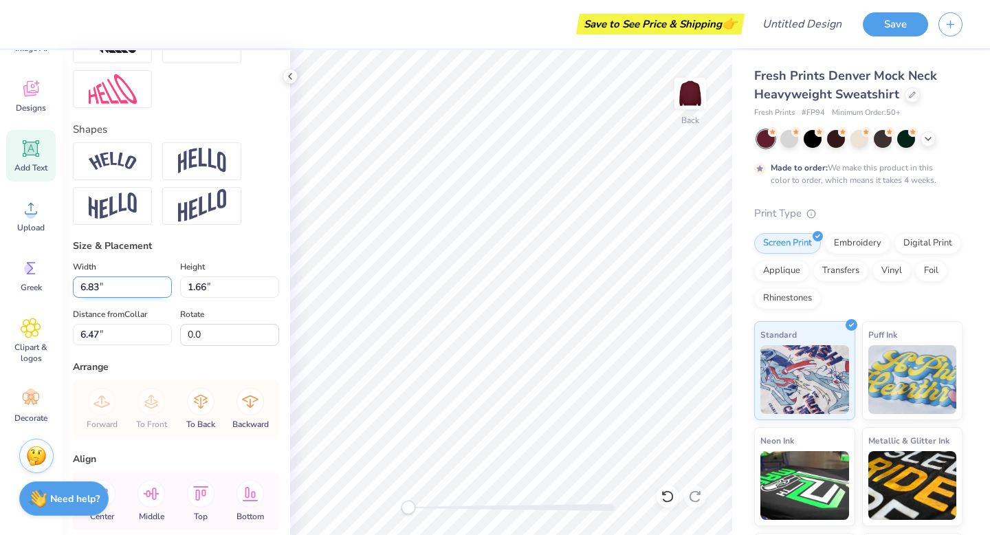
click at [168, 292] on input "6.83" at bounding box center [122, 286] width 99 height 21
click at [168, 292] on input "6.82" at bounding box center [122, 286] width 99 height 21
click at [168, 292] on input "6.81" at bounding box center [122, 286] width 99 height 21
click at [168, 292] on input "6.8" at bounding box center [122, 286] width 99 height 21
click at [168, 292] on input "6.79" at bounding box center [122, 286] width 99 height 21
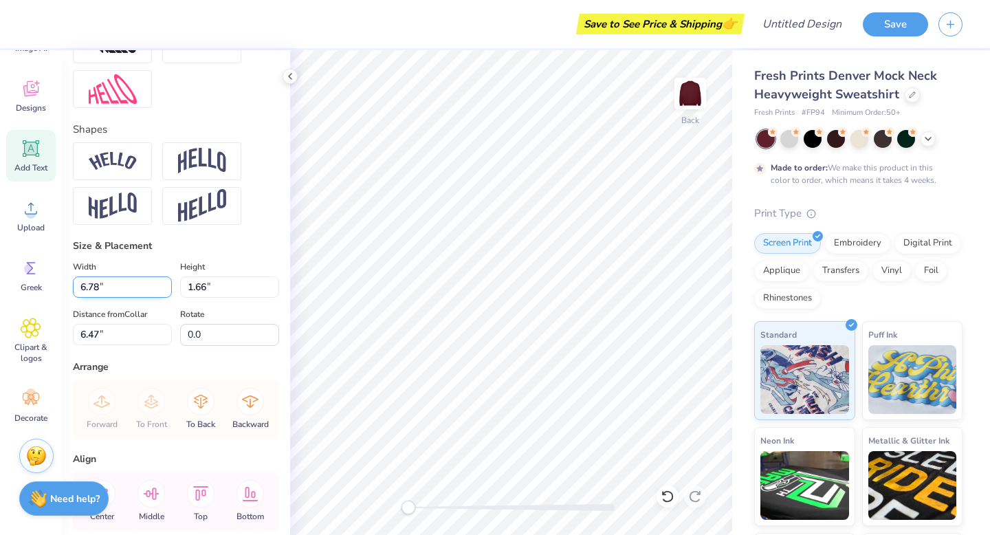
click at [168, 292] on input "6.78" at bounding box center [122, 286] width 99 height 21
click at [168, 292] on input "6.77" at bounding box center [122, 286] width 99 height 21
click at [168, 292] on input "6.76" at bounding box center [122, 286] width 99 height 21
click at [168, 292] on input "6.75" at bounding box center [122, 286] width 99 height 21
click at [168, 292] on input "6.74" at bounding box center [122, 286] width 99 height 21
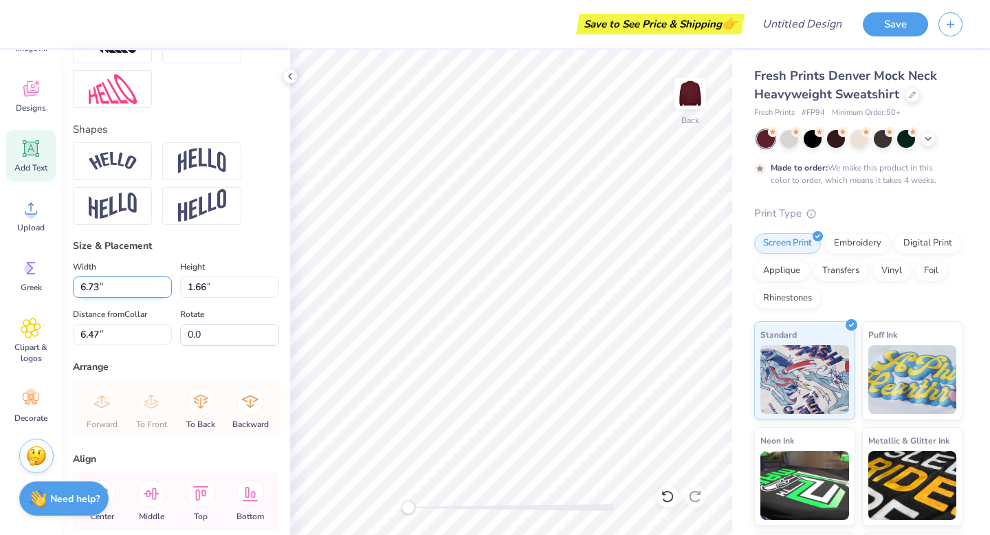
click at [168, 292] on input "6.73" at bounding box center [122, 286] width 99 height 21
click at [168, 292] on input "6.72" at bounding box center [122, 286] width 99 height 21
click at [168, 292] on input "6.71" at bounding box center [122, 286] width 99 height 21
click at [168, 292] on input "6.7" at bounding box center [122, 286] width 99 height 21
click at [168, 292] on input "6.69" at bounding box center [122, 286] width 99 height 21
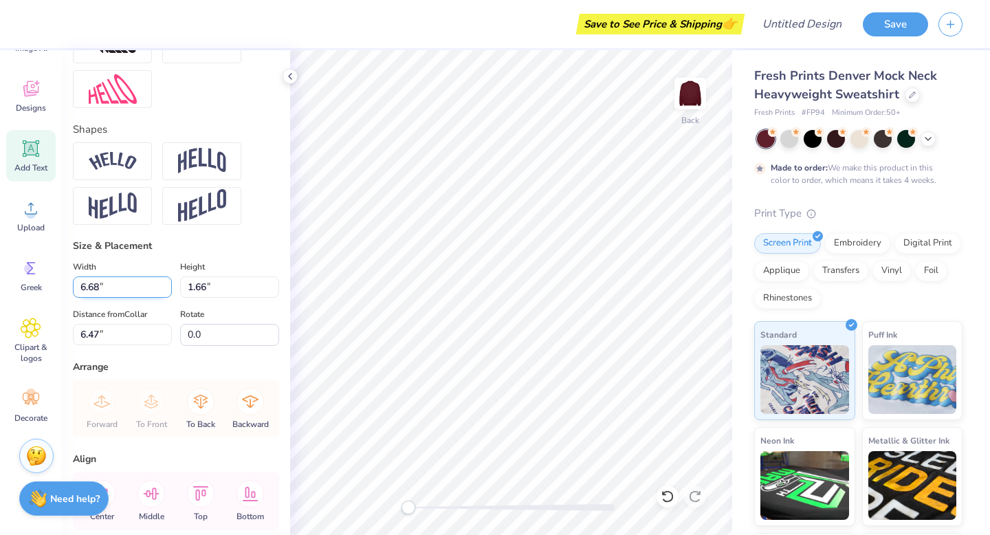
click at [168, 292] on input "6.68" at bounding box center [122, 286] width 99 height 21
click at [168, 292] on input "6.67" at bounding box center [122, 286] width 99 height 21
type input "6.66"
click at [168, 292] on input "6.66" at bounding box center [122, 286] width 99 height 21
type input "1.58"
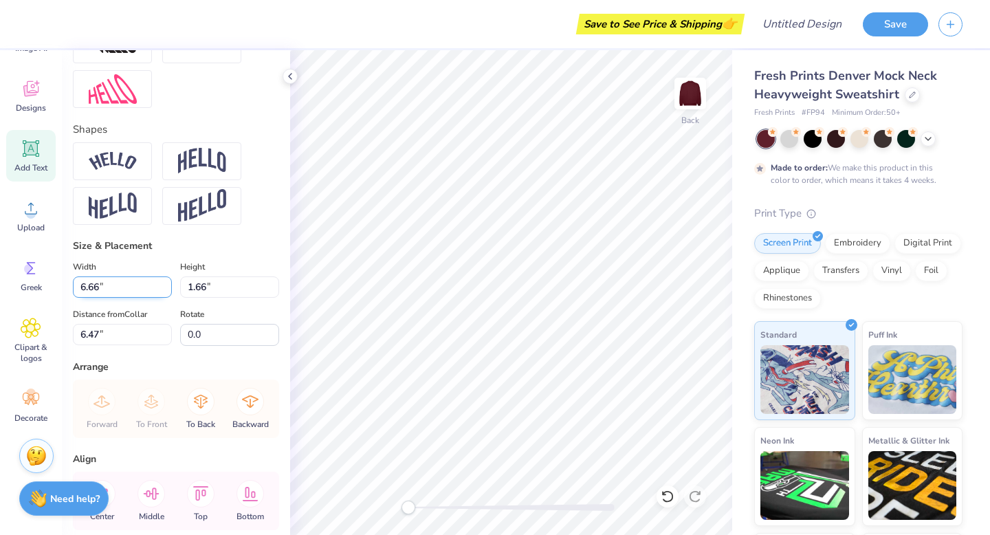
type input "6.51"
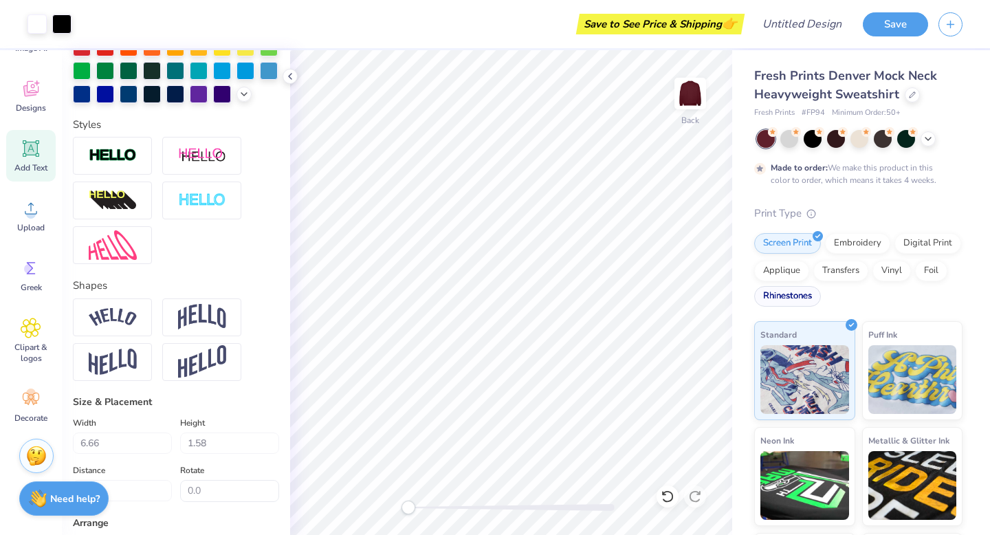
scroll to position [97, 0]
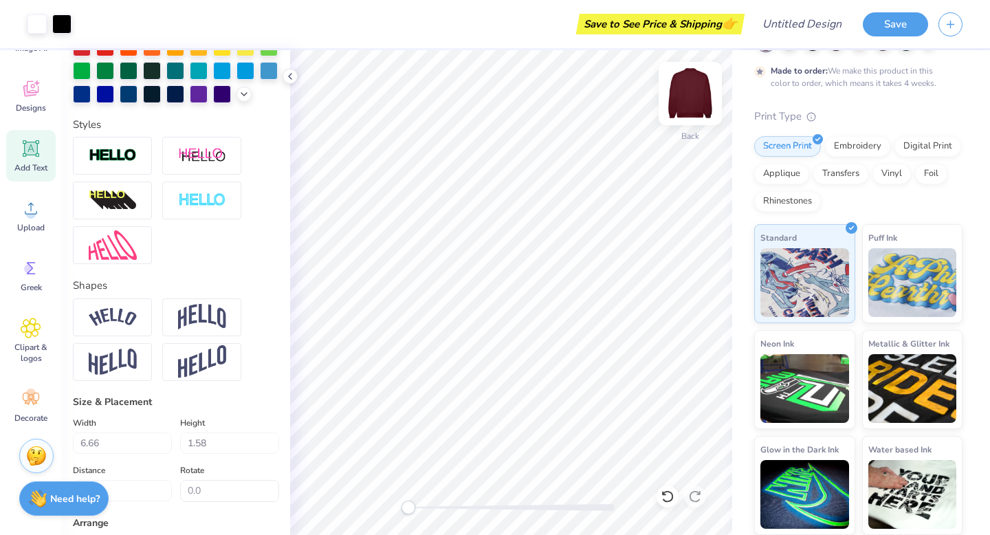
click at [705, 111] on img at bounding box center [690, 93] width 55 height 55
click at [692, 91] on img at bounding box center [690, 93] width 55 height 55
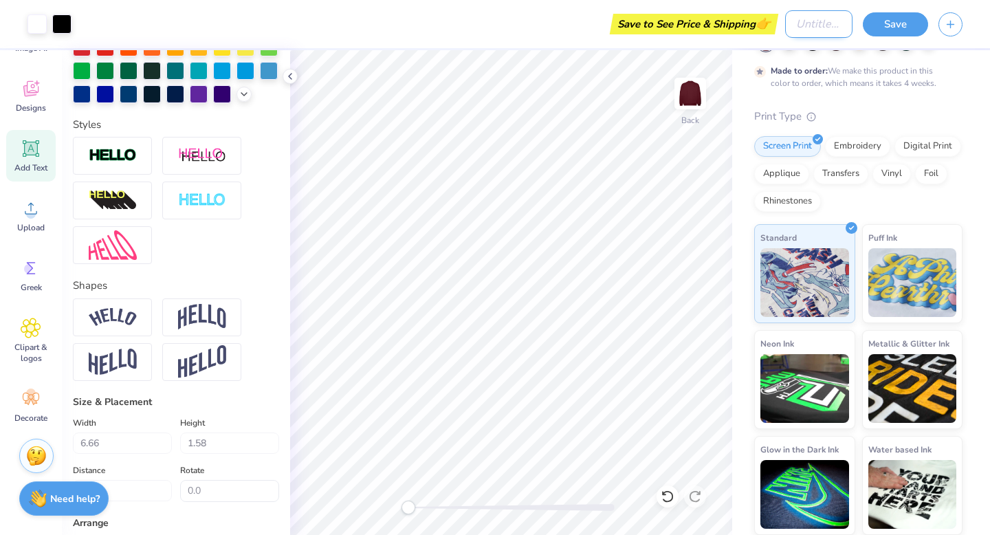
click at [809, 22] on input "Design Title" at bounding box center [818, 23] width 67 height 27
click at [958, 164] on div "Screen Print Embroidery Digital Print Applique Transfers Vinyl Foil Rhinestones" at bounding box center [858, 174] width 208 height 76
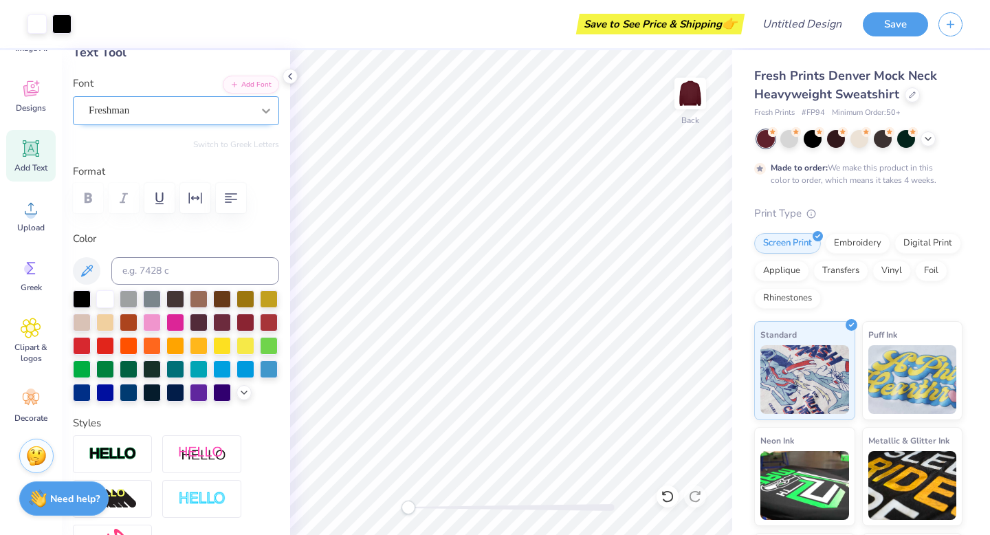
scroll to position [79, 0]
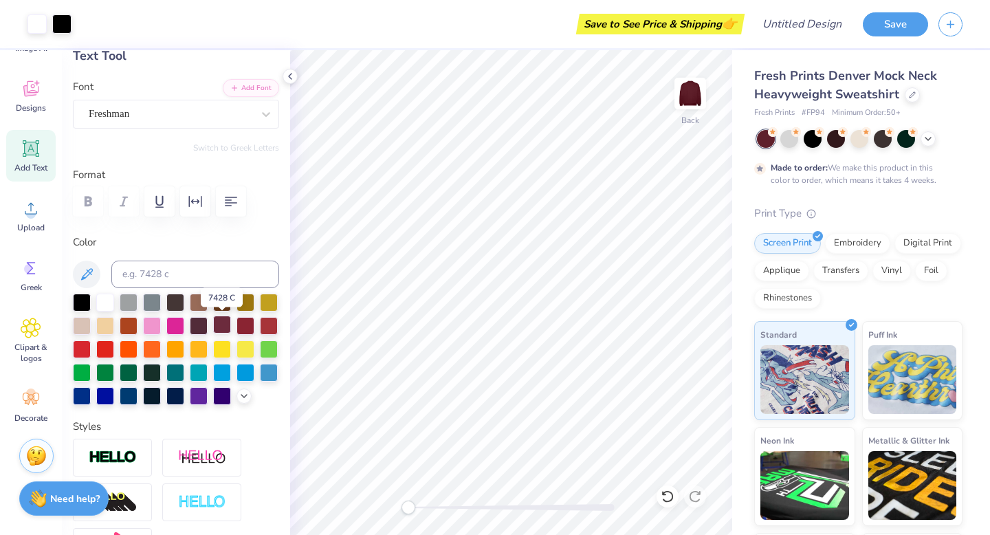
click at [221, 324] on div at bounding box center [222, 325] width 18 height 18
click at [107, 302] on div at bounding box center [105, 301] width 18 height 18
